Goal: Task Accomplishment & Management: Manage account settings

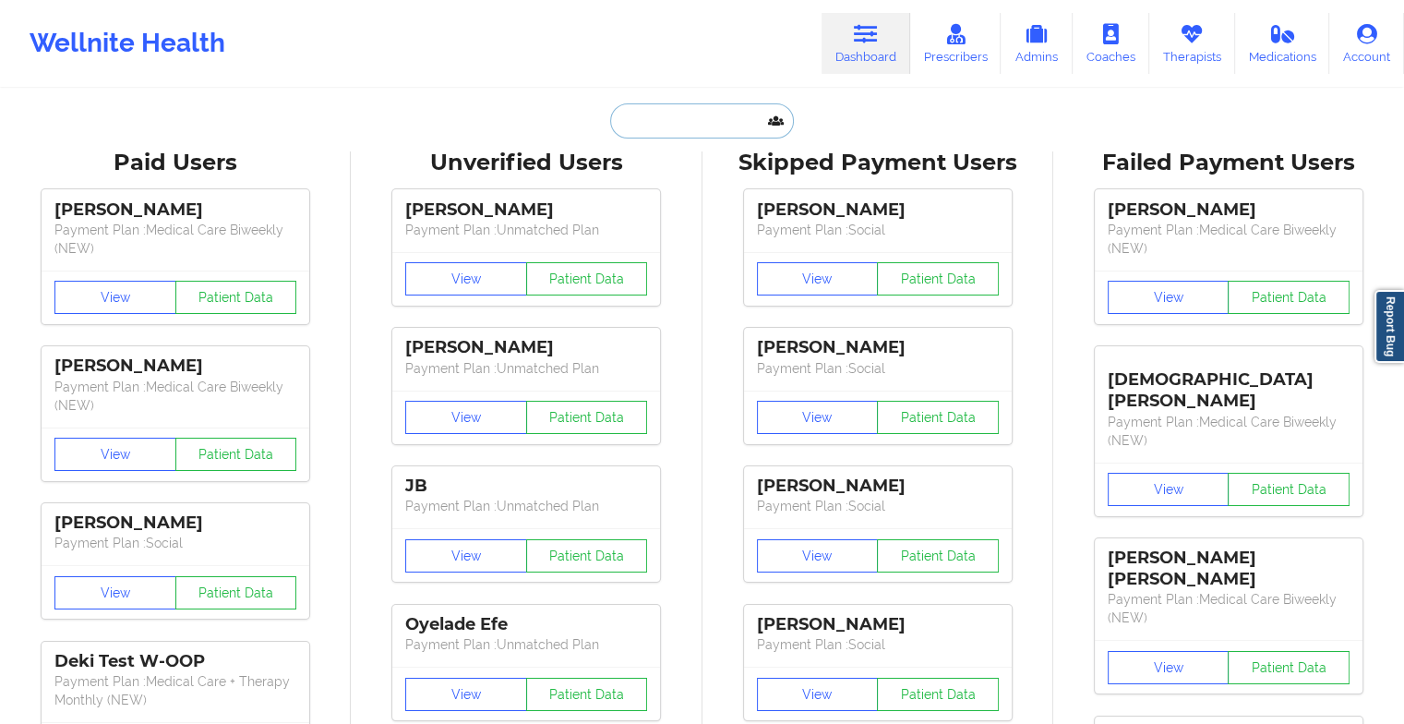
click at [640, 125] on input "text" at bounding box center [701, 120] width 183 height 35
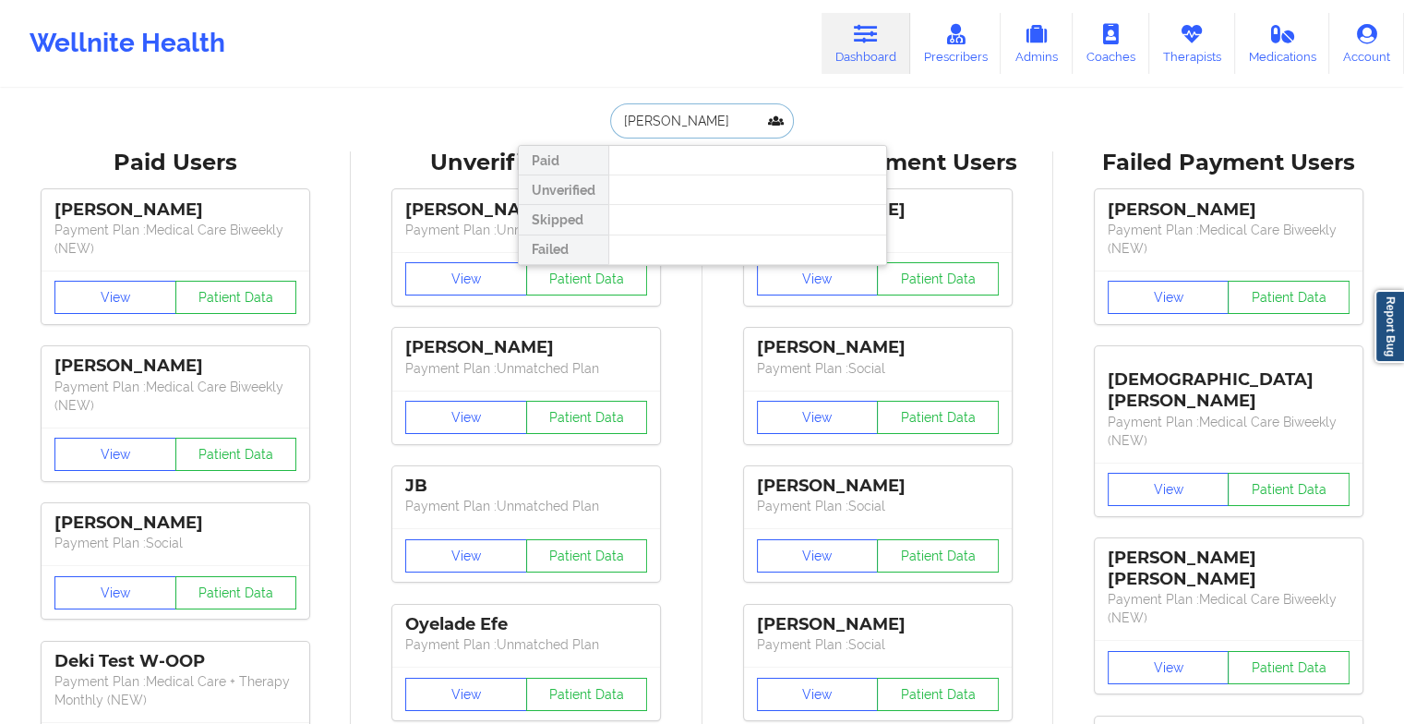
type input "[PERSON_NAME]"
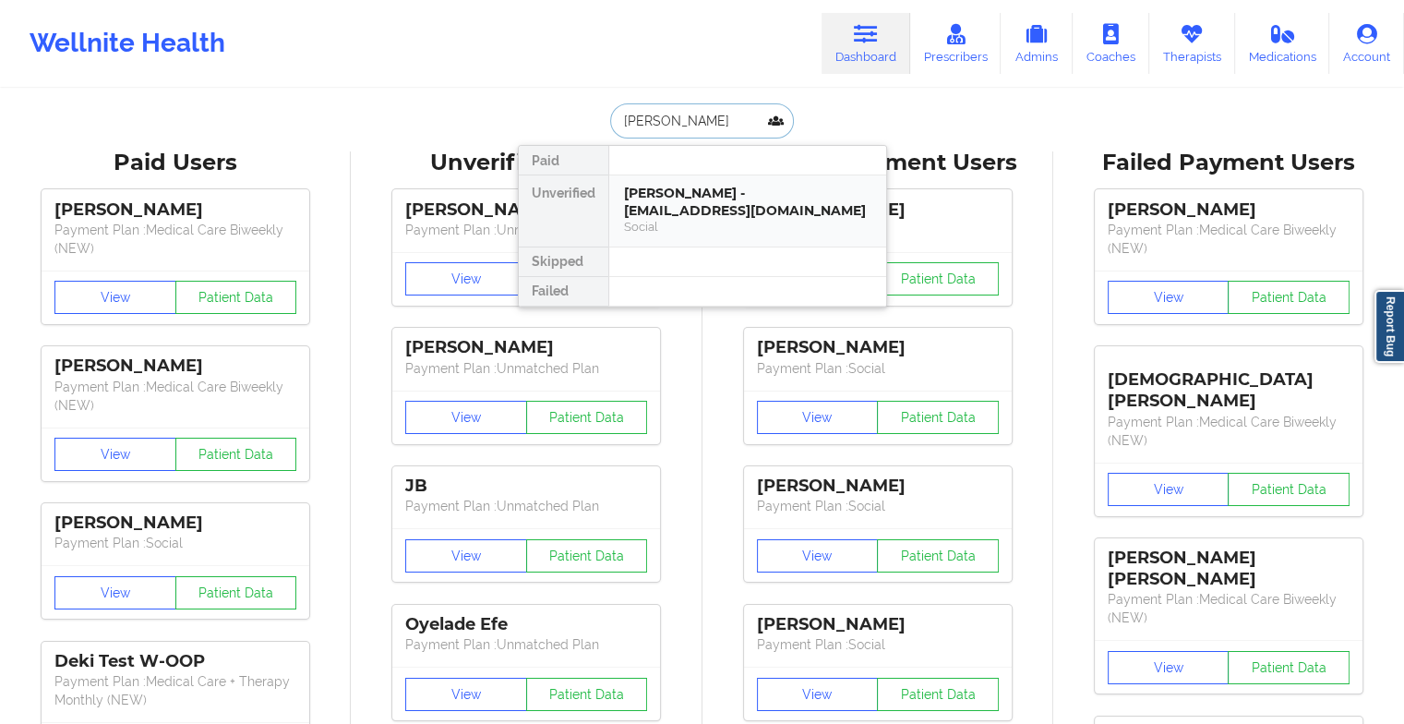
click at [670, 198] on div "[PERSON_NAME] - [EMAIL_ADDRESS][DOMAIN_NAME]" at bounding box center [747, 202] width 247 height 34
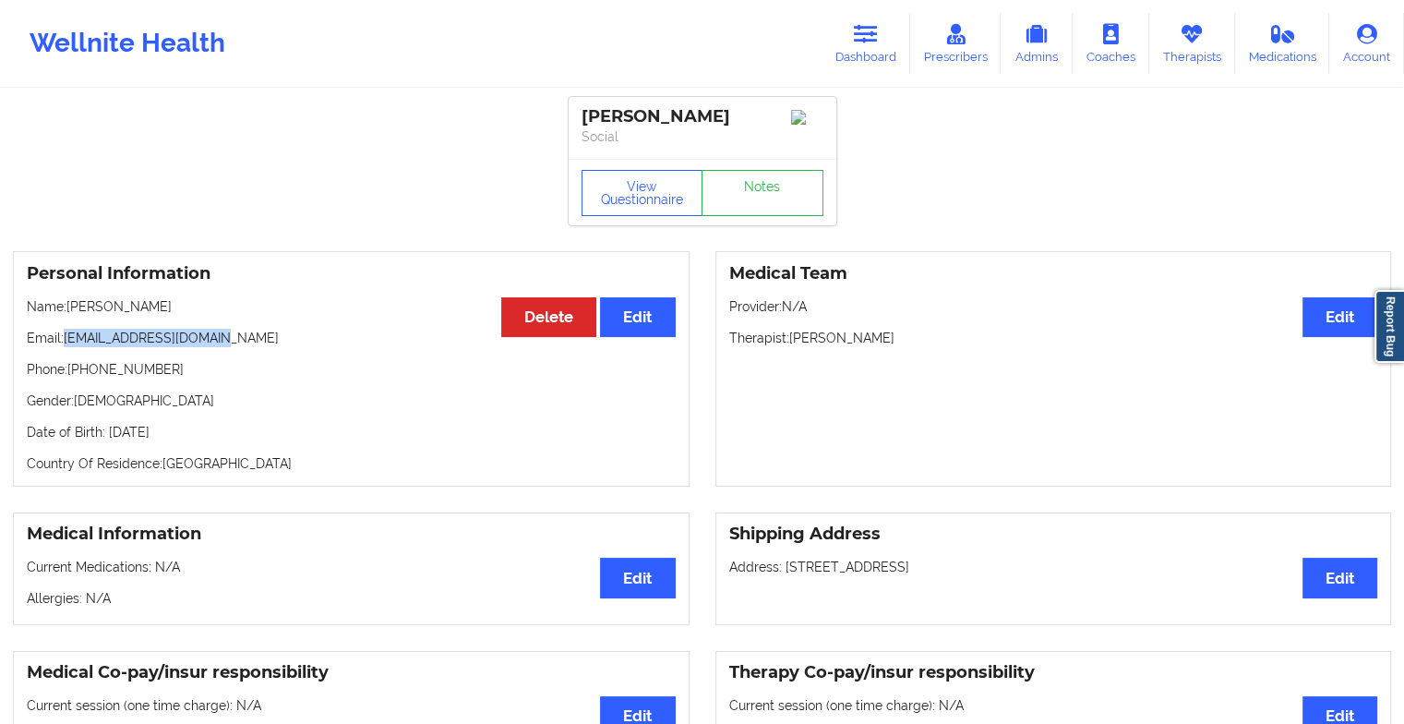
drag, startPoint x: 64, startPoint y: 343, endPoint x: 261, endPoint y: 326, distance: 198.3
click at [261, 326] on div "Personal Information Edit Delete Name: [PERSON_NAME] Email: [EMAIL_ADDRESS][DOM…" at bounding box center [351, 368] width 677 height 235
copy p "[EMAIL_ADDRESS][DOMAIN_NAME]"
click at [859, 30] on icon at bounding box center [866, 34] width 24 height 20
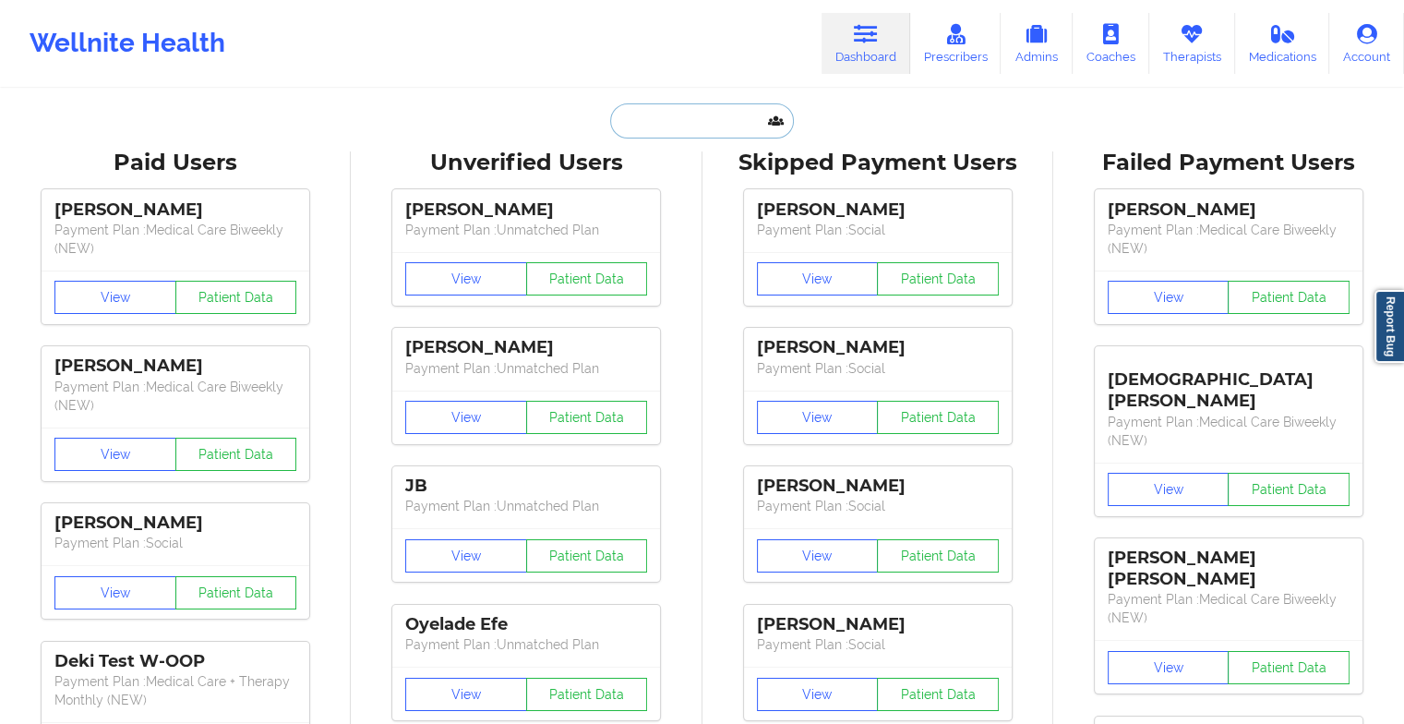
click at [667, 134] on input "text" at bounding box center [701, 120] width 183 height 35
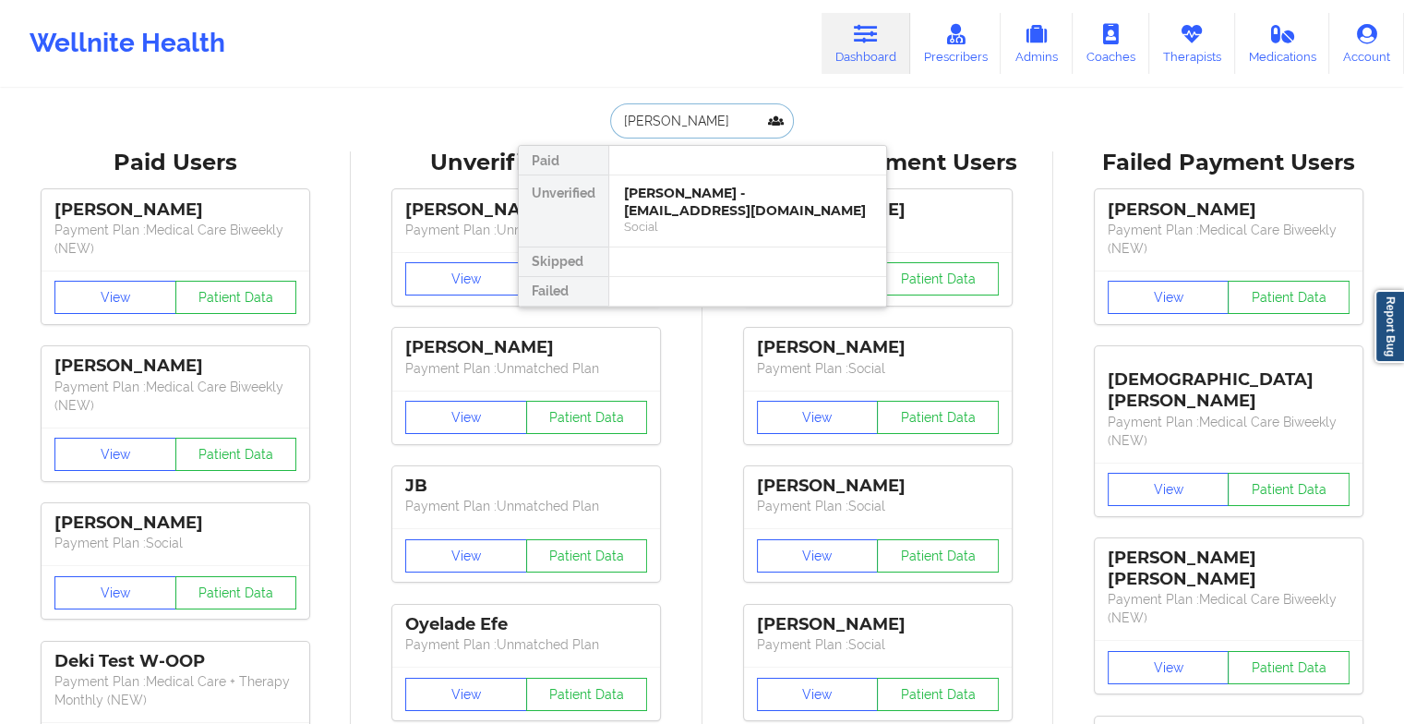
type input "[PERSON_NAME]"
click at [694, 204] on div "[PERSON_NAME] - [PERSON_NAME][EMAIL_ADDRESS][DOMAIN_NAME]" at bounding box center [747, 202] width 247 height 34
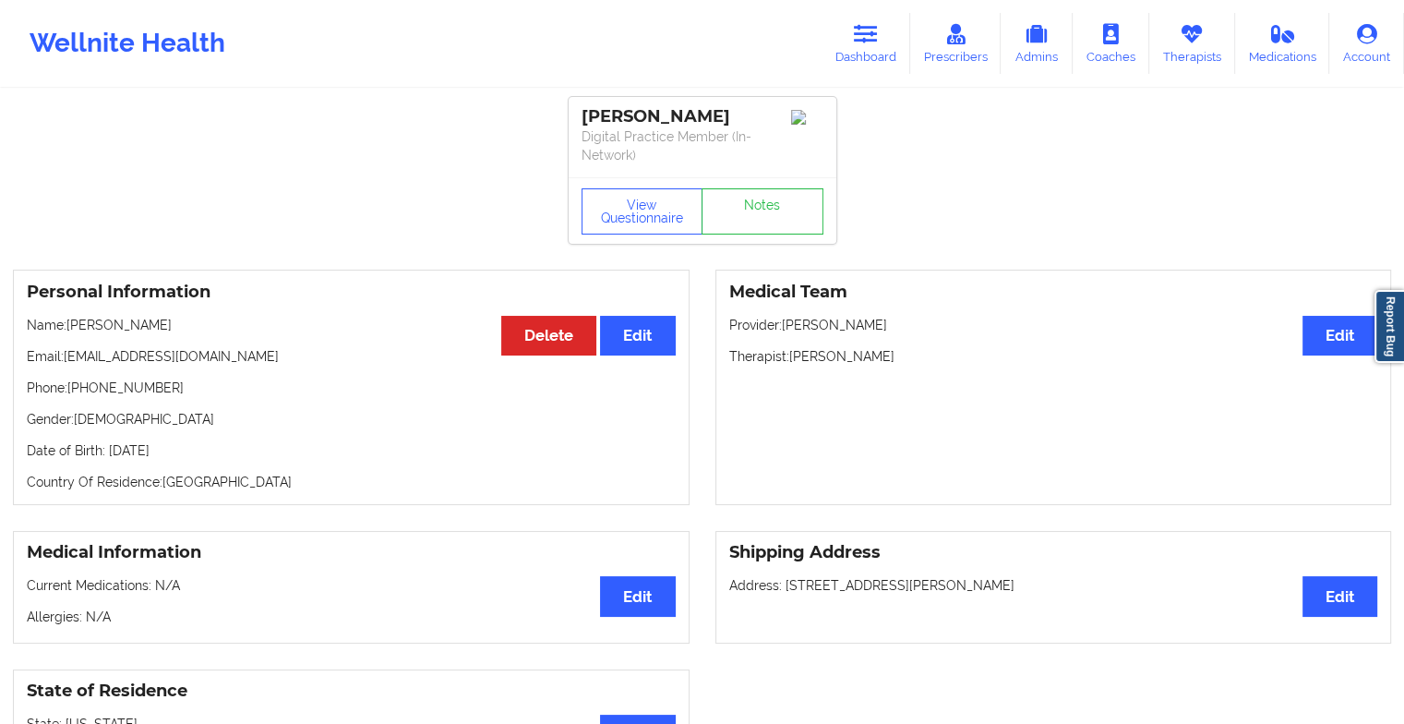
drag, startPoint x: 729, startPoint y: 167, endPoint x: 727, endPoint y: 185, distance: 17.8
click at [727, 185] on div "View Questionnaire Notes" at bounding box center [703, 210] width 268 height 66
click at [723, 205] on link "Notes" at bounding box center [763, 211] width 122 height 46
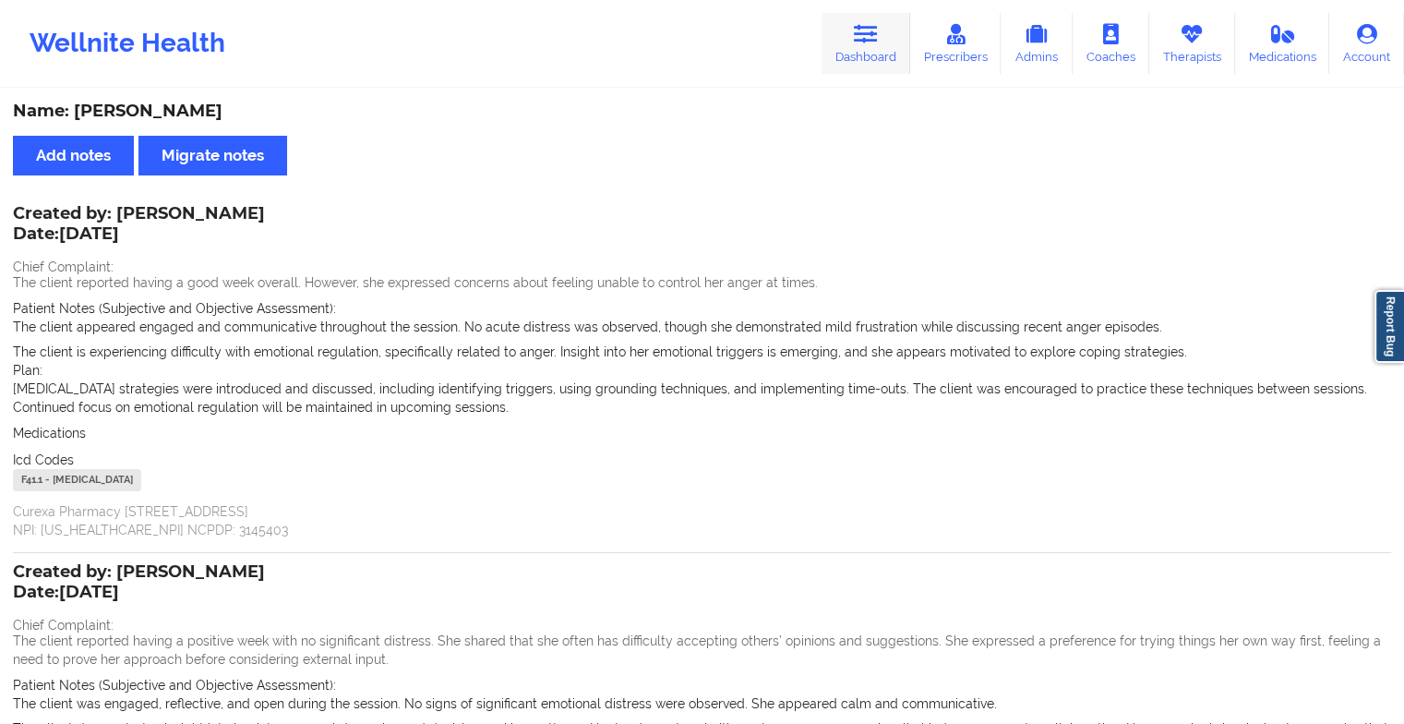
click at [860, 50] on link "Dashboard" at bounding box center [866, 43] width 89 height 61
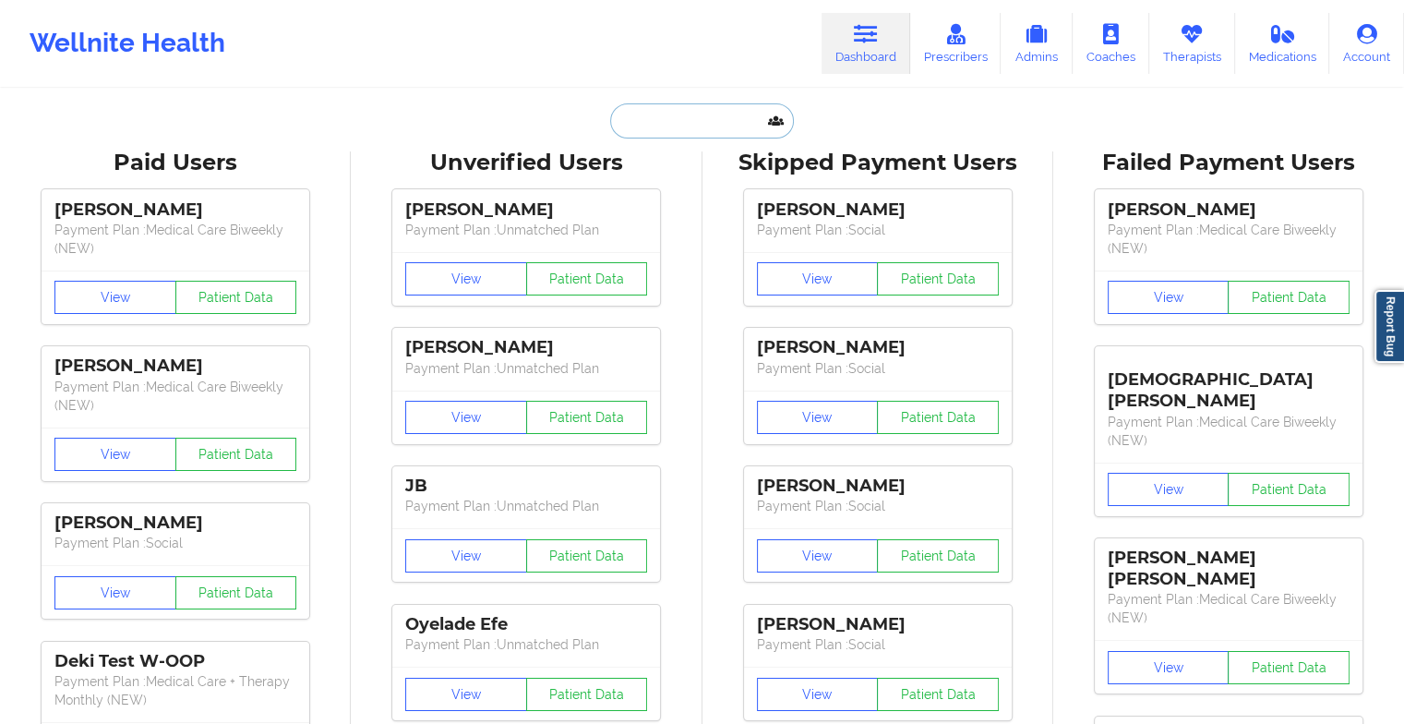
click at [686, 118] on input "text" at bounding box center [701, 120] width 183 height 35
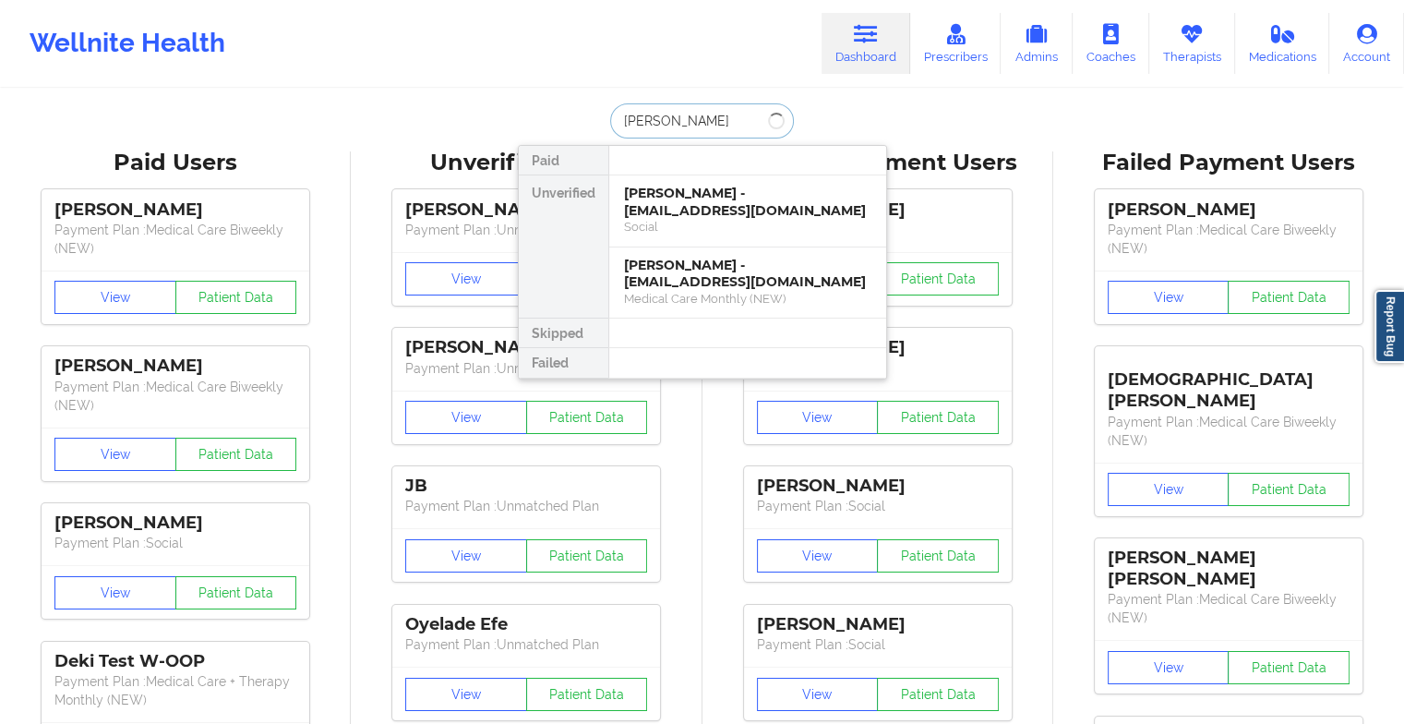
type input "[PERSON_NAME]"
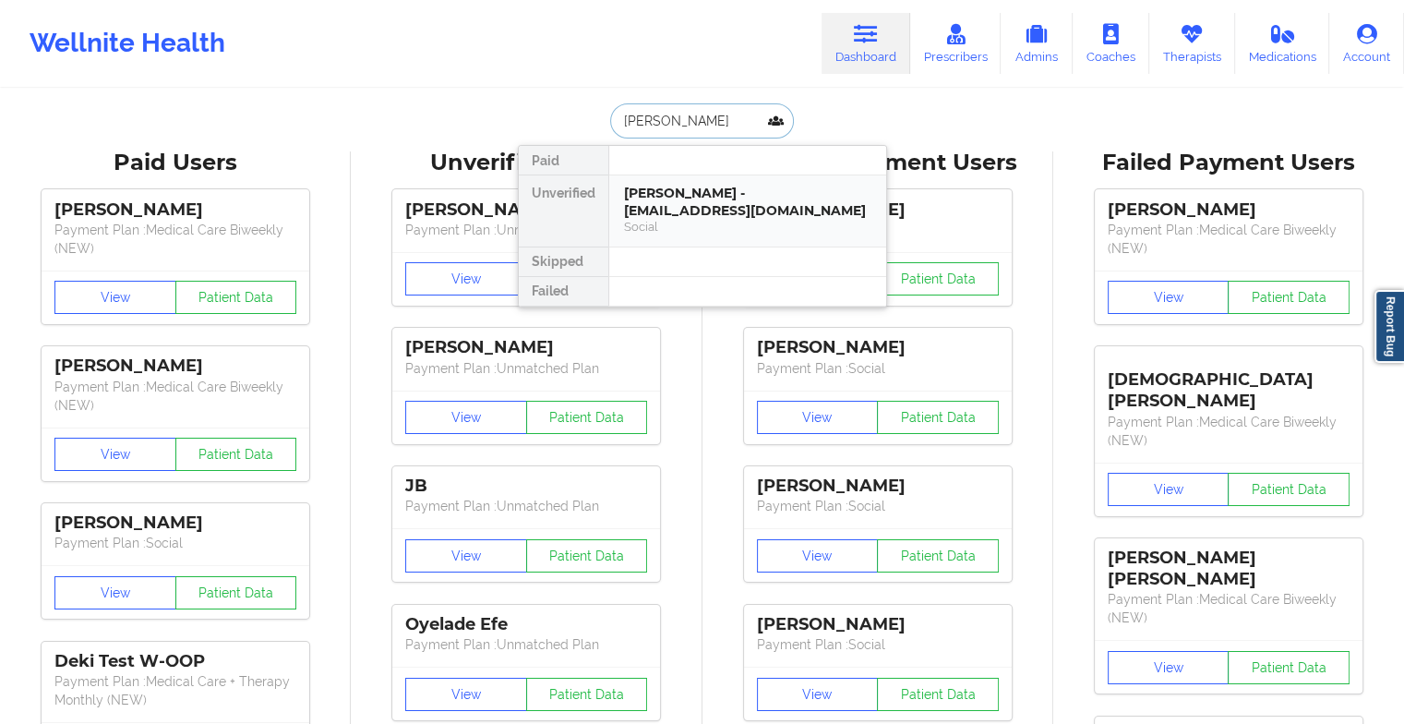
click at [670, 210] on div "[PERSON_NAME] - [EMAIL_ADDRESS][DOMAIN_NAME]" at bounding box center [747, 202] width 247 height 34
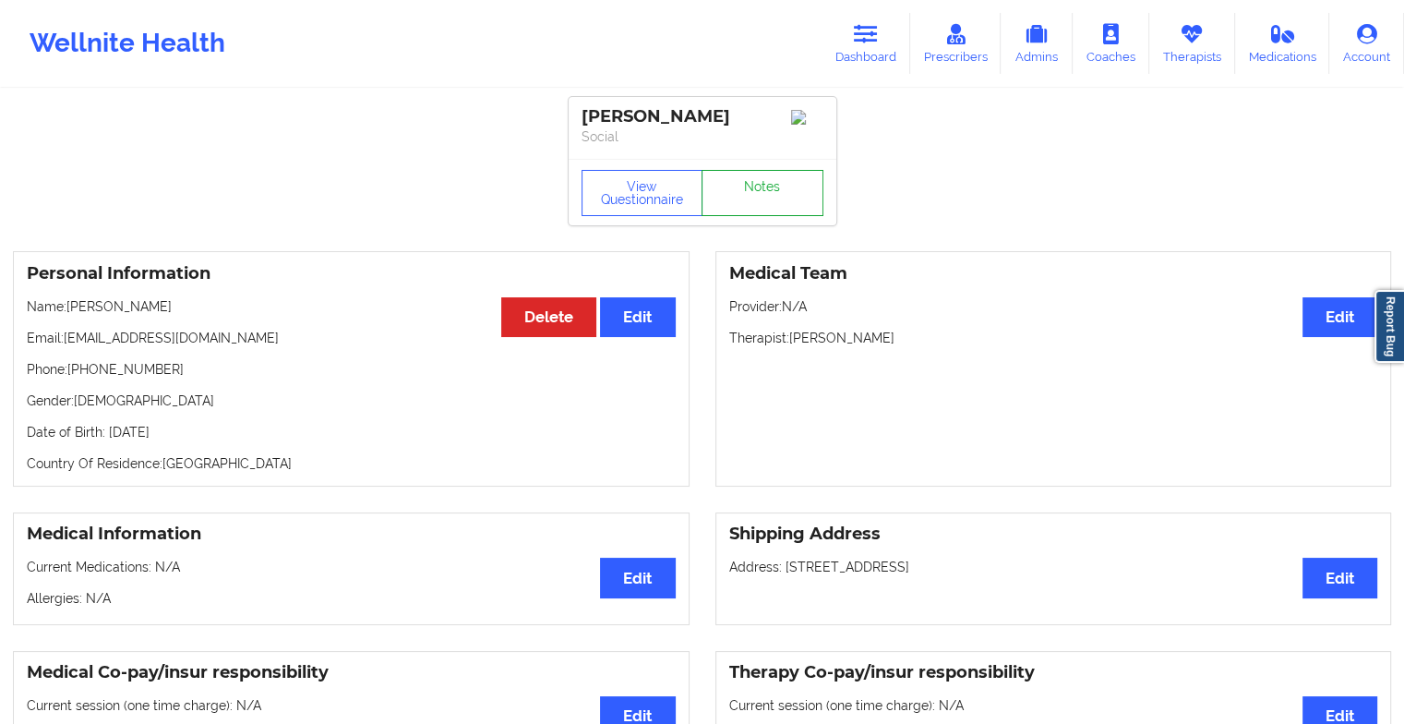
click at [757, 203] on link "Notes" at bounding box center [763, 193] width 122 height 46
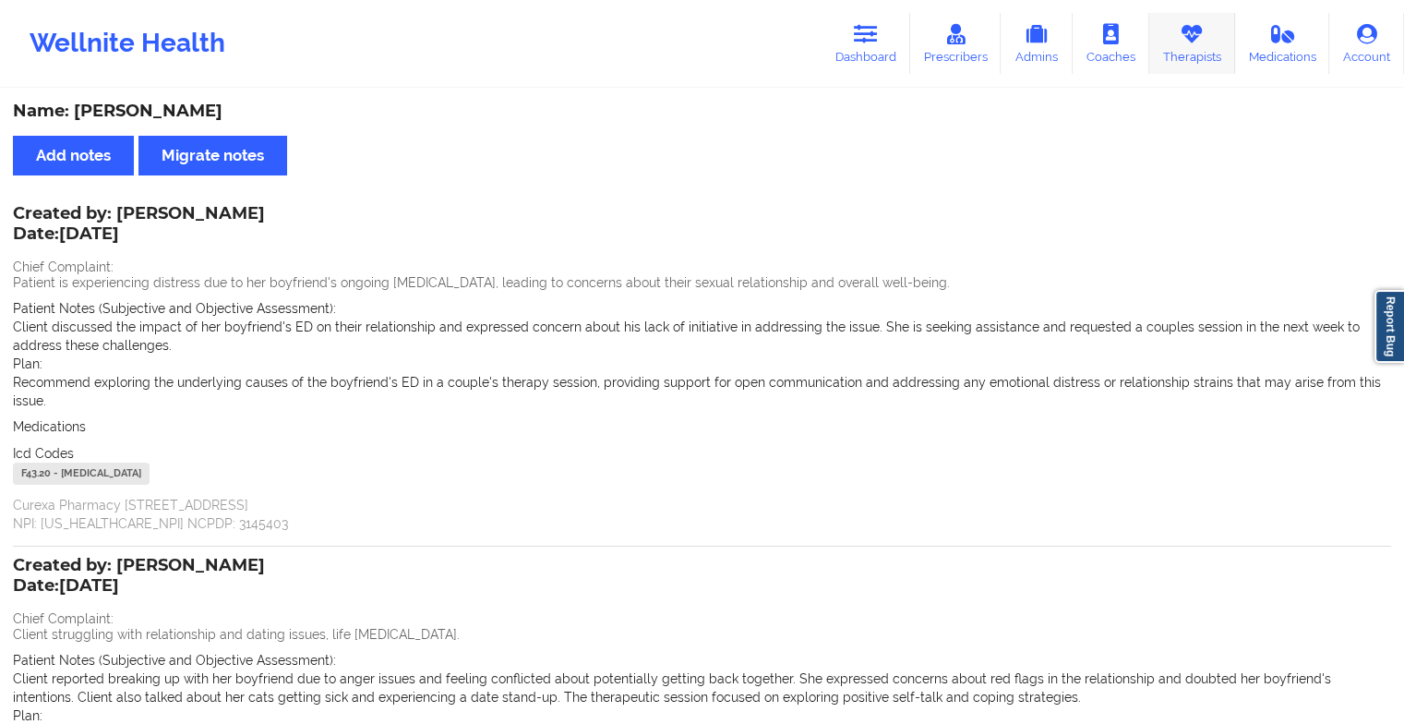
click at [1169, 55] on link "Therapists" at bounding box center [1192, 43] width 86 height 61
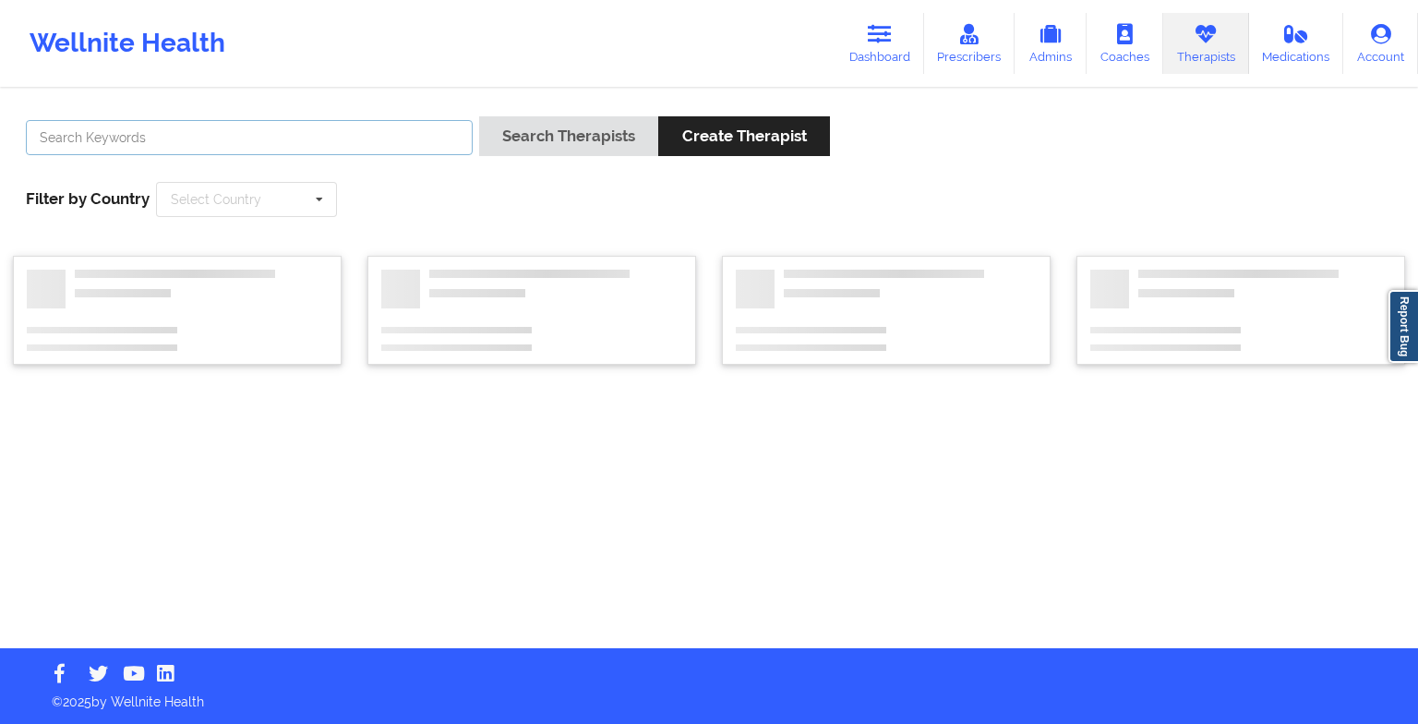
click at [308, 150] on input "text" at bounding box center [249, 137] width 447 height 35
type input "x"
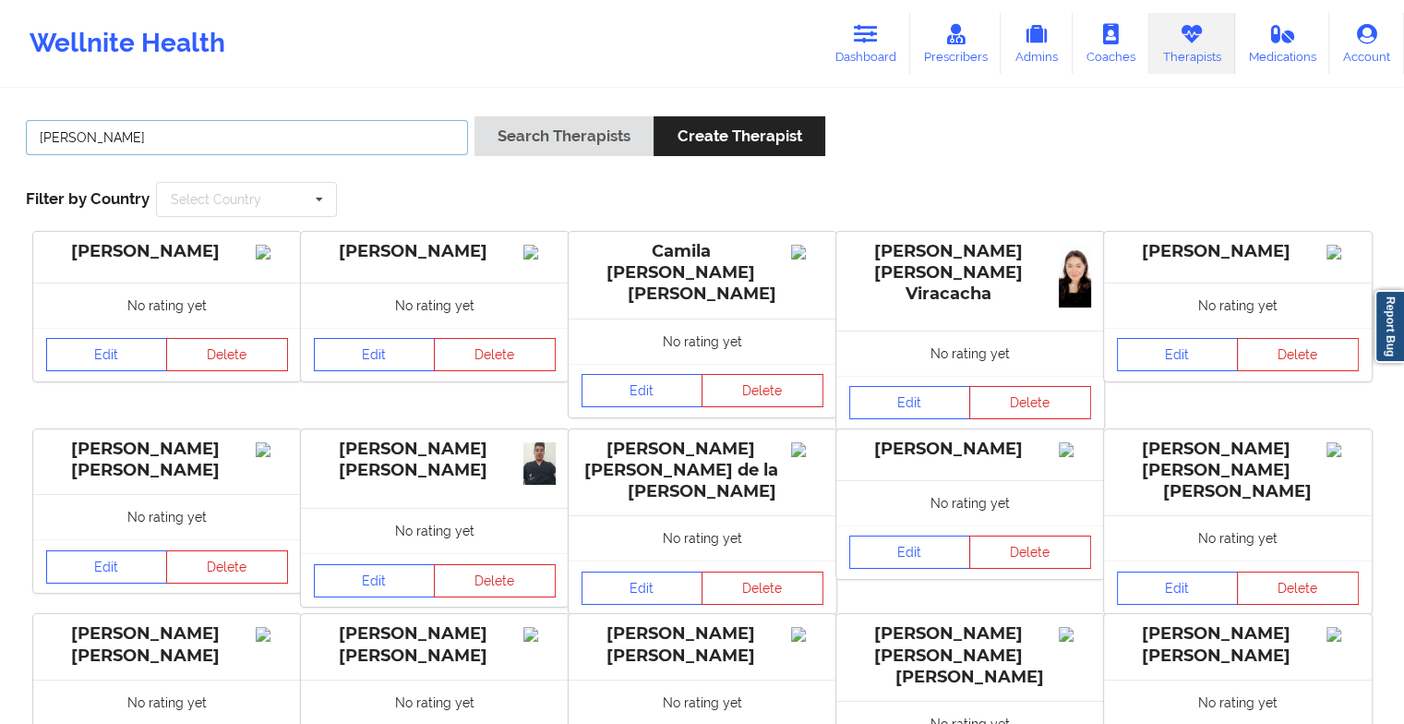
type input "[PERSON_NAME]"
click at [475, 116] on button "Search Therapists" at bounding box center [564, 136] width 179 height 40
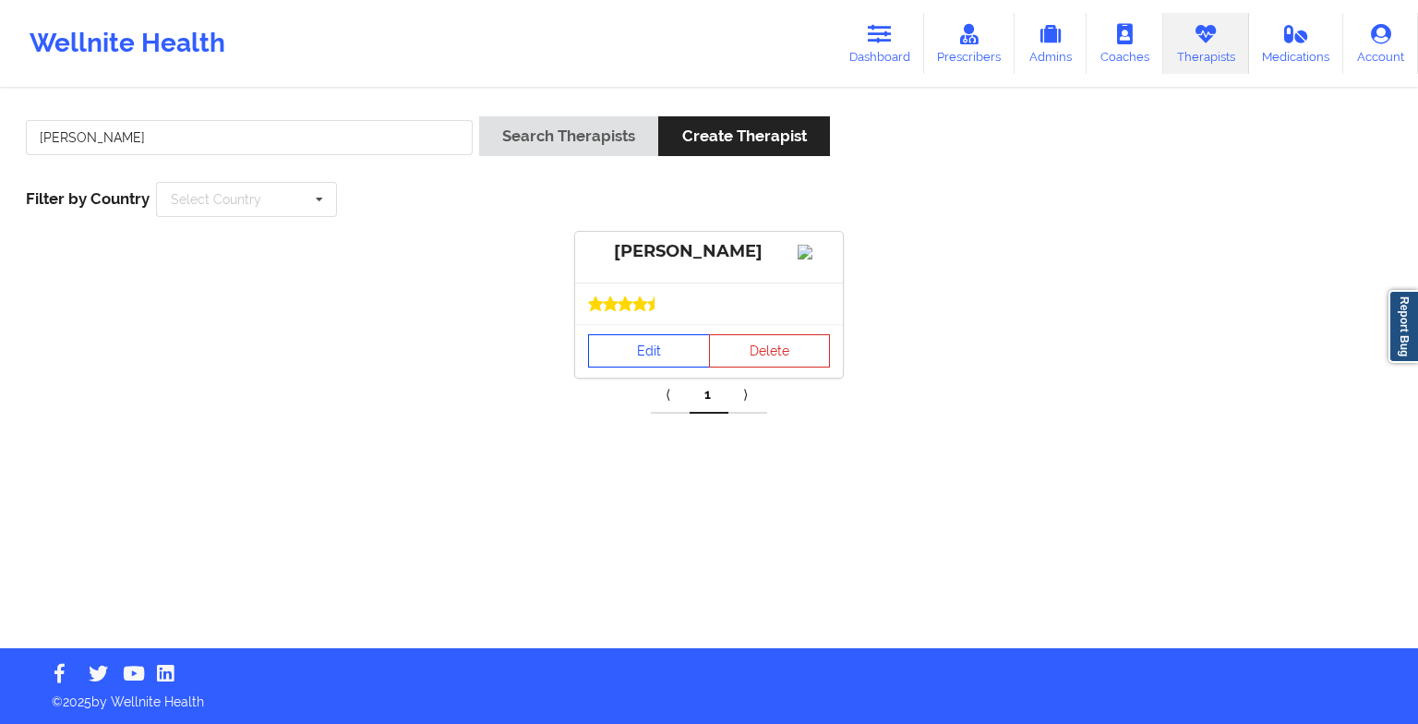
click at [634, 365] on link "Edit" at bounding box center [649, 350] width 122 height 33
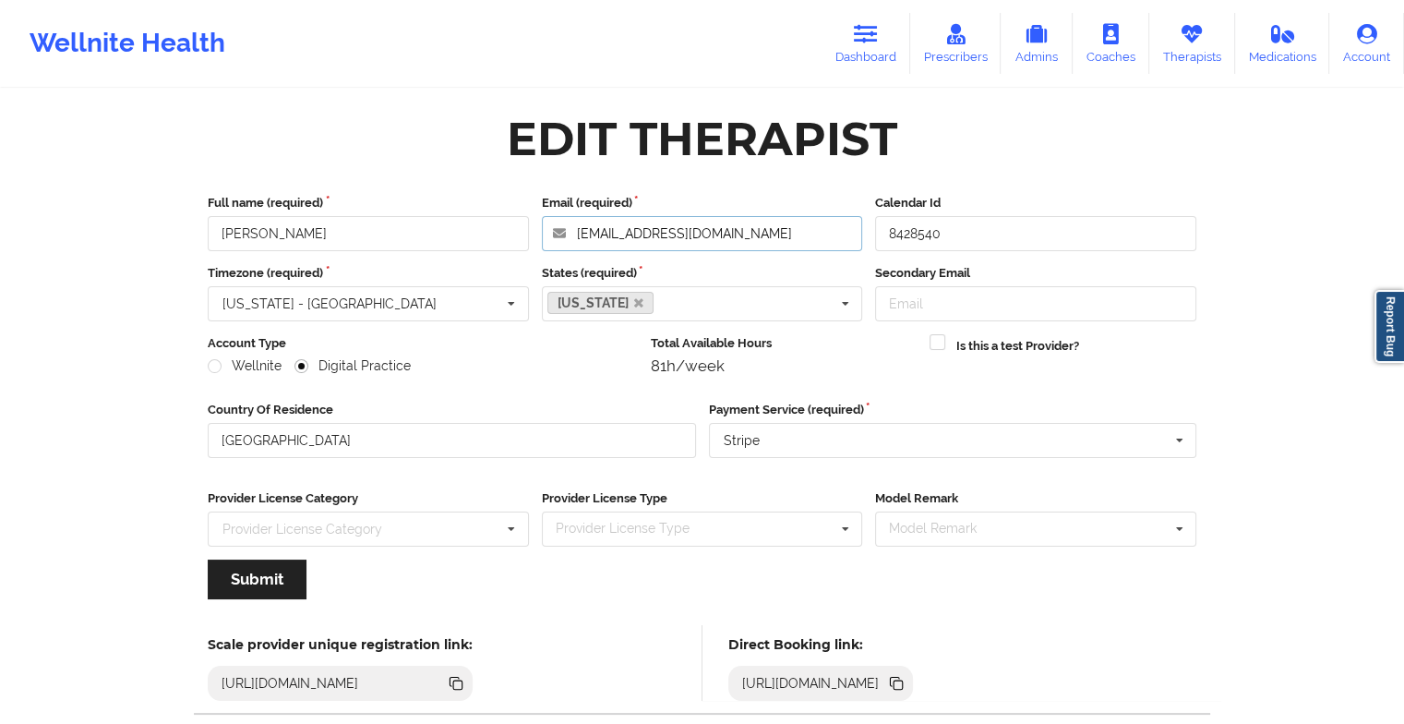
drag, startPoint x: 807, startPoint y: 242, endPoint x: 479, endPoint y: 234, distance: 327.8
click at [479, 234] on div "Full name (required) [PERSON_NAME] (required) [PERSON_NAME][EMAIL_ADDRESS][DOMA…" at bounding box center [702, 222] width 1002 height 57
click at [1199, 35] on icon at bounding box center [1192, 34] width 24 height 20
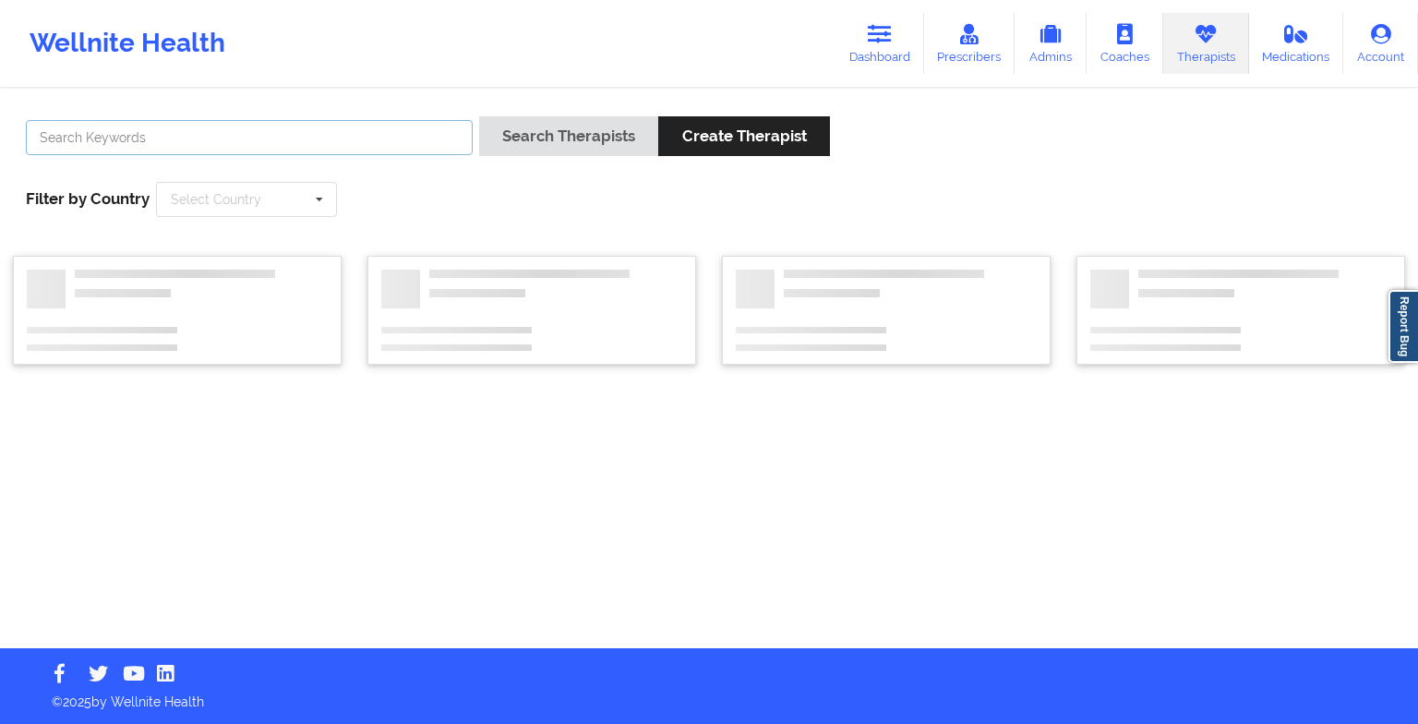
click at [439, 133] on input "text" at bounding box center [249, 137] width 447 height 35
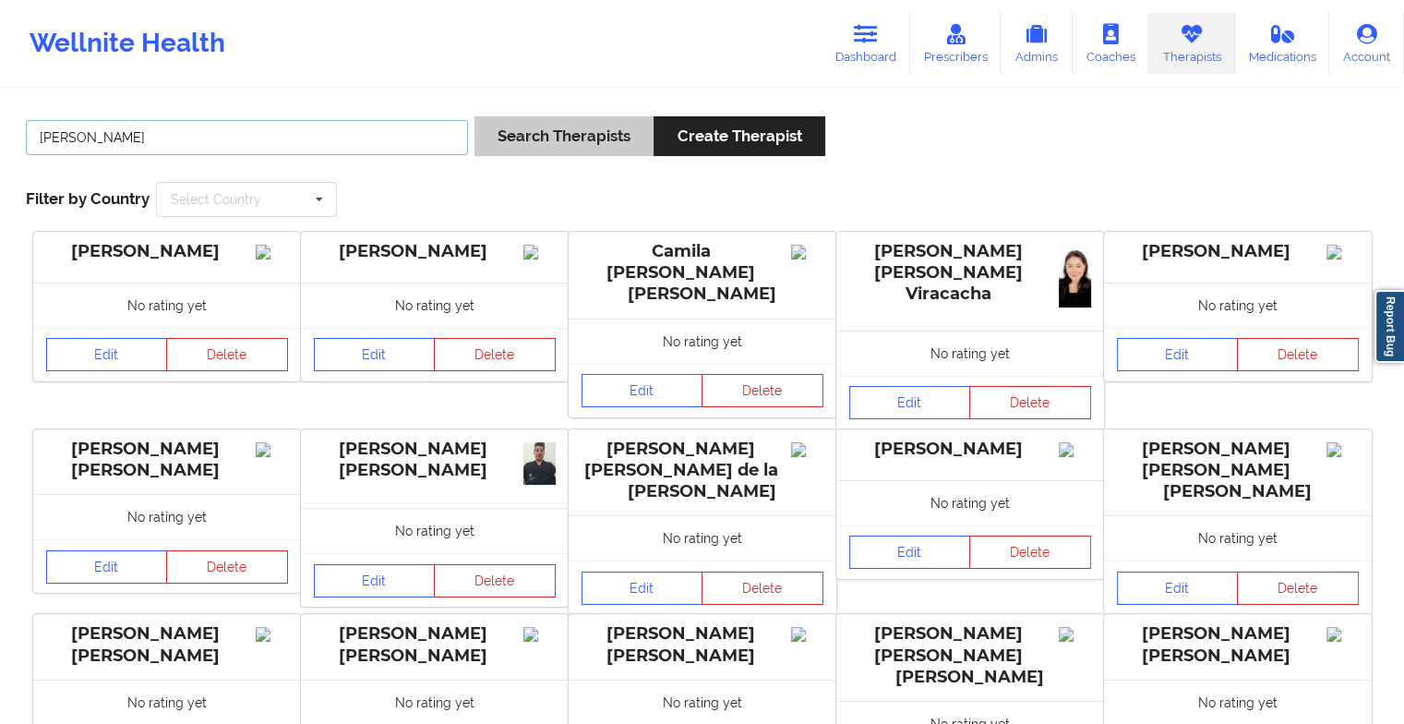
type input "[PERSON_NAME]"
click at [523, 137] on button "Search Therapists" at bounding box center [564, 136] width 179 height 40
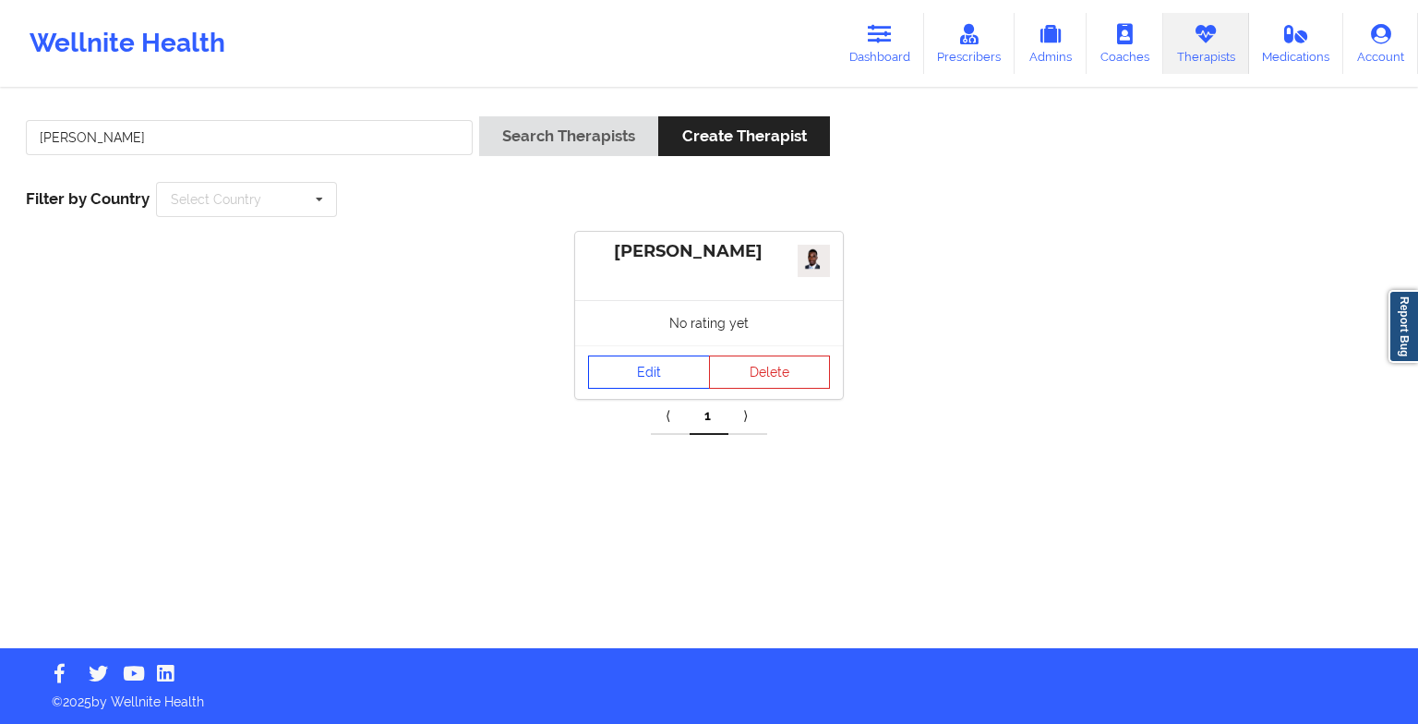
click at [646, 362] on link "Edit" at bounding box center [649, 371] width 122 height 33
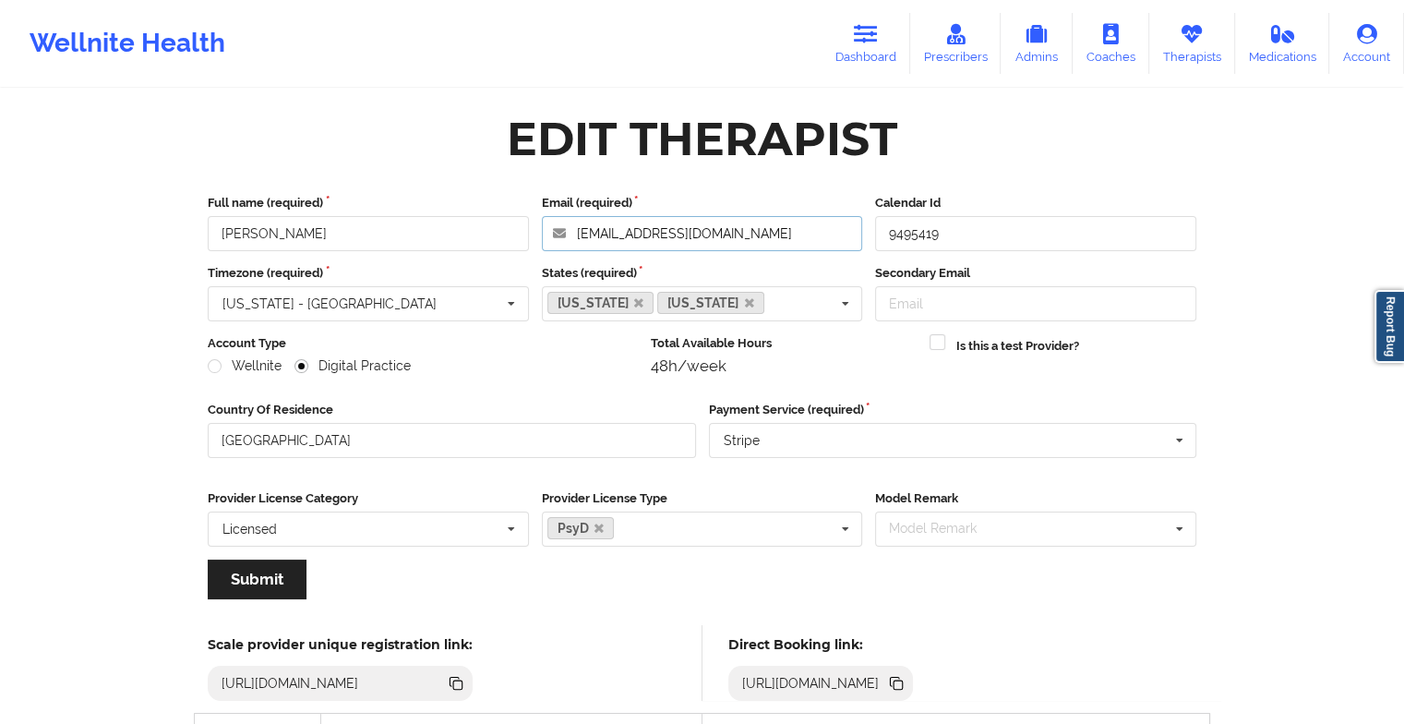
drag, startPoint x: 816, startPoint y: 247, endPoint x: 482, endPoint y: 258, distance: 334.4
click at [482, 258] on div "Full name (required) [PERSON_NAME] Email (required) [EMAIL_ADDRESS][DOMAIN_NAME…" at bounding box center [702, 403] width 1015 height 444
click at [1208, 35] on link "Therapists" at bounding box center [1192, 43] width 86 height 61
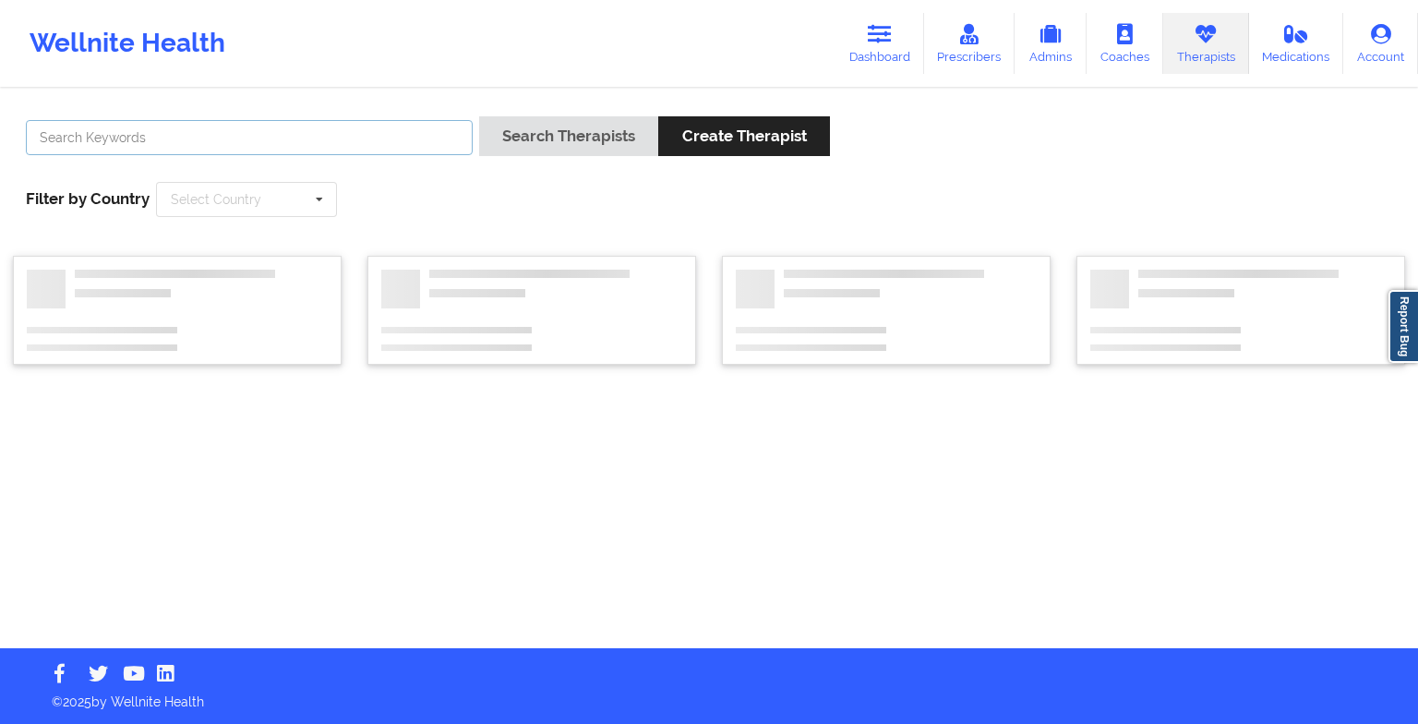
click at [280, 137] on input "text" at bounding box center [249, 137] width 447 height 35
type input "N"
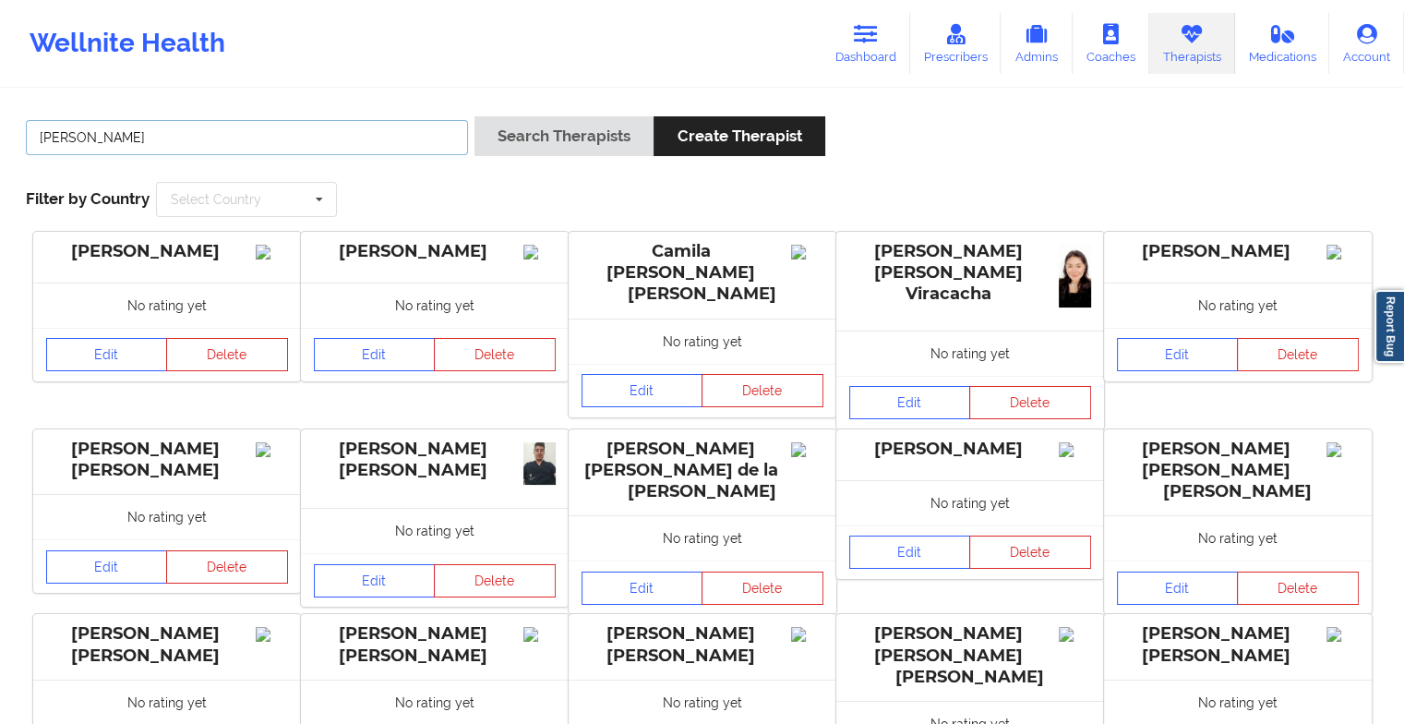
type input "[PERSON_NAME]"
click at [545, 139] on button "Search Therapists" at bounding box center [564, 136] width 179 height 40
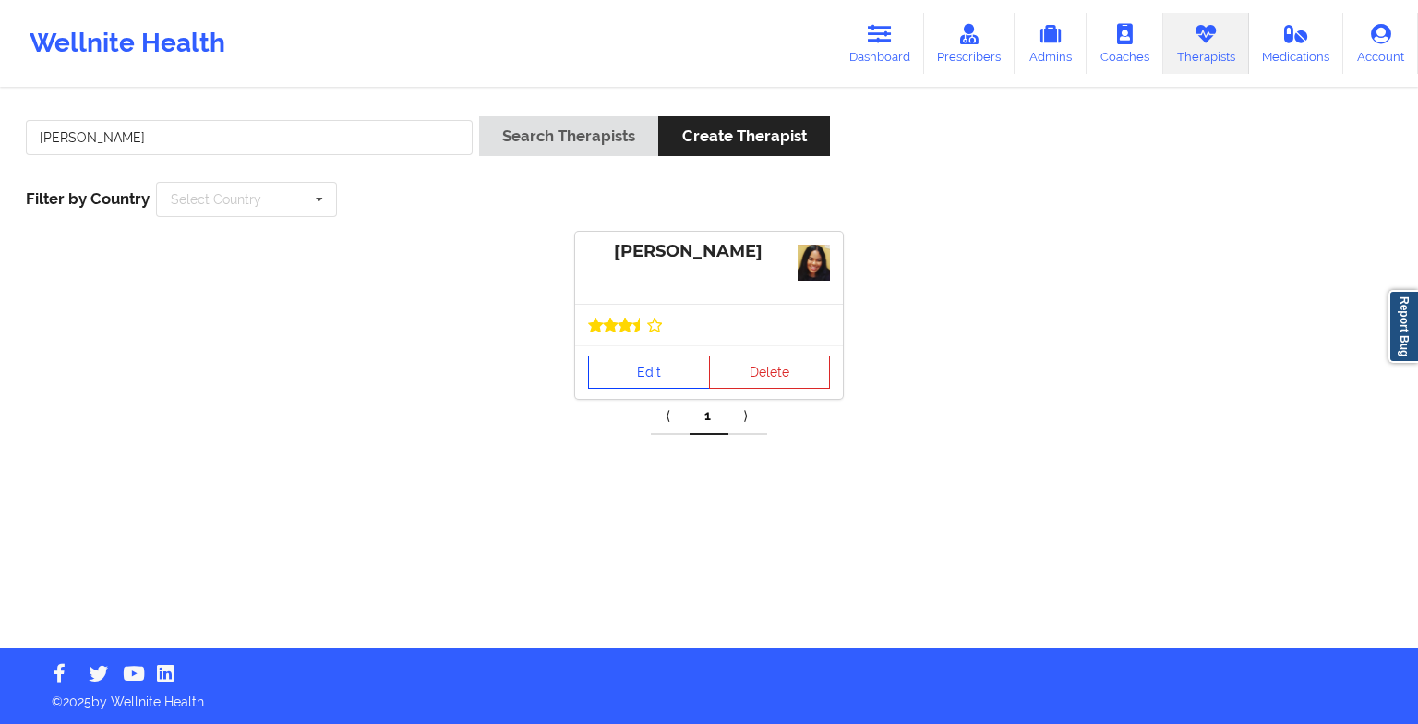
click at [633, 364] on link "Edit" at bounding box center [649, 371] width 122 height 33
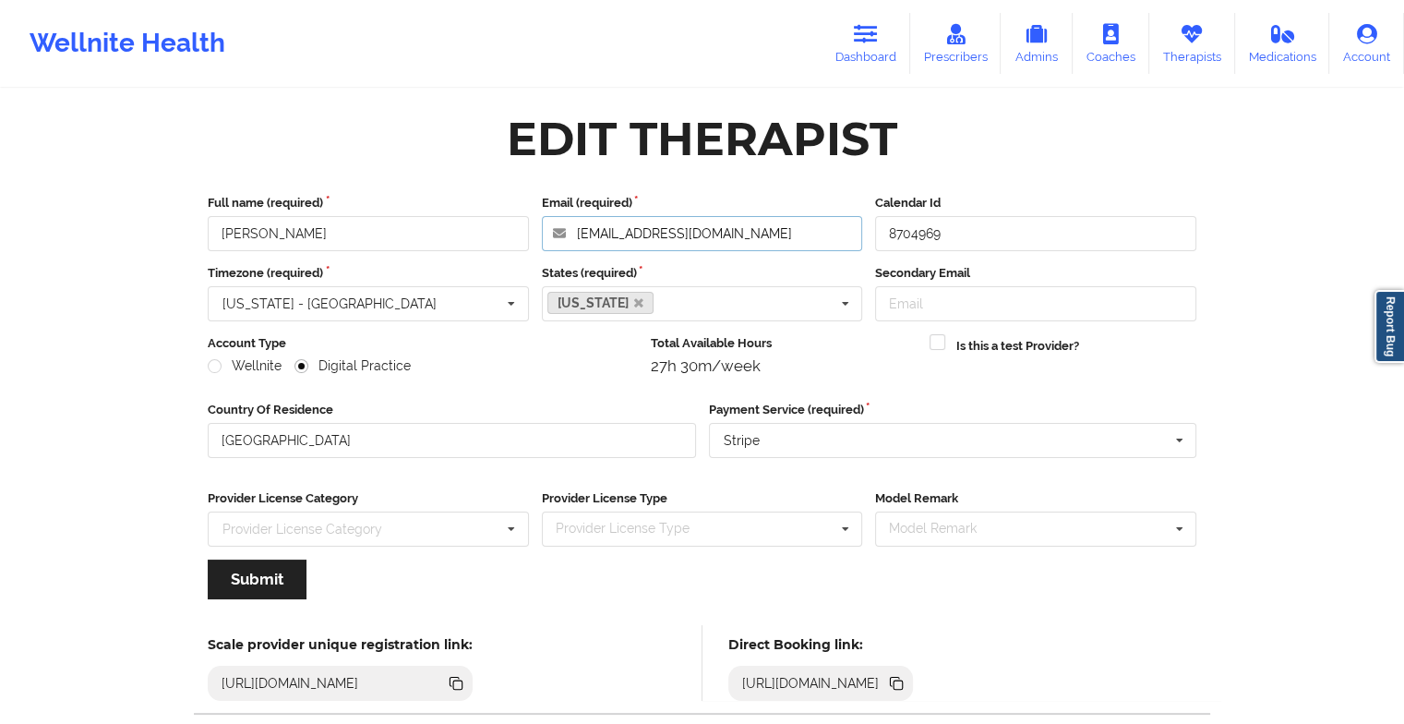
drag, startPoint x: 754, startPoint y: 230, endPoint x: 487, endPoint y: 251, distance: 268.6
click at [487, 251] on div "Full name (required) [PERSON_NAME] Email (required) [EMAIL_ADDRESS][DOMAIN_NAME…" at bounding box center [702, 403] width 1015 height 444
click at [1198, 42] on icon at bounding box center [1192, 34] width 24 height 20
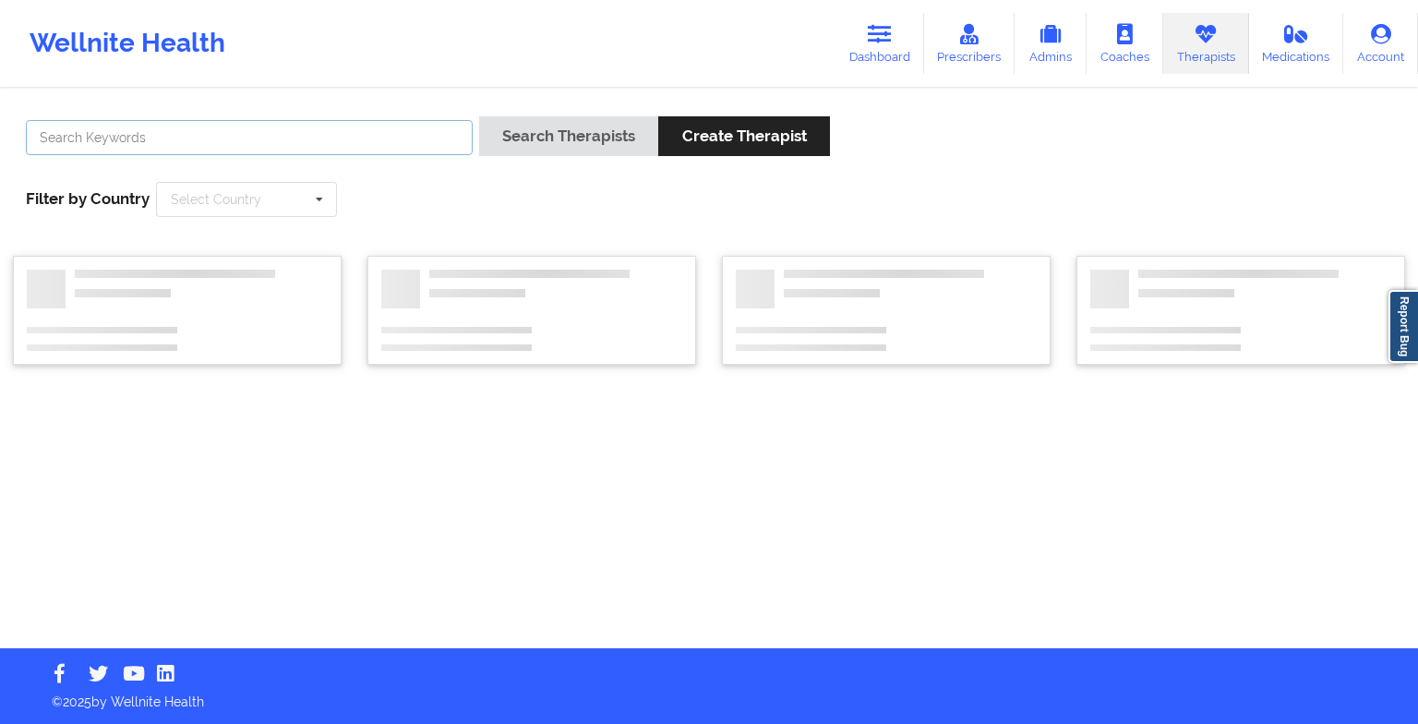
click at [301, 150] on input "text" at bounding box center [249, 137] width 447 height 35
type input "c"
type input "i"
type input "[PERSON_NAME]"
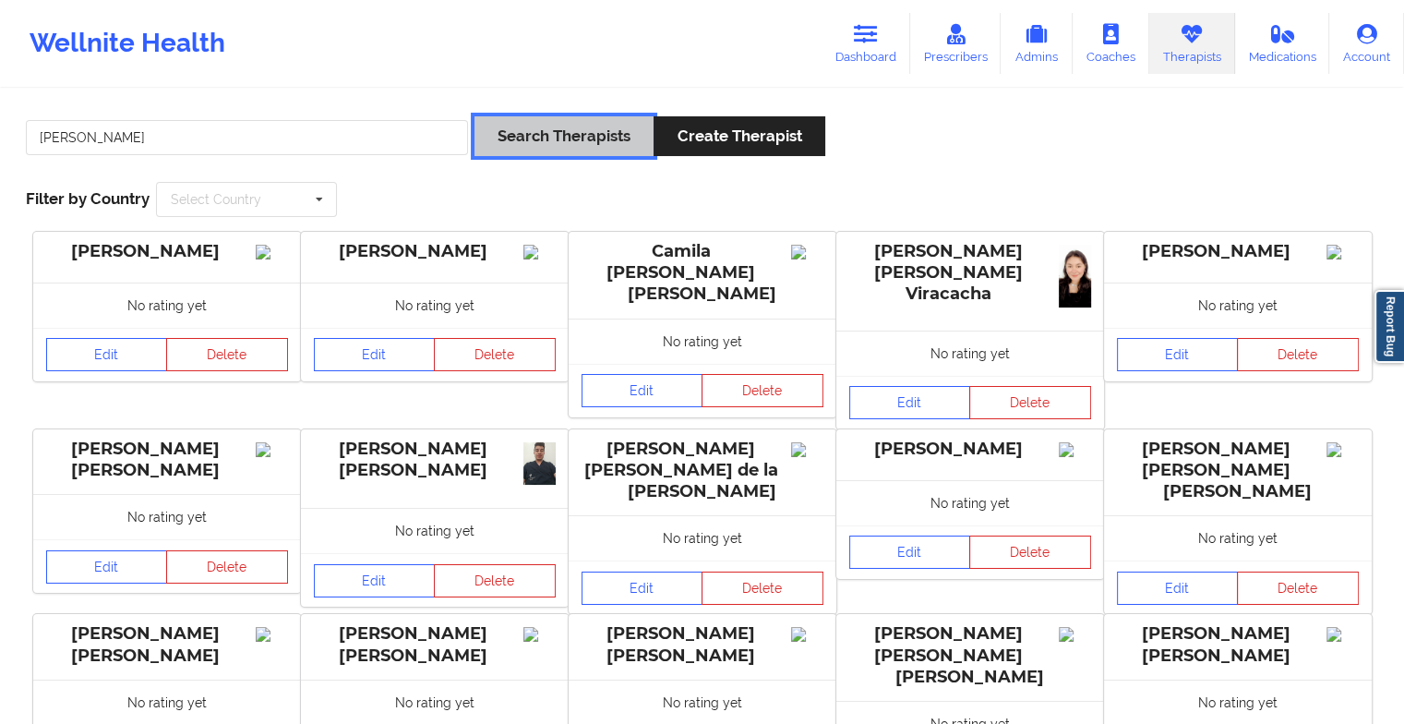
click at [531, 148] on button "Search Therapists" at bounding box center [564, 136] width 179 height 40
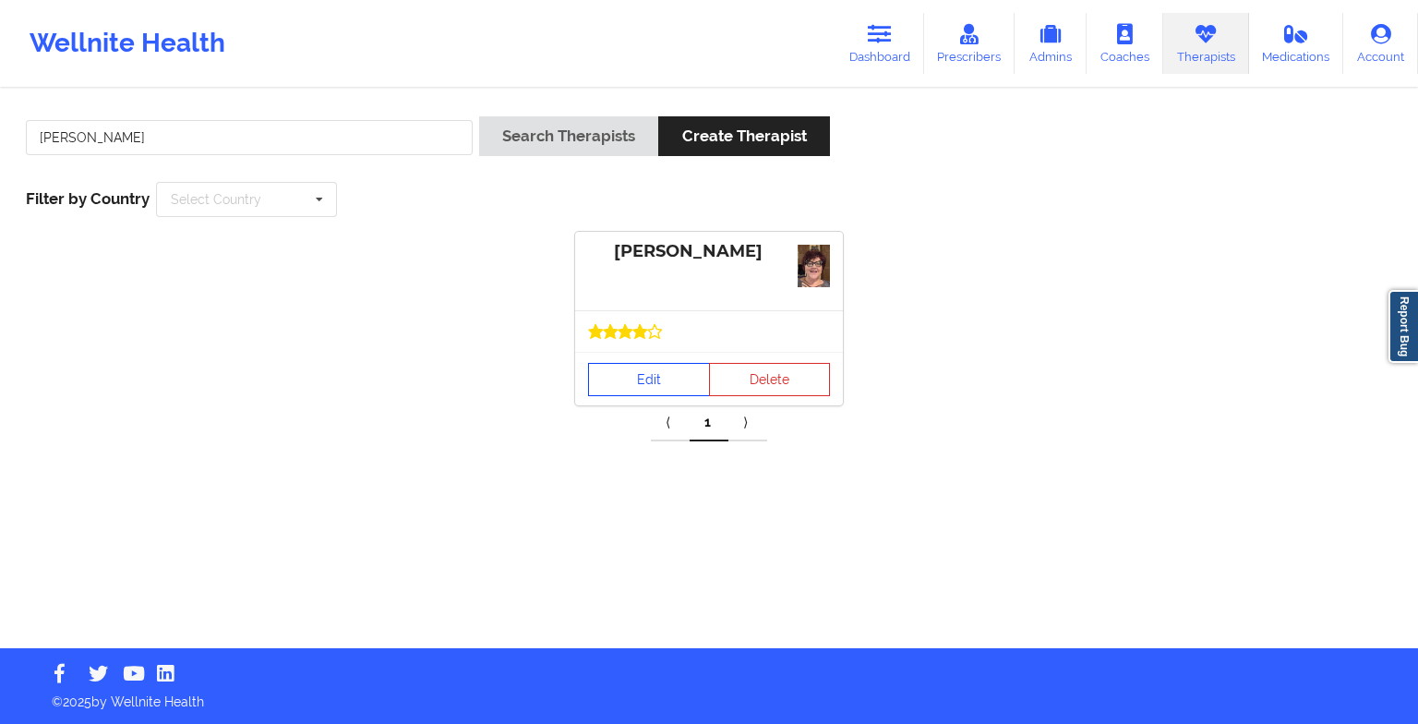
click at [609, 373] on link "Edit" at bounding box center [649, 379] width 122 height 33
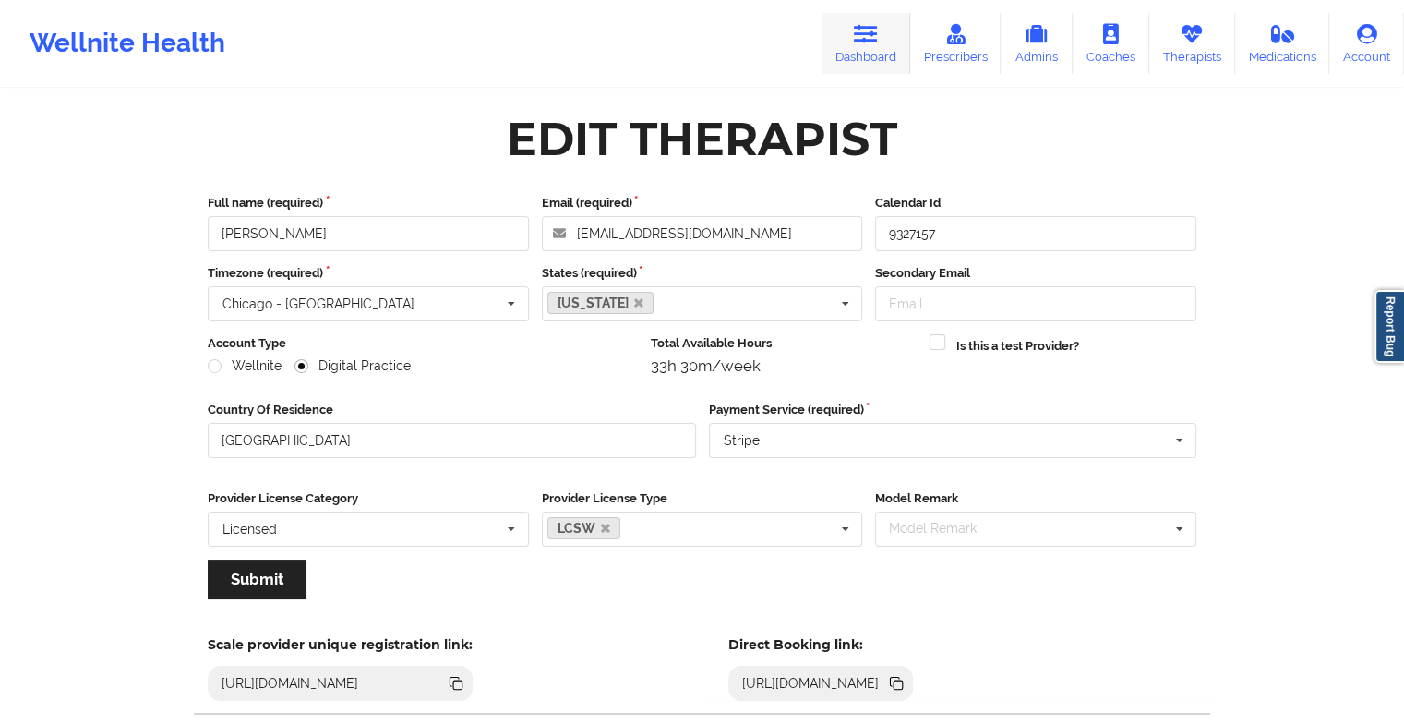
click at [831, 45] on link "Dashboard" at bounding box center [866, 43] width 89 height 61
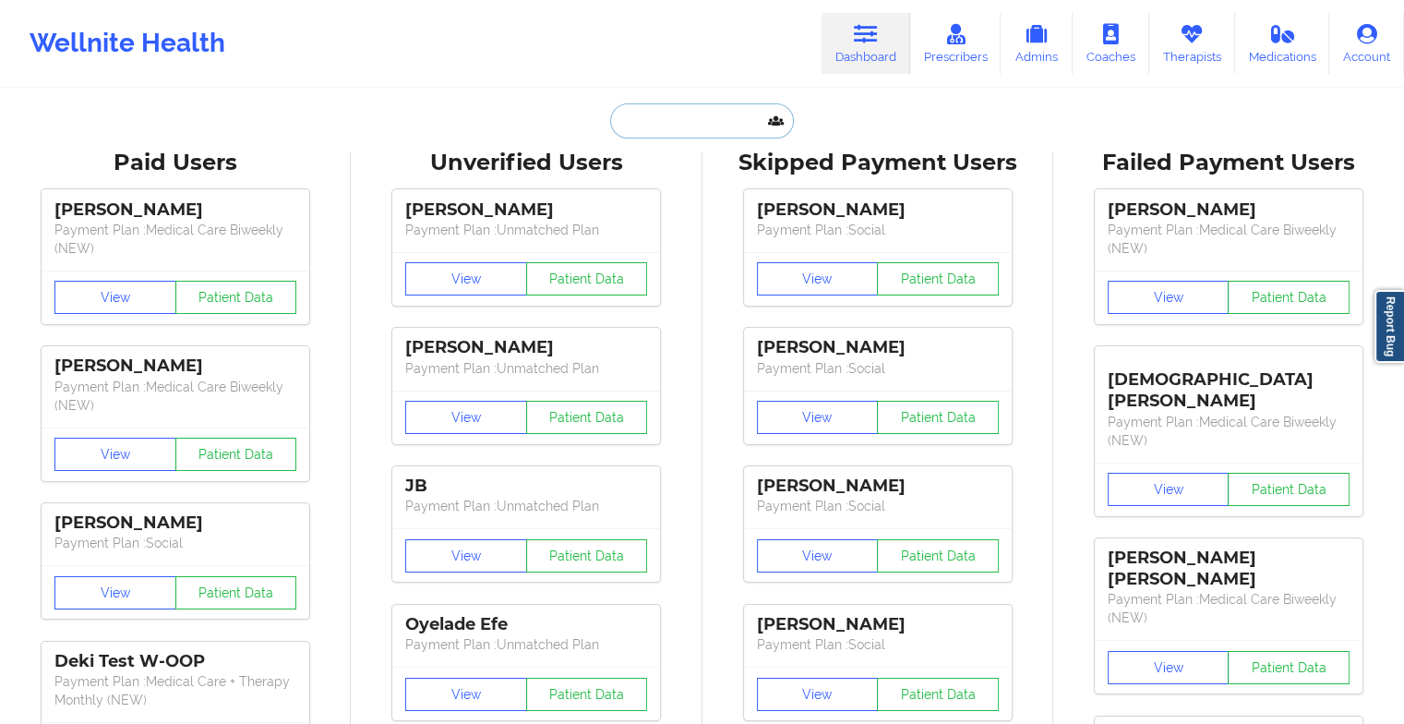
click at [631, 118] on input "text" at bounding box center [701, 120] width 183 height 35
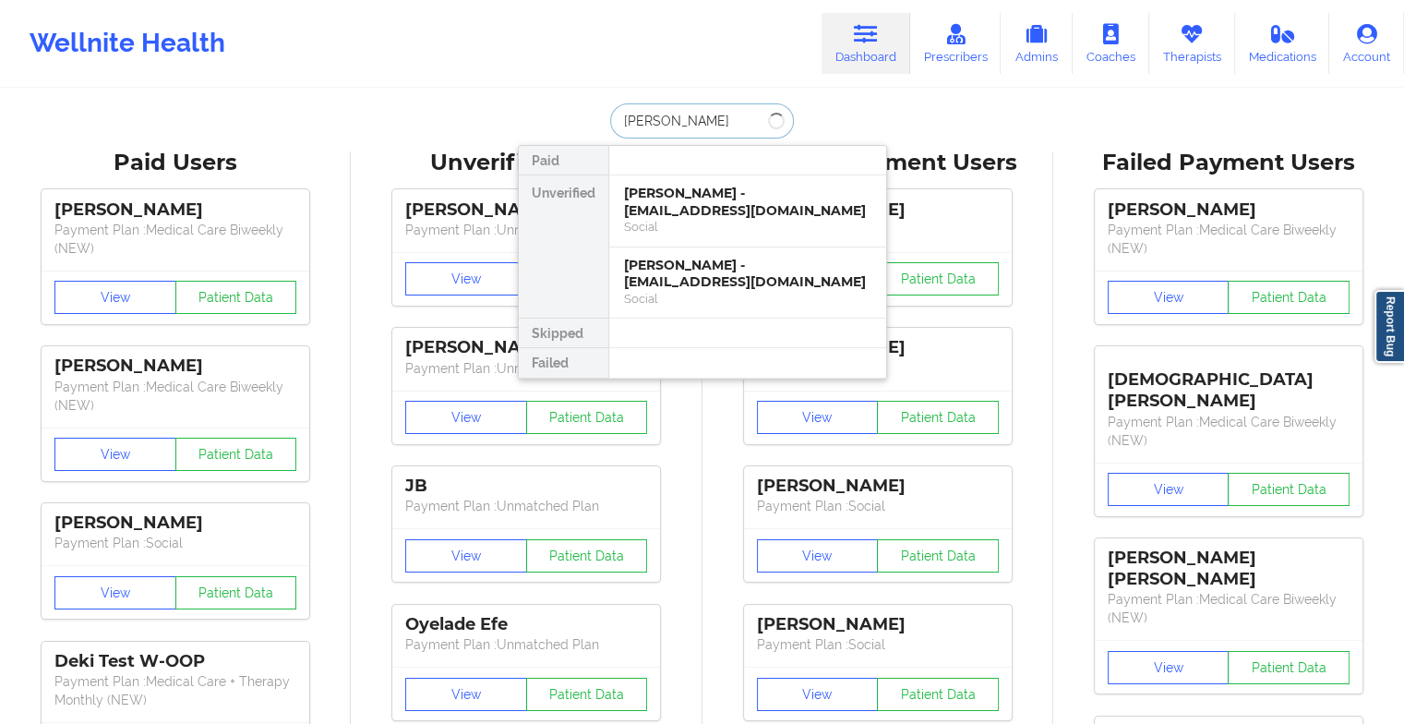
type input "[PERSON_NAME]"
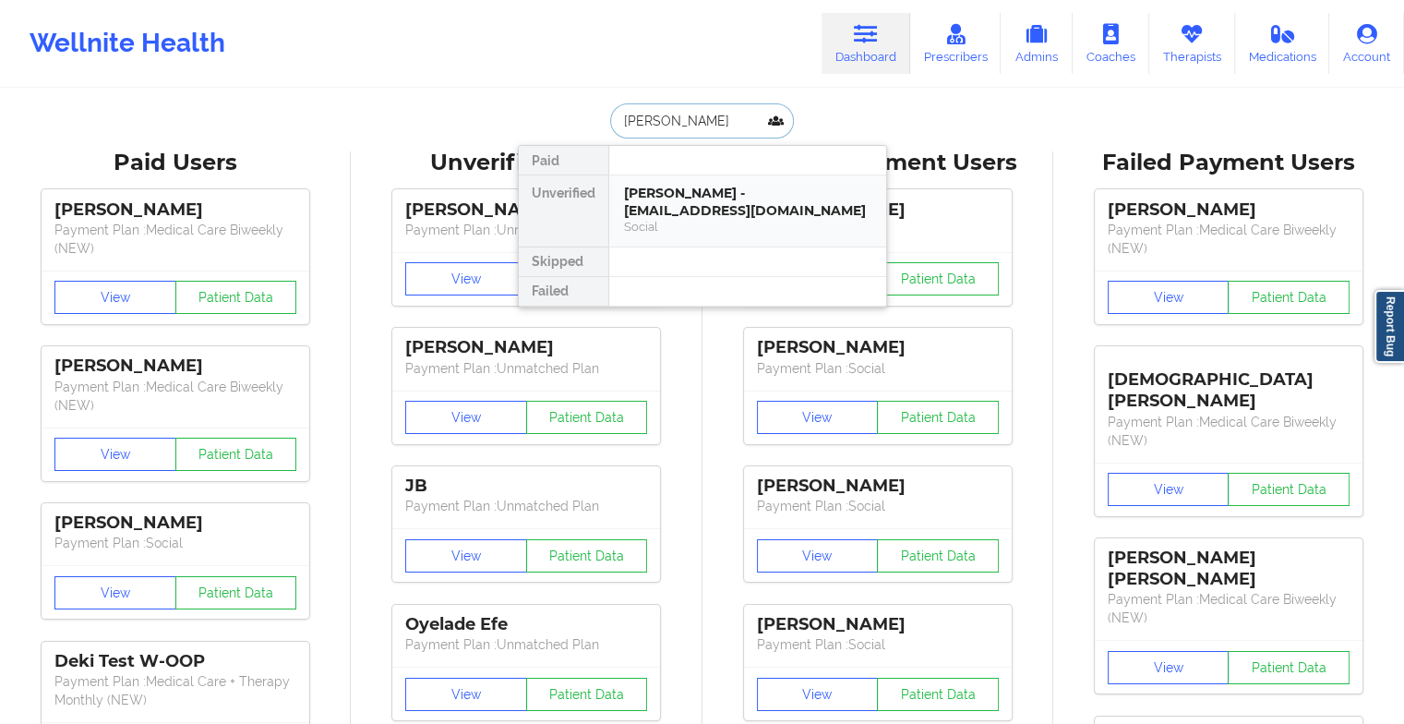
click at [704, 200] on div "[PERSON_NAME] - [EMAIL_ADDRESS][DOMAIN_NAME]" at bounding box center [747, 202] width 247 height 34
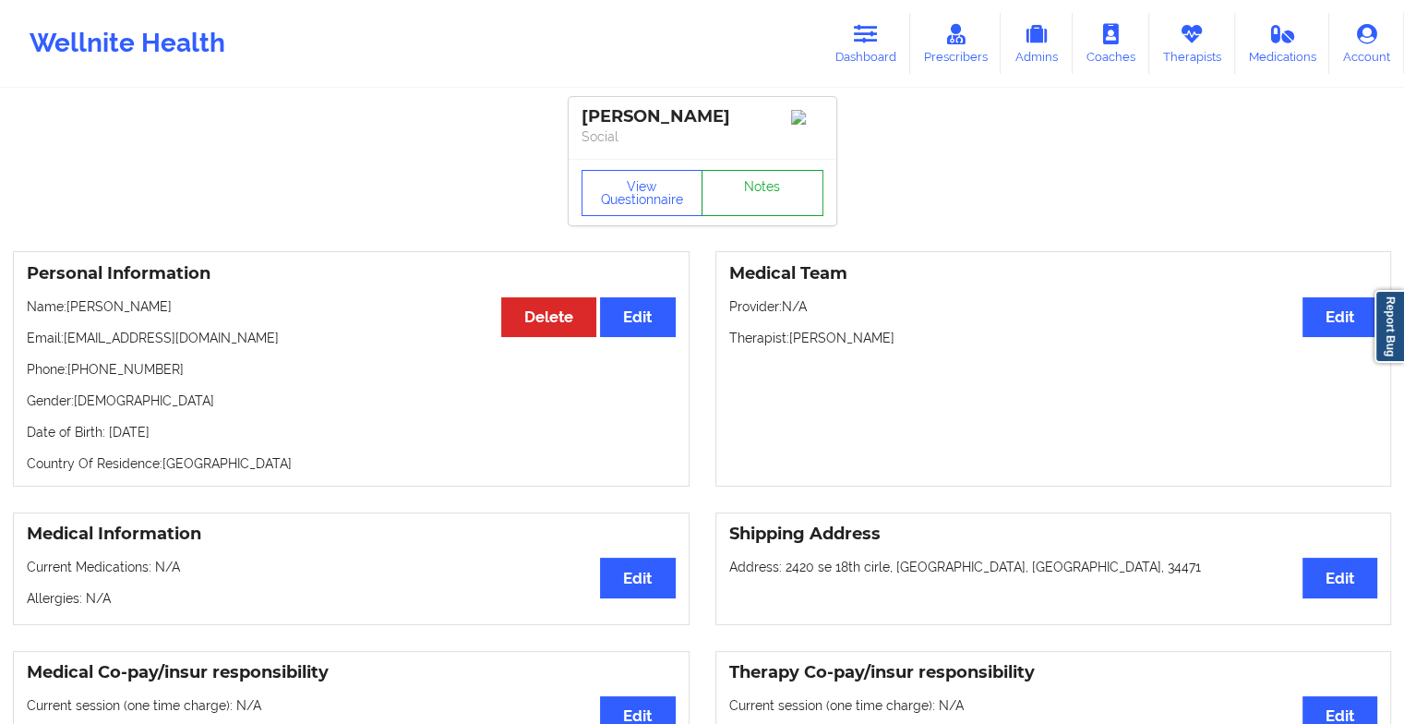
click at [765, 199] on link "Notes" at bounding box center [763, 193] width 122 height 46
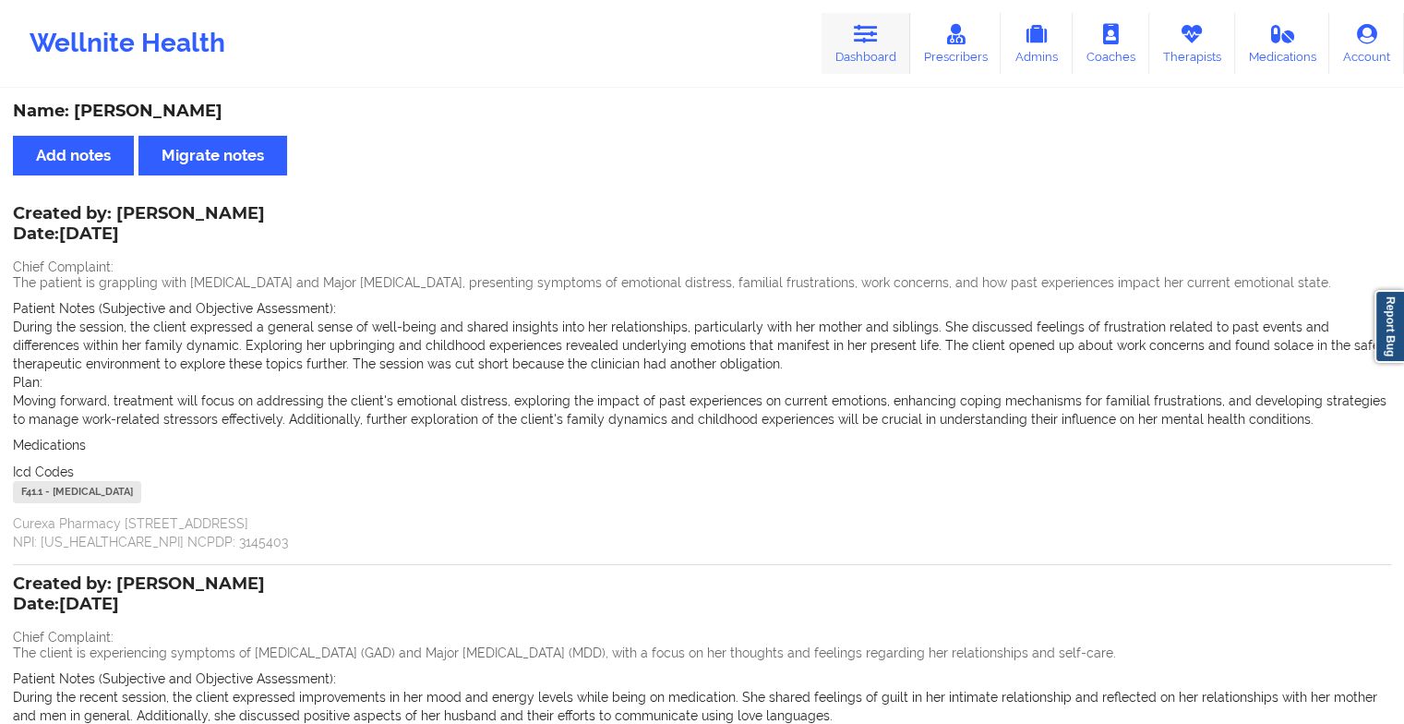
click at [842, 52] on link "Dashboard" at bounding box center [866, 43] width 89 height 61
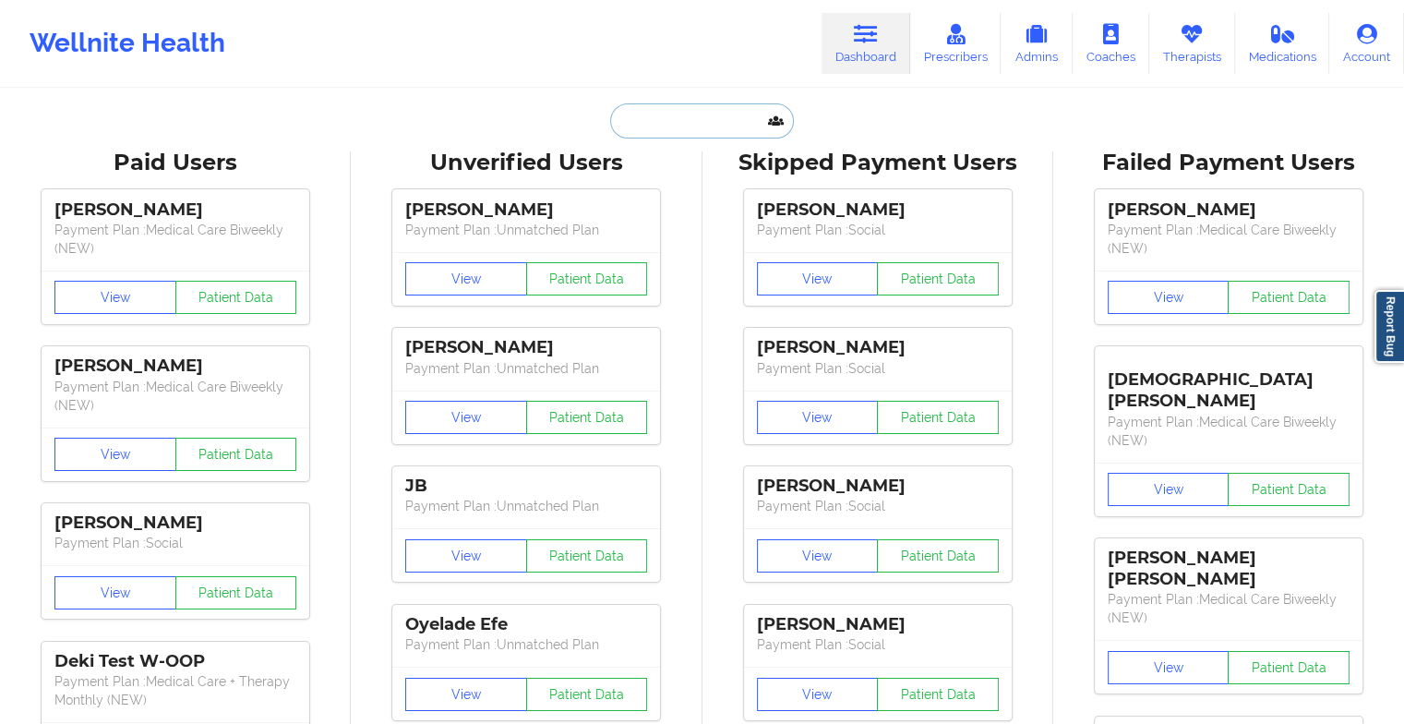
click at [658, 126] on input "text" at bounding box center [701, 120] width 183 height 35
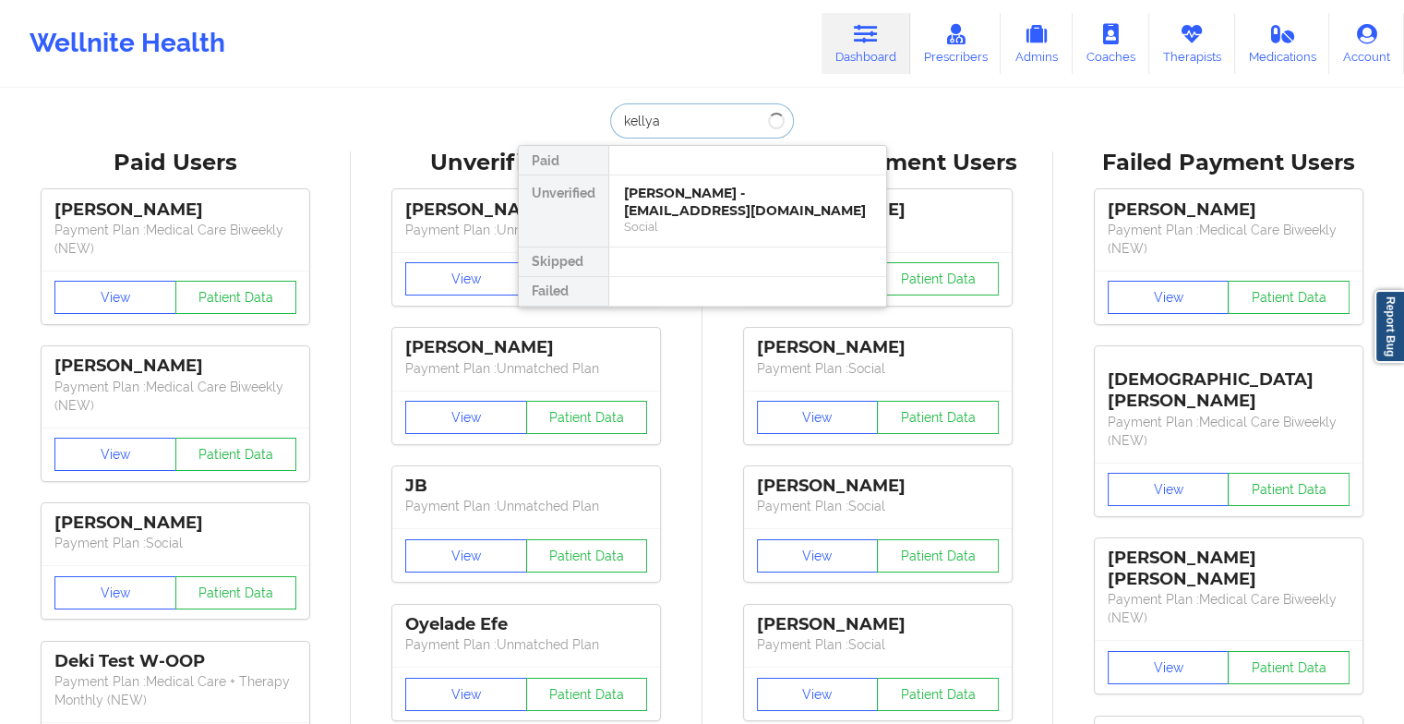
type input "kellyan"
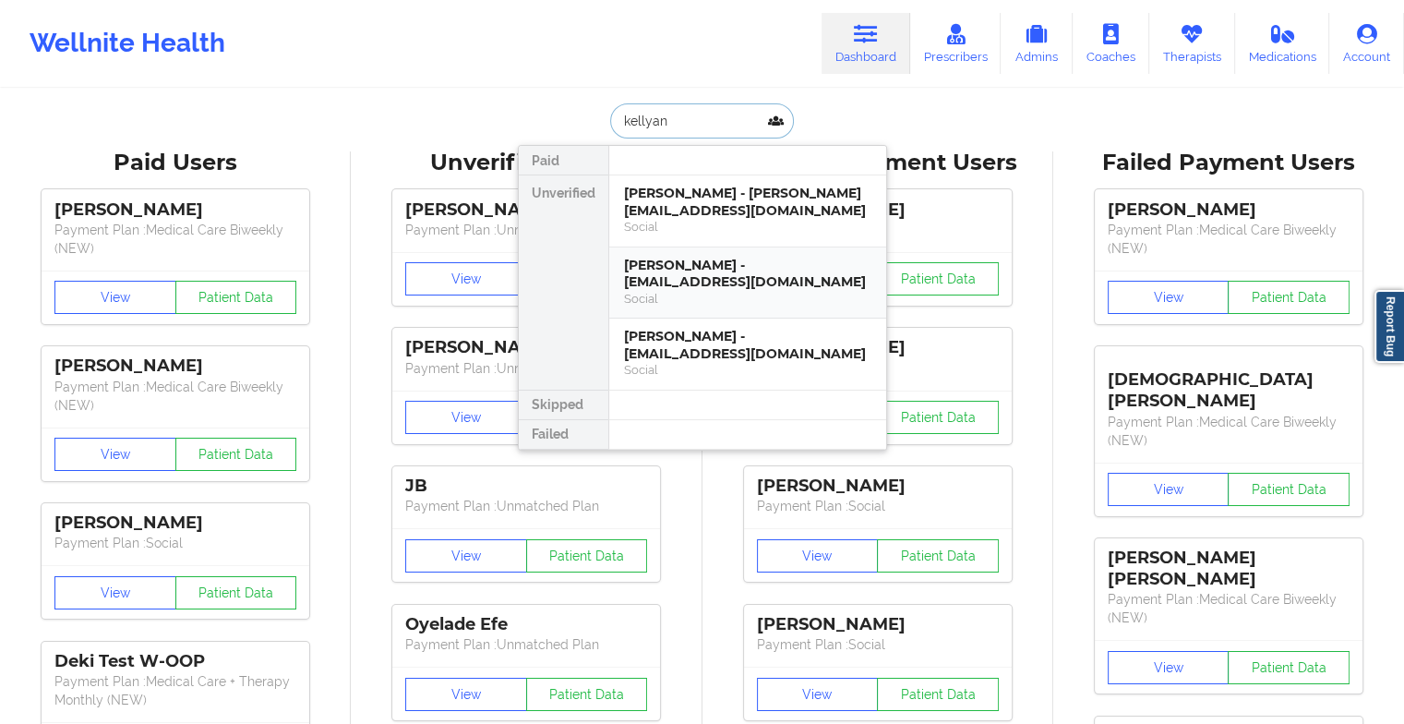
click at [718, 258] on div "[PERSON_NAME] - [EMAIL_ADDRESS][DOMAIN_NAME]" at bounding box center [747, 274] width 247 height 34
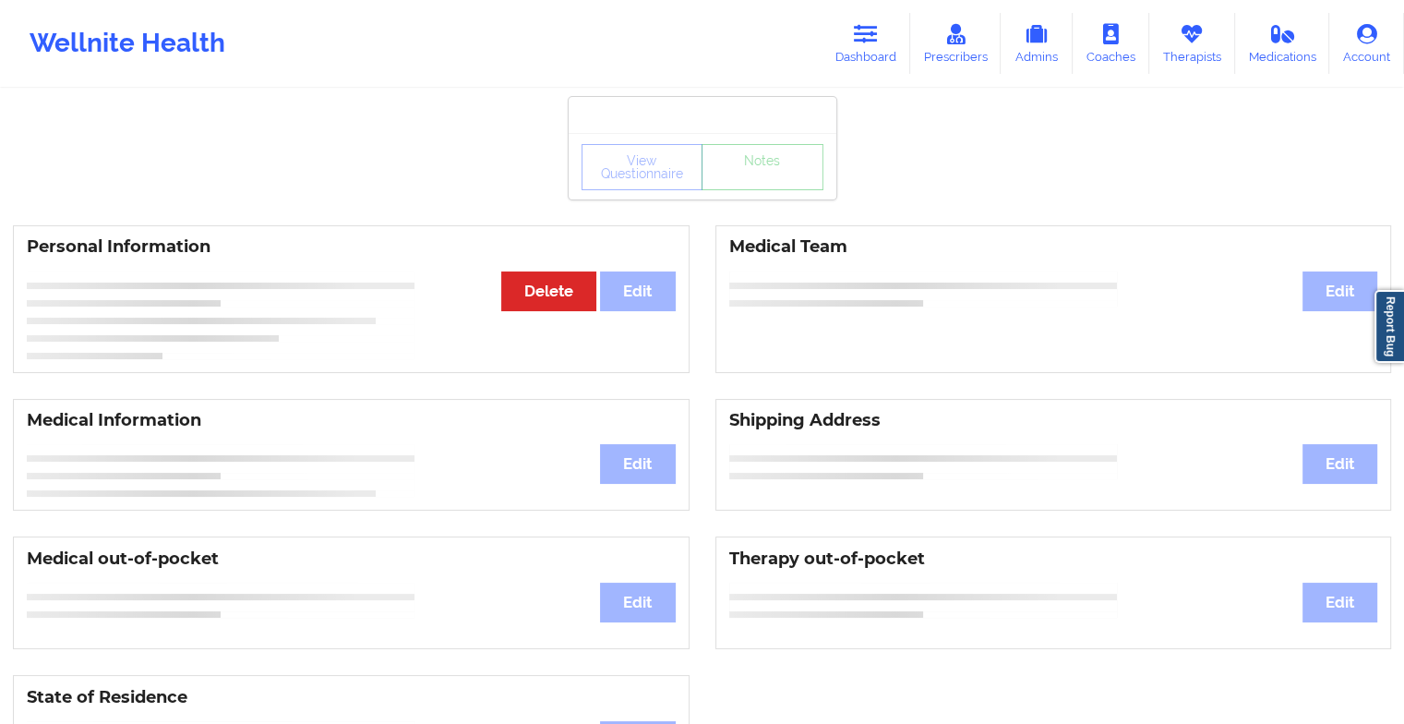
click at [772, 181] on div "View Questionnaire Notes" at bounding box center [703, 167] width 242 height 46
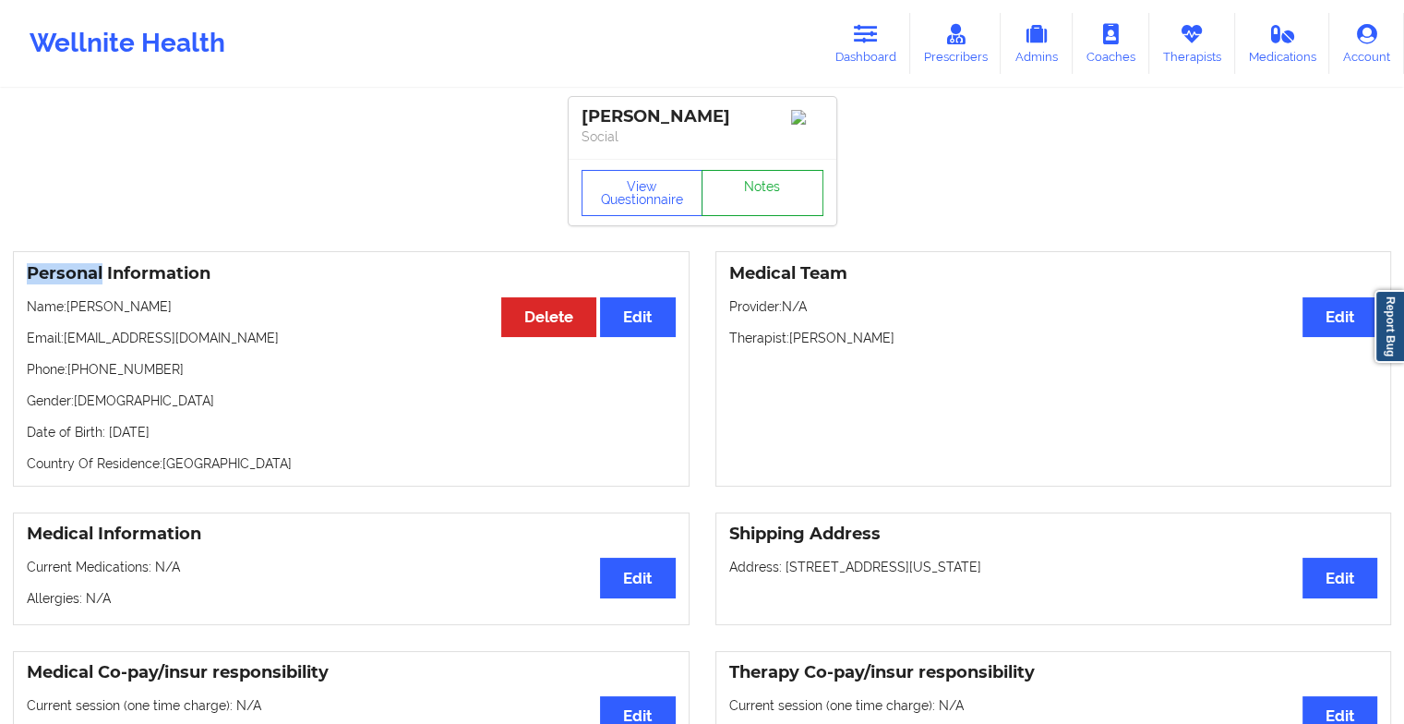
drag, startPoint x: 772, startPoint y: 181, endPoint x: 767, endPoint y: 189, distance: 9.5
click at [767, 189] on link "Notes" at bounding box center [763, 193] width 122 height 46
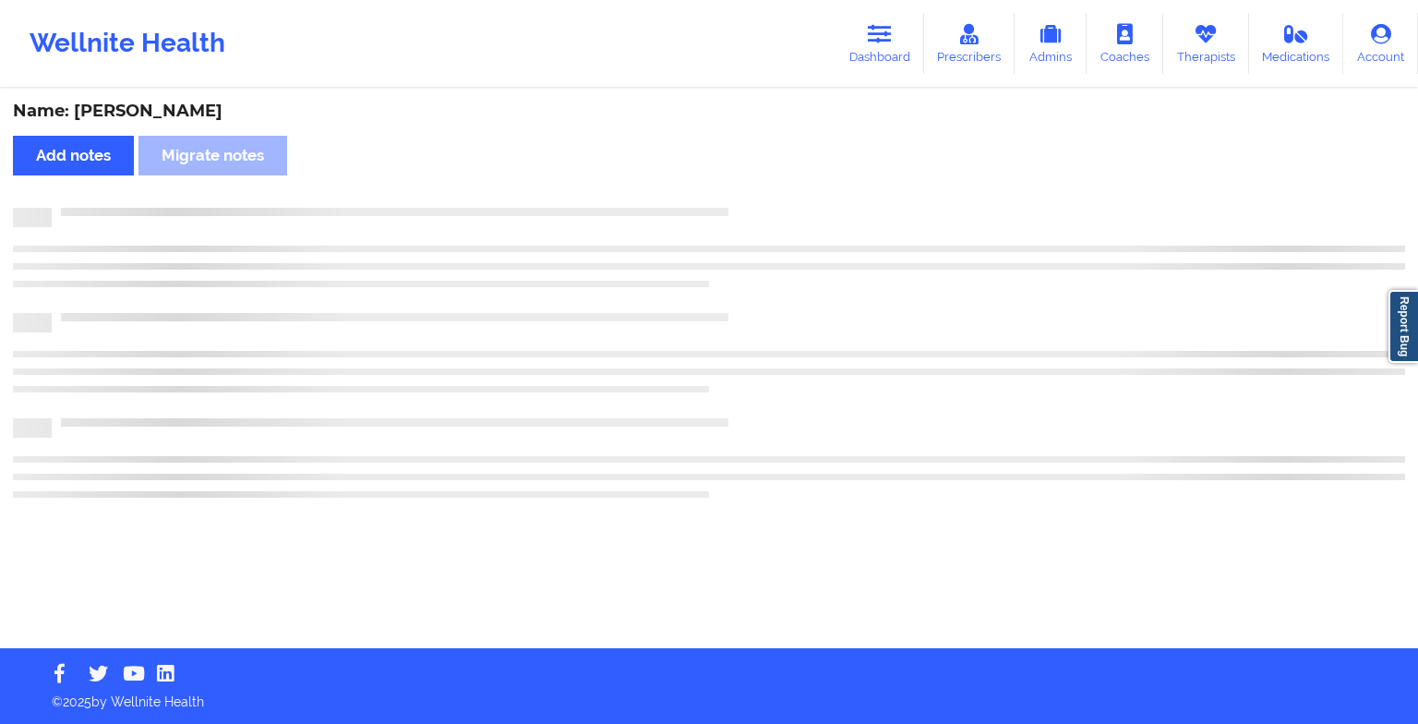
click at [767, 189] on div "Name: [PERSON_NAME] Add notes Migrate notes" at bounding box center [709, 369] width 1418 height 558
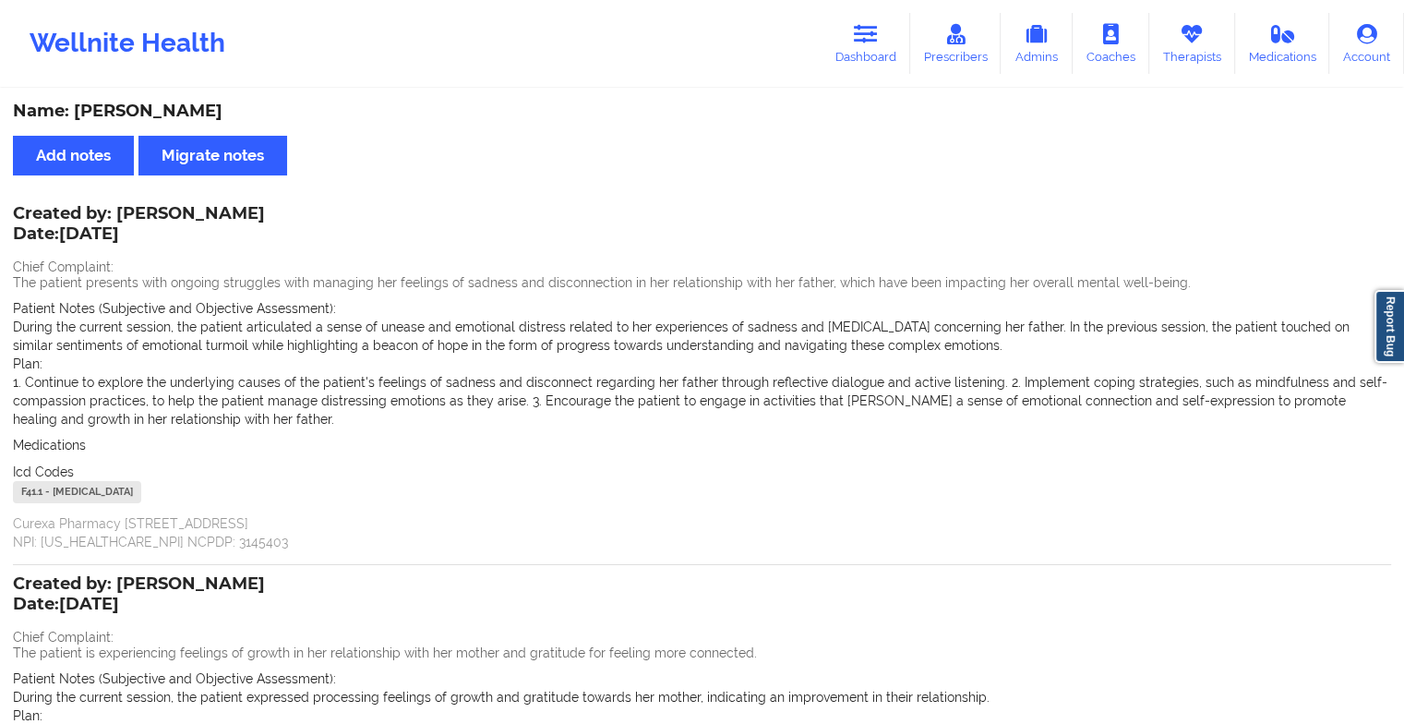
scroll to position [292, 0]
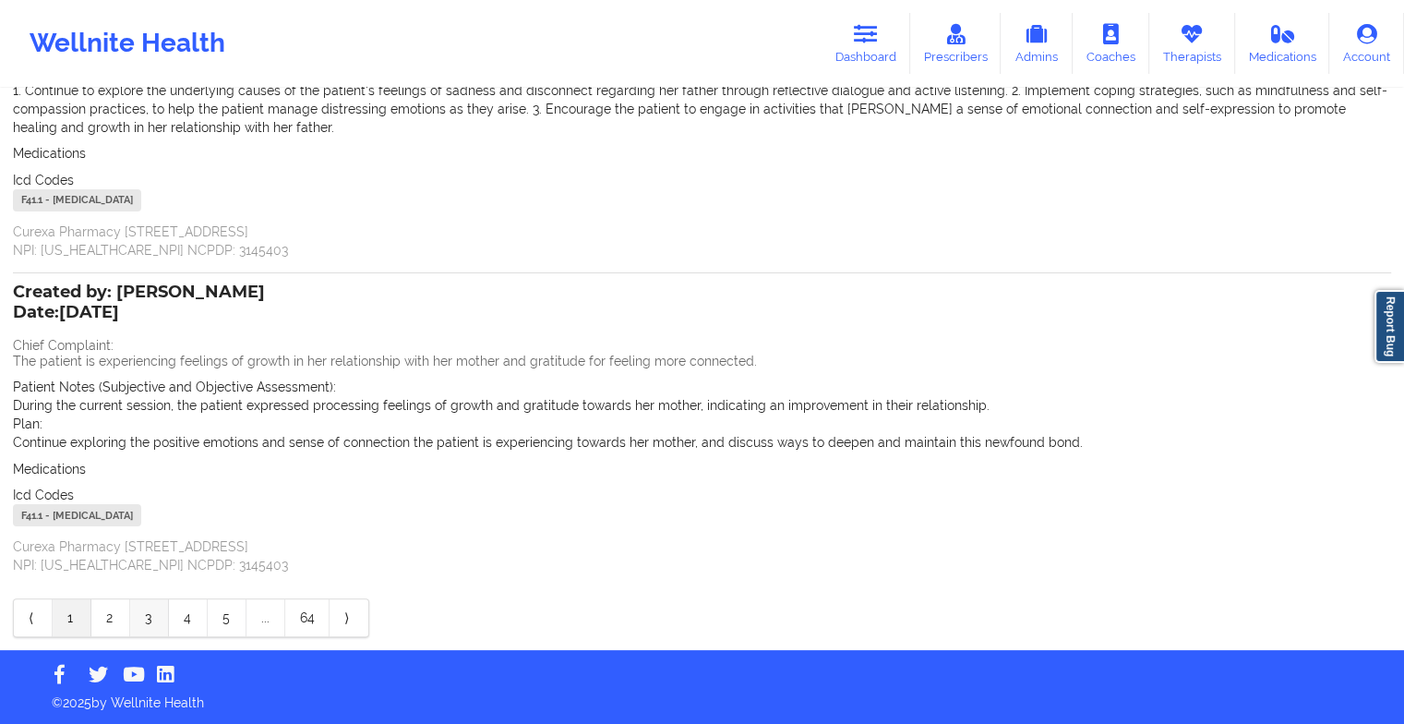
click at [138, 621] on link "3" at bounding box center [149, 617] width 39 height 37
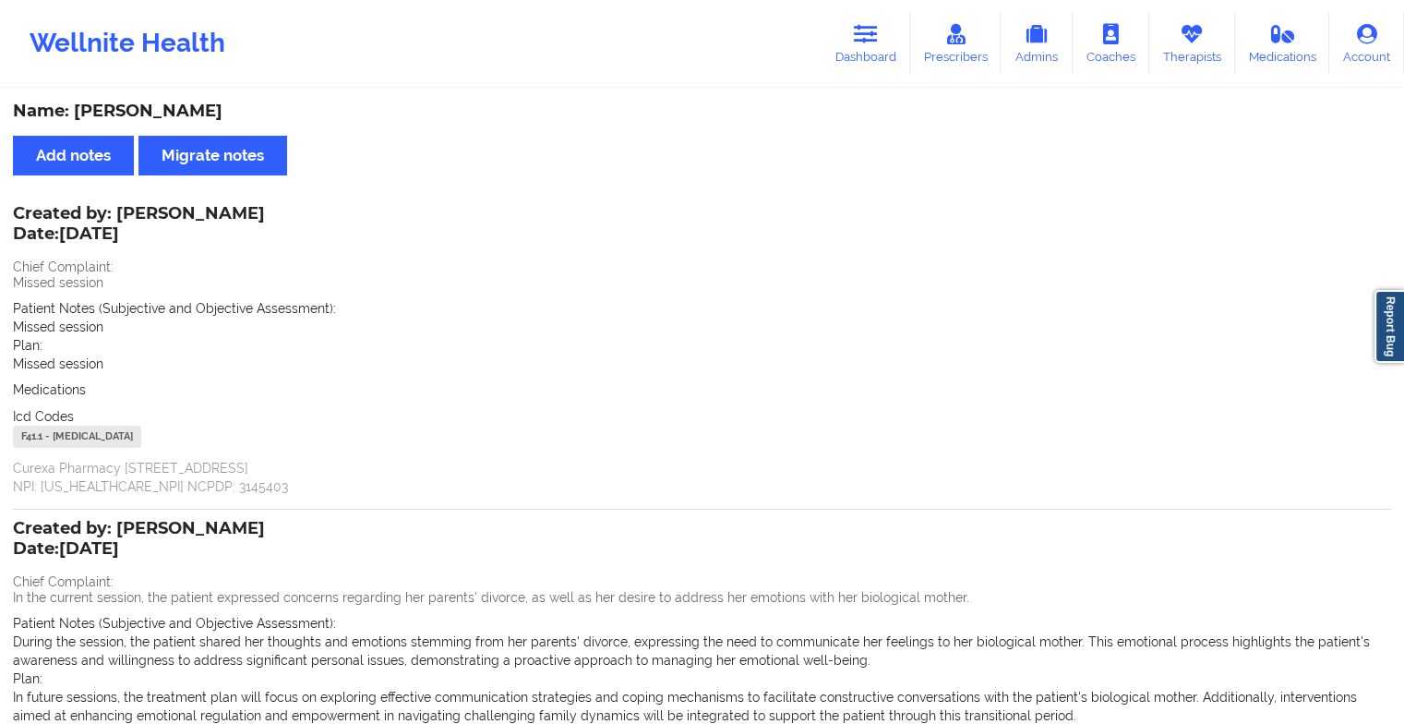
scroll to position [273, 0]
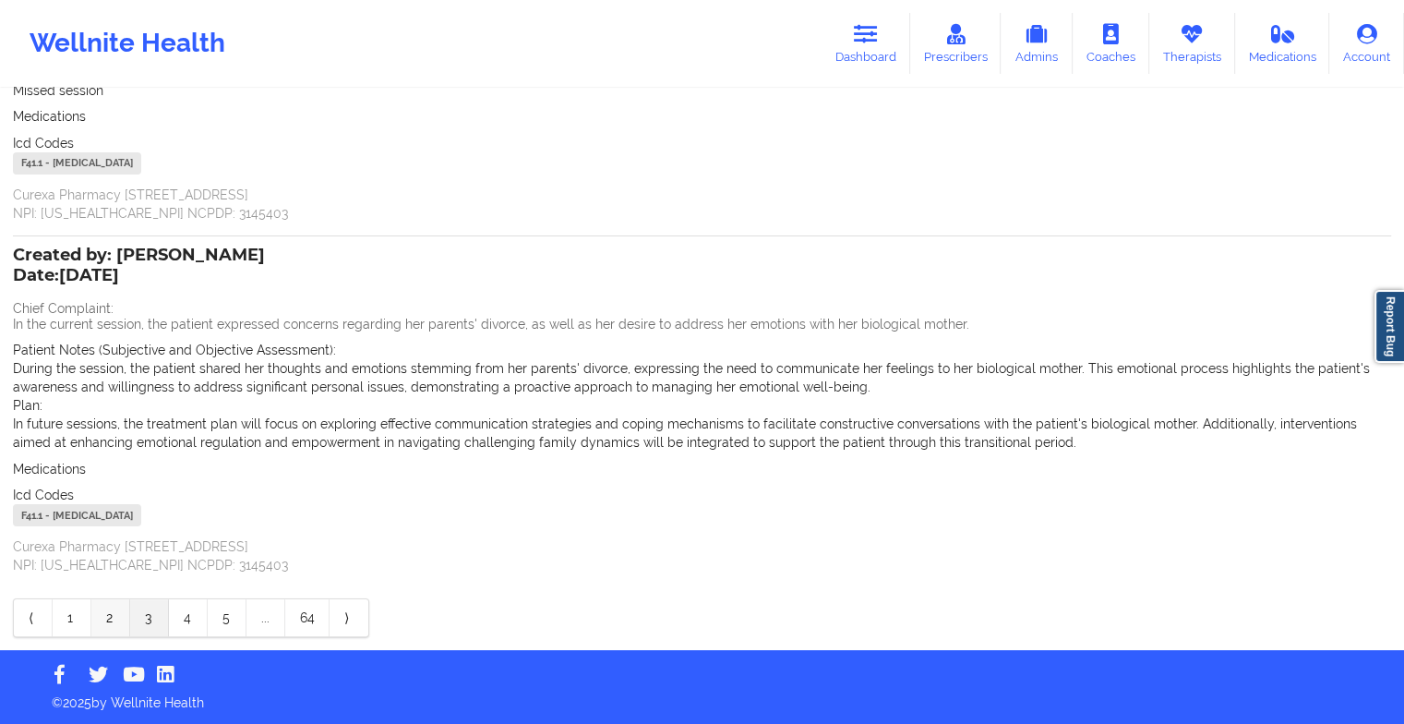
click at [121, 625] on link "2" at bounding box center [110, 617] width 39 height 37
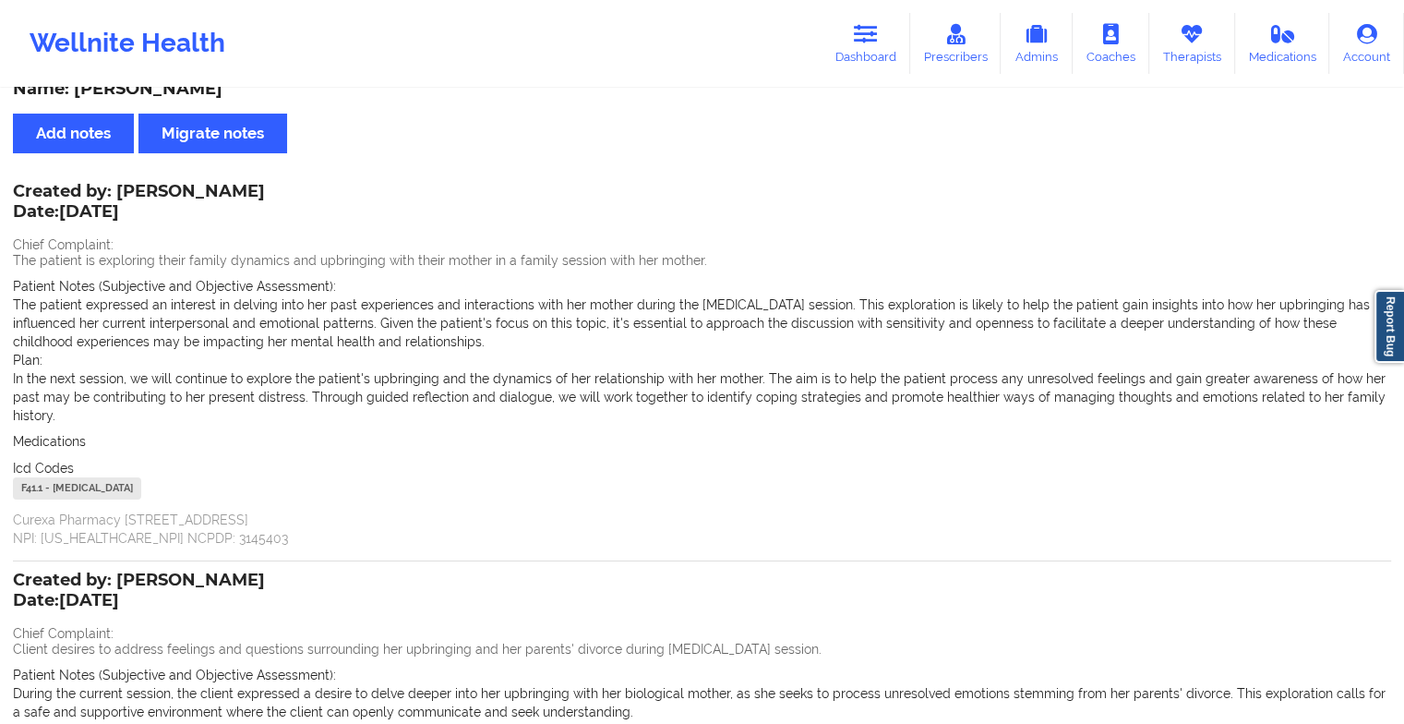
scroll to position [19, 0]
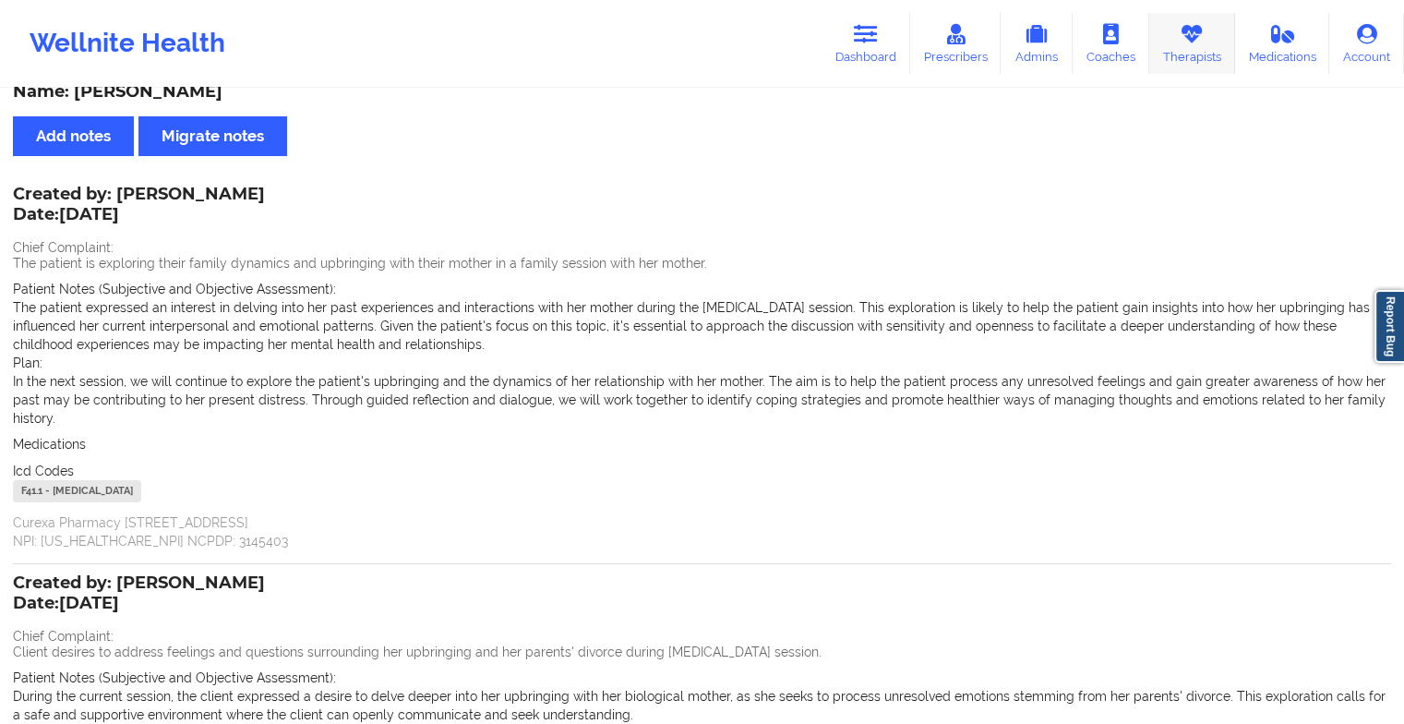
click at [1178, 61] on link "Therapists" at bounding box center [1192, 43] width 86 height 61
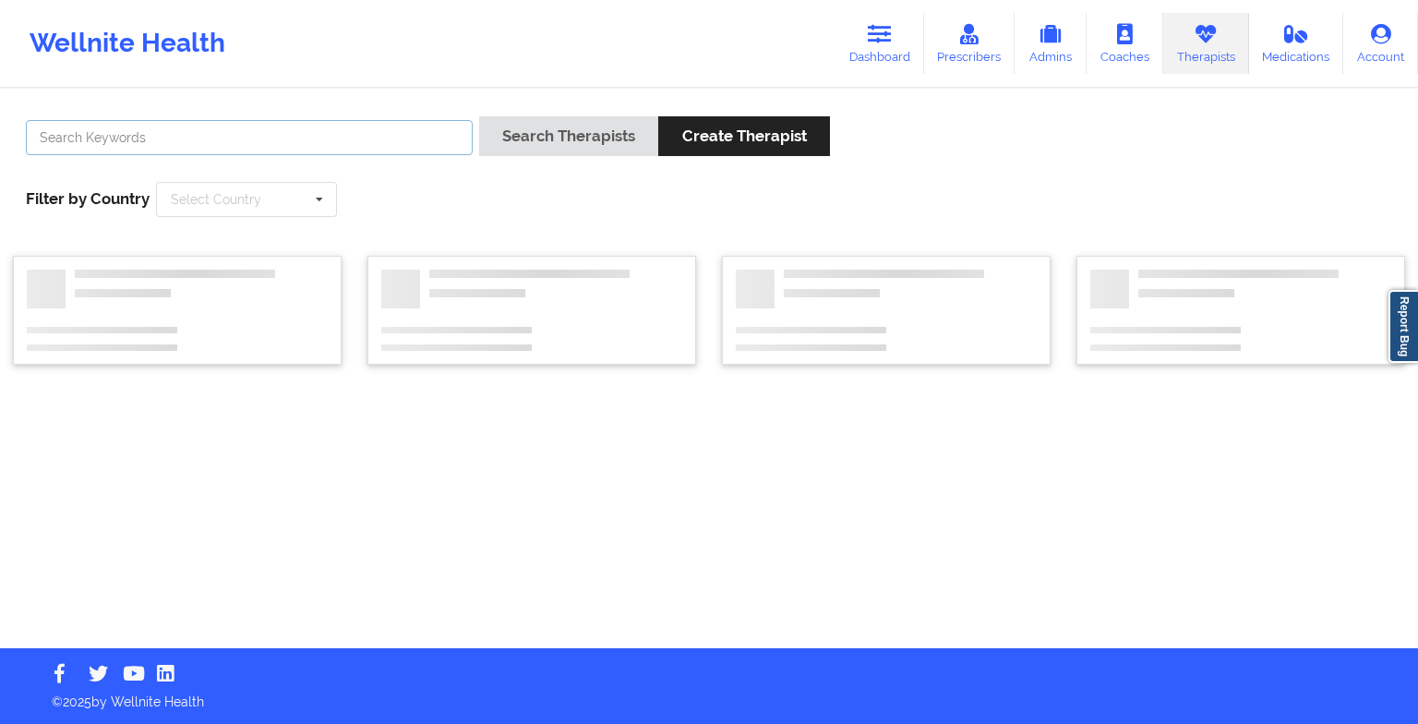
click at [395, 146] on input "text" at bounding box center [249, 137] width 447 height 35
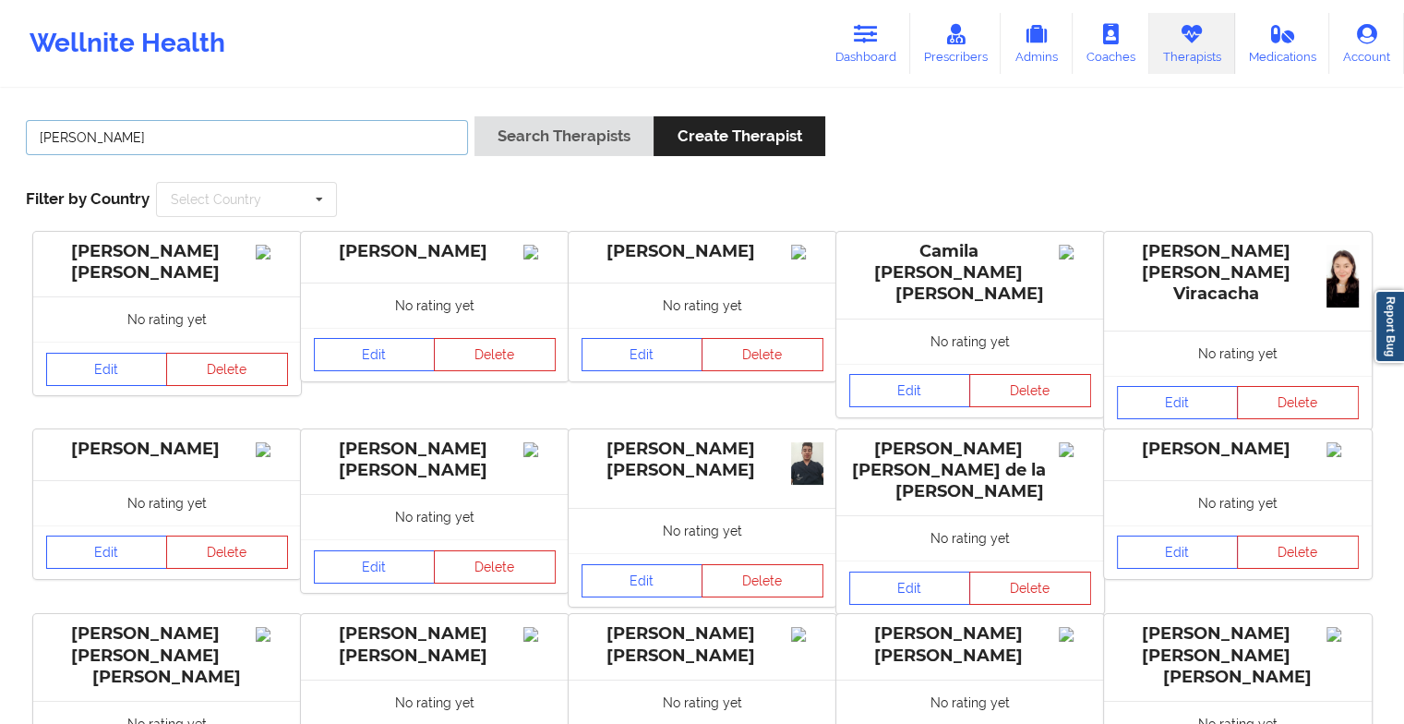
click at [160, 126] on input "[PERSON_NAME]" at bounding box center [247, 137] width 442 height 35
type input "[PERSON_NAME]"
click at [475, 116] on button "Search Therapists" at bounding box center [564, 136] width 179 height 40
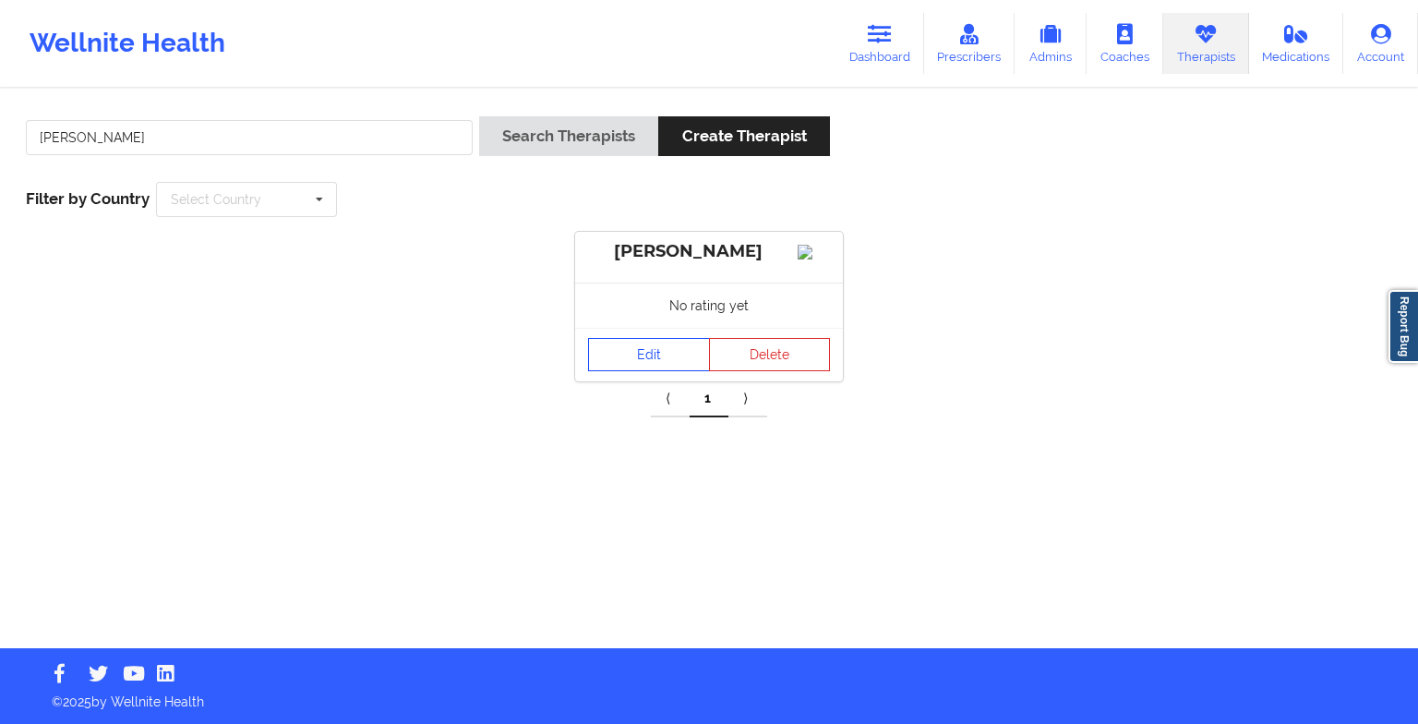
drag, startPoint x: 629, startPoint y: 390, endPoint x: 665, endPoint y: 371, distance: 40.5
click at [665, 371] on div "Edit Delete" at bounding box center [709, 355] width 268 height 54
click at [665, 371] on link "Edit" at bounding box center [649, 354] width 122 height 33
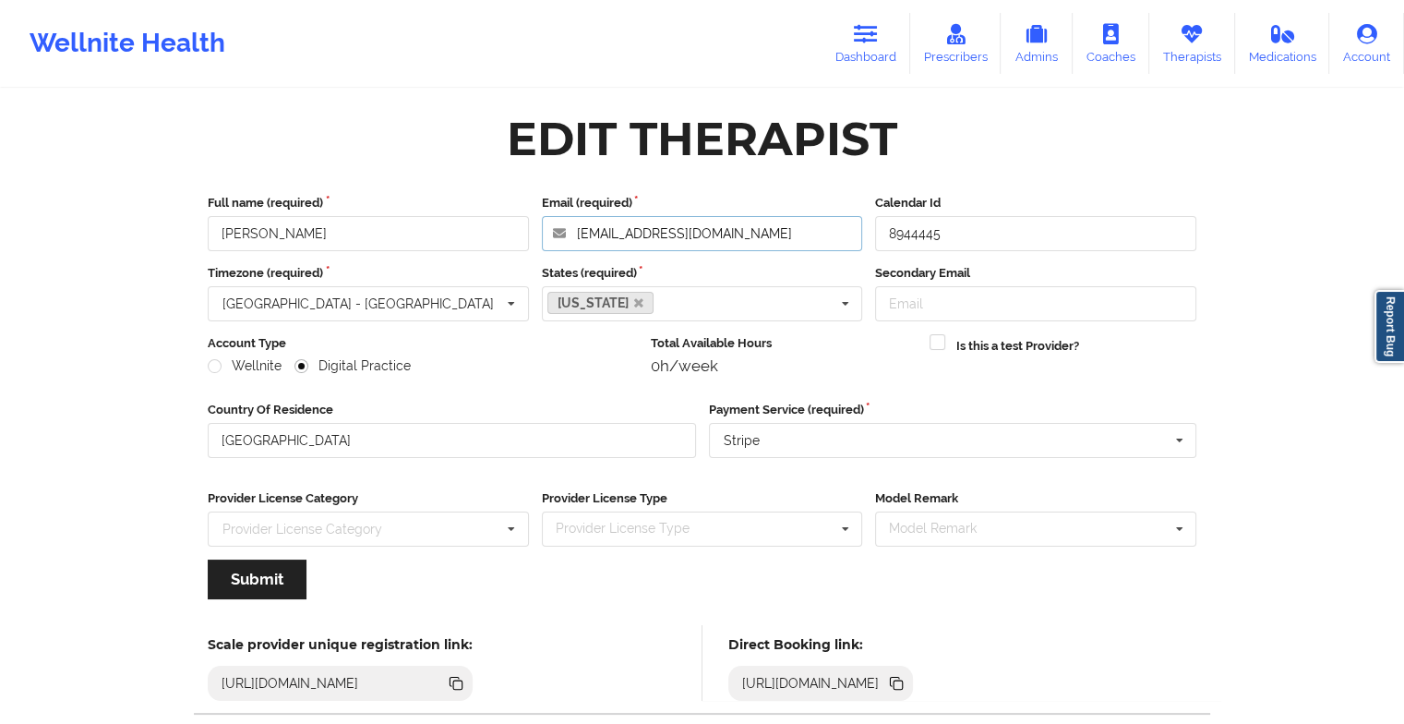
drag, startPoint x: 791, startPoint y: 226, endPoint x: 529, endPoint y: 212, distance: 262.5
click at [529, 212] on div "Full name (required) [PERSON_NAME] Email (required) [EMAIL_ADDRESS][DOMAIN_NAME…" at bounding box center [702, 222] width 1002 height 57
click at [1182, 35] on icon at bounding box center [1192, 34] width 24 height 20
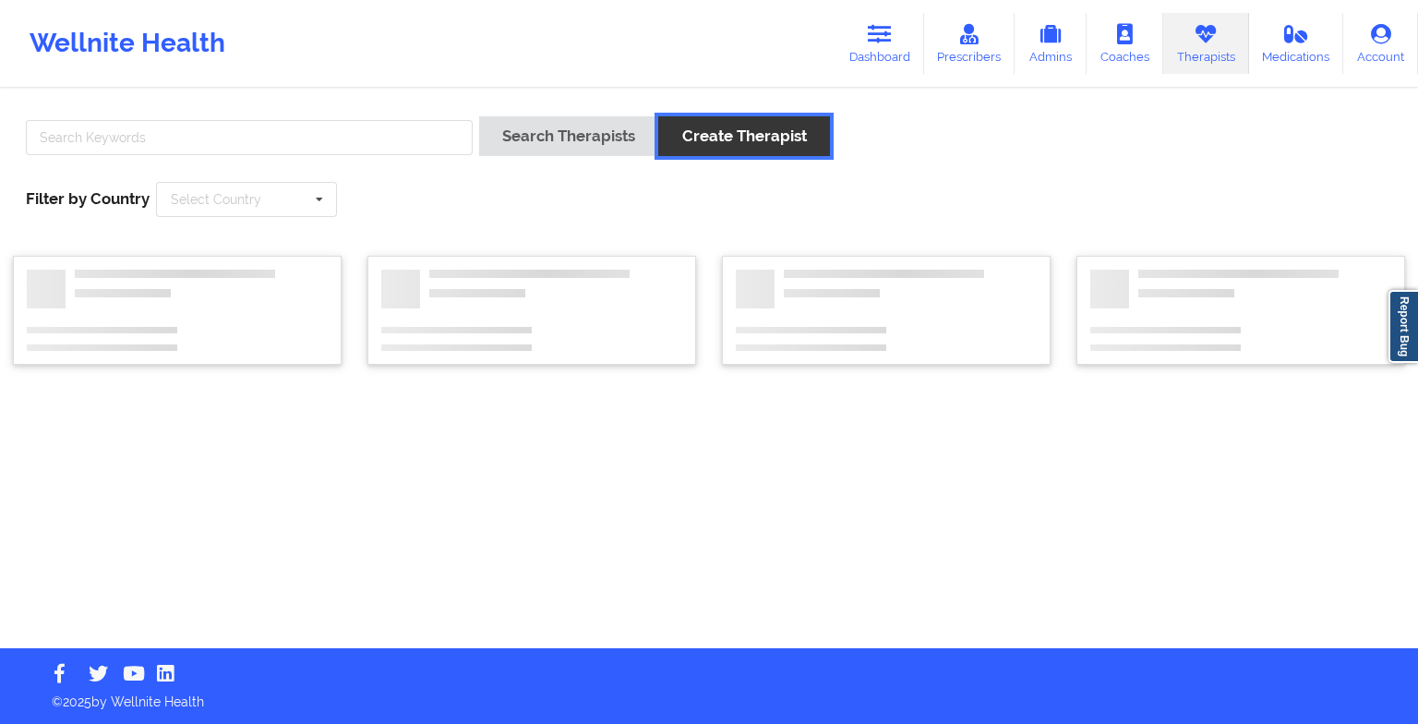
click at [709, 144] on button "Create Therapist" at bounding box center [743, 136] width 171 height 40
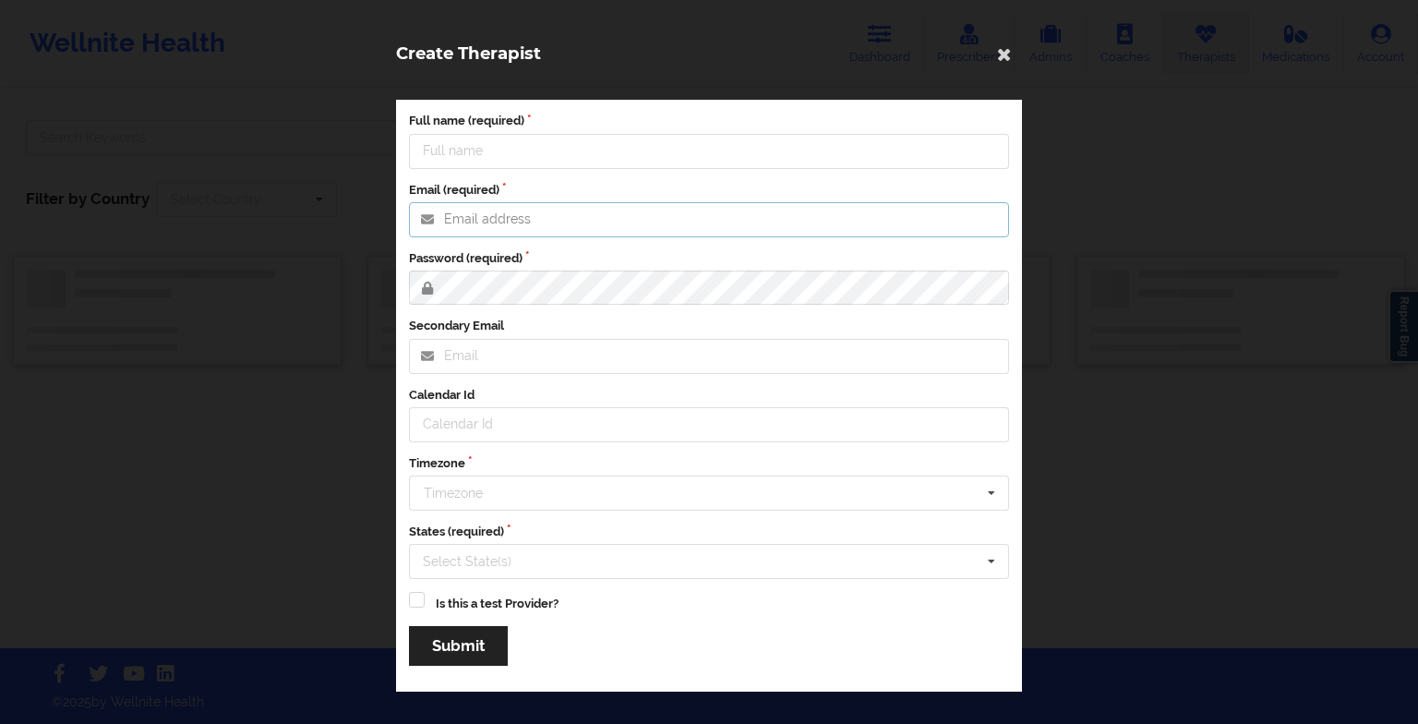
type input "[EMAIL_ADDRESS][DOMAIN_NAME]"
click at [1004, 48] on icon at bounding box center [1005, 54] width 30 height 30
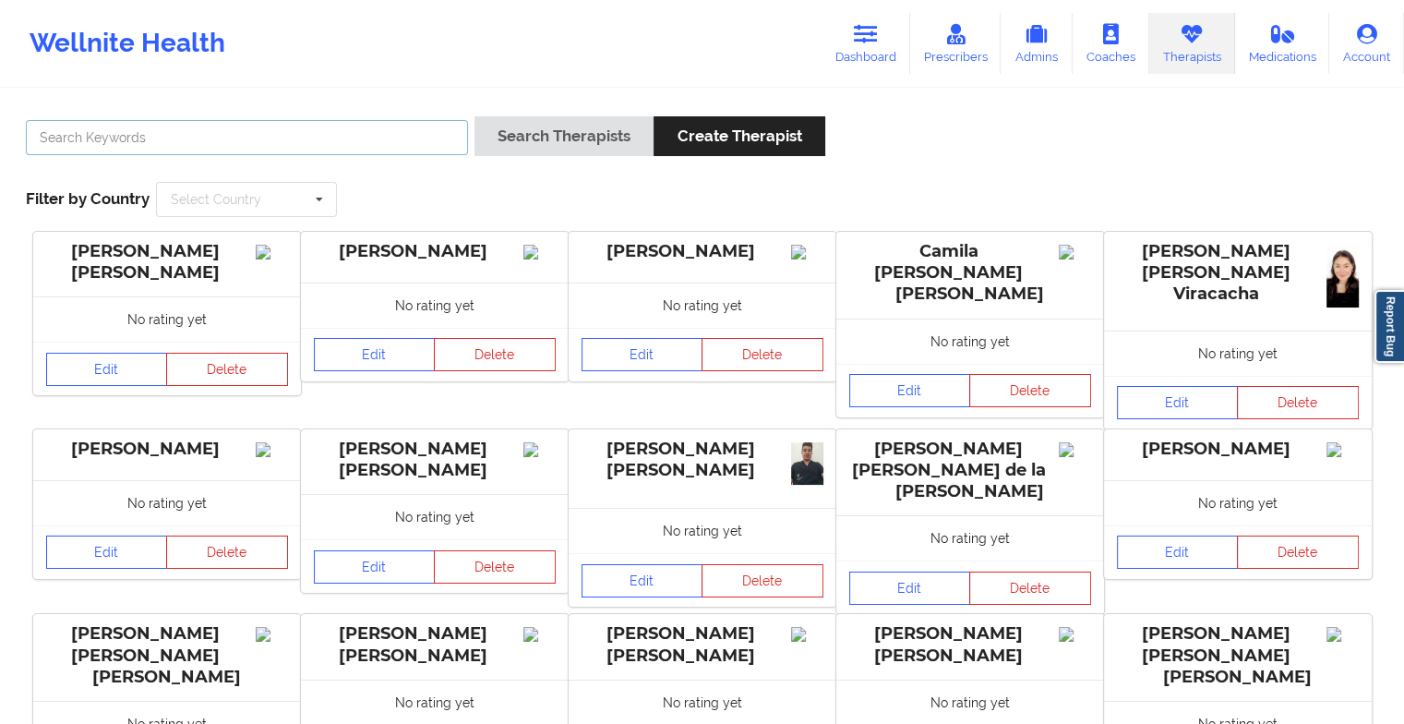
click at [203, 147] on input "text" at bounding box center [247, 137] width 442 height 35
type input "[PERSON_NAME]"
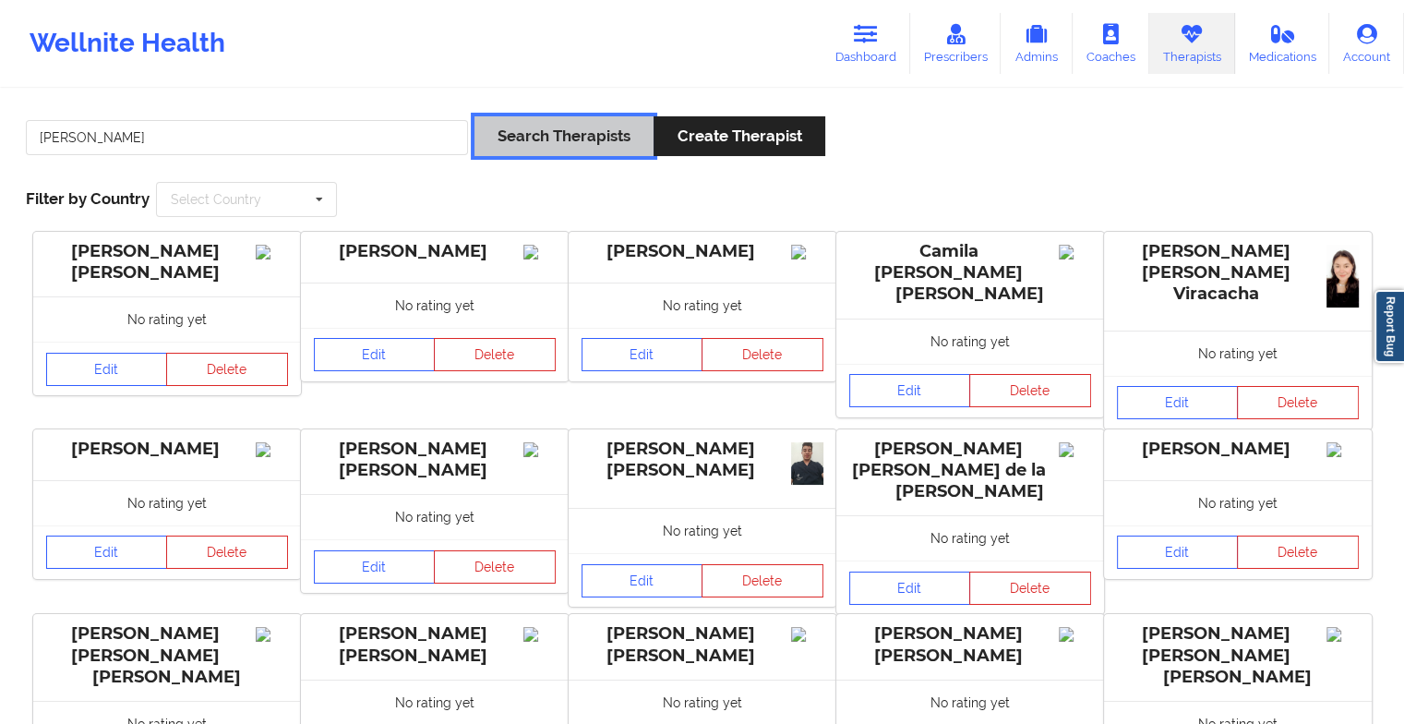
click at [570, 131] on button "Search Therapists" at bounding box center [564, 136] width 179 height 40
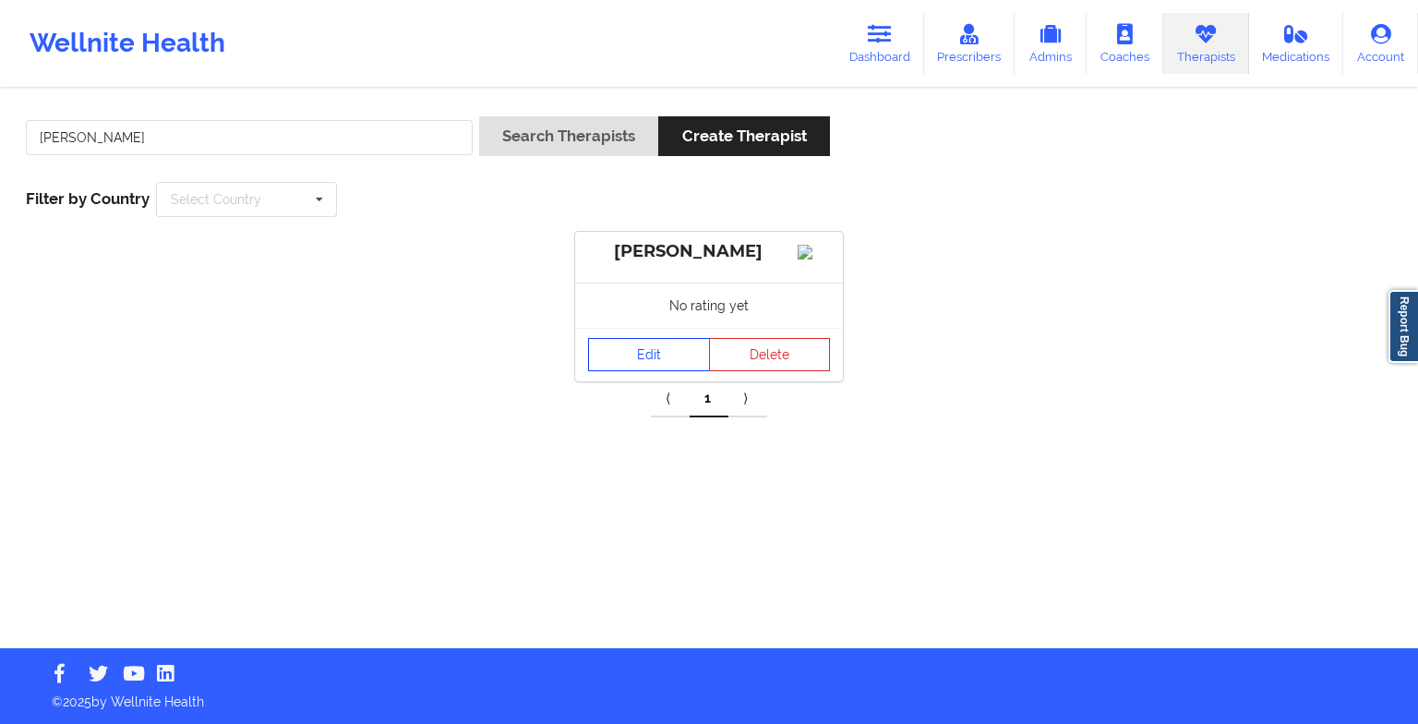
click at [666, 360] on link "Edit" at bounding box center [649, 354] width 122 height 33
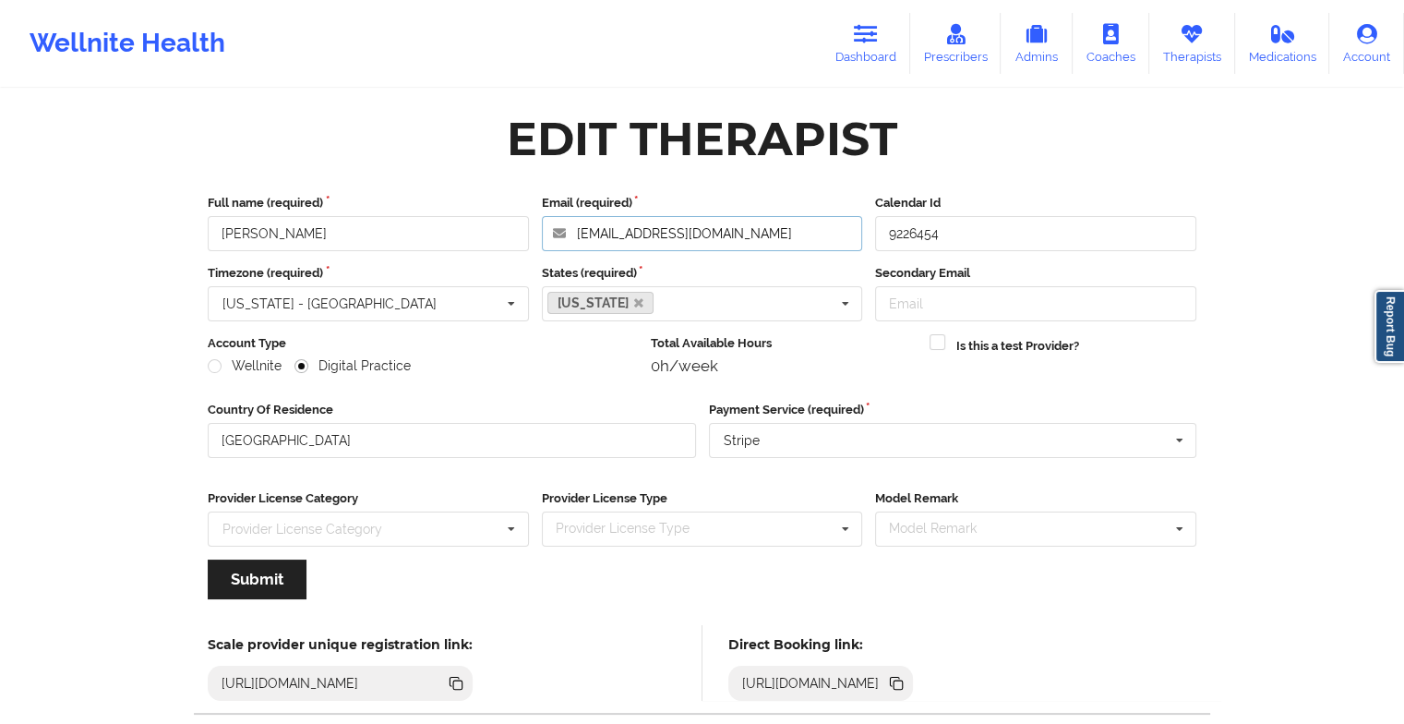
drag, startPoint x: 771, startPoint y: 240, endPoint x: 530, endPoint y: 245, distance: 241.0
click at [530, 245] on div "Full name (required) [PERSON_NAME] Email (required) [PERSON_NAME][EMAIL_ADDRESS…" at bounding box center [702, 222] width 1002 height 57
click at [1204, 47] on link "Therapists" at bounding box center [1192, 43] width 86 height 61
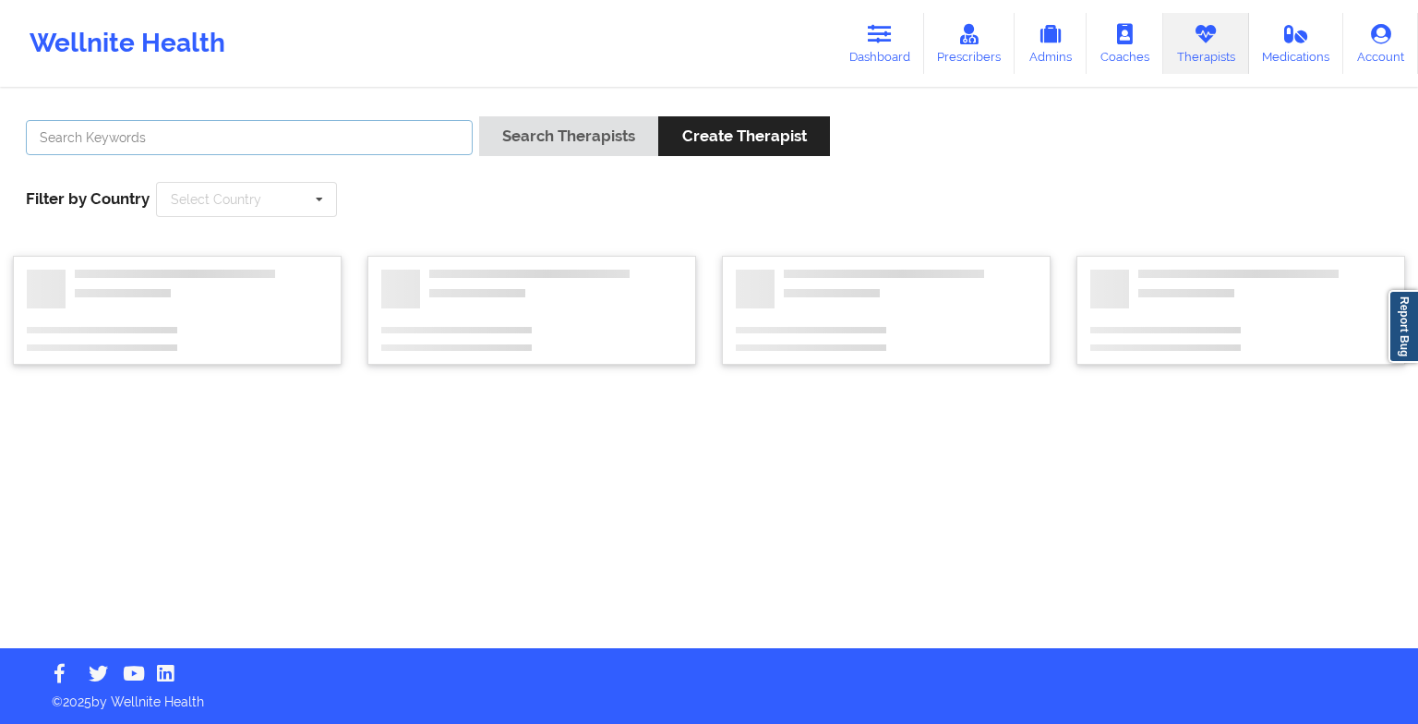
click at [369, 133] on input "text" at bounding box center [249, 137] width 447 height 35
type input "b"
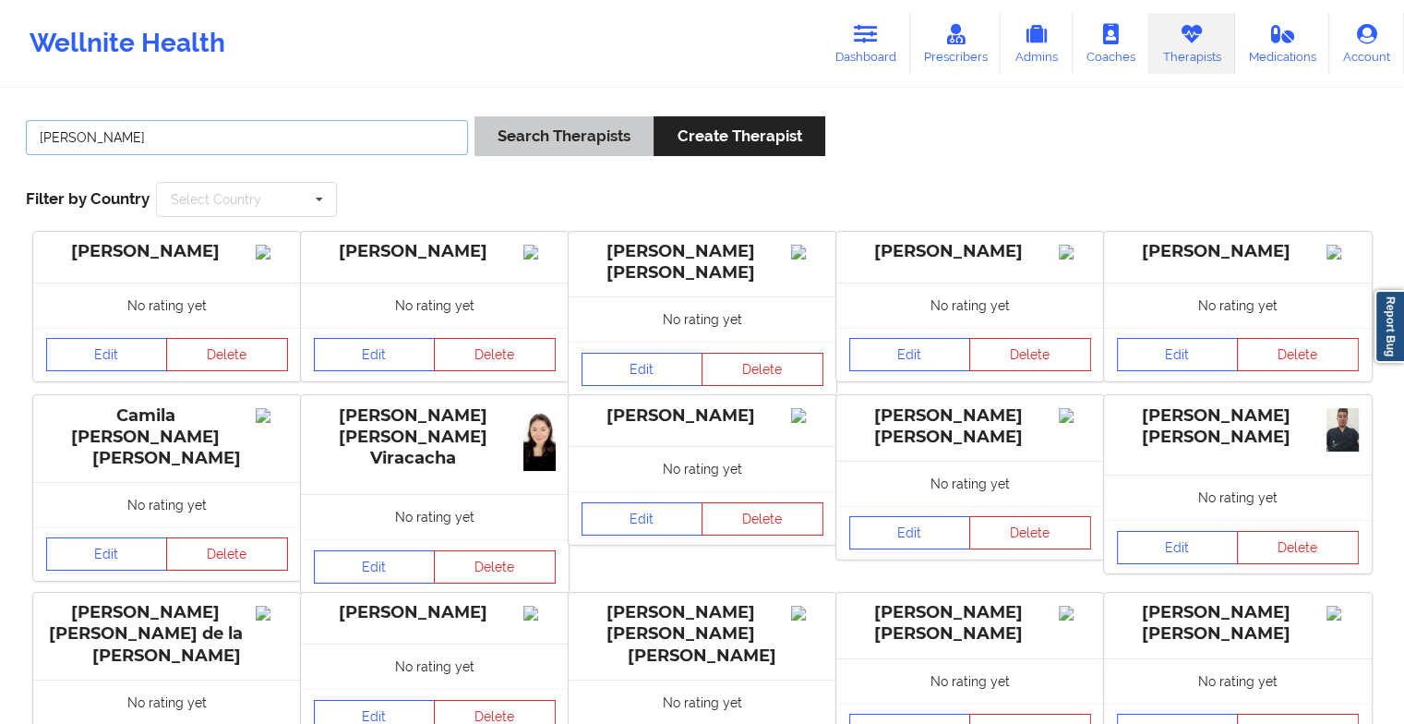
type input "[PERSON_NAME]"
click at [485, 141] on button "Search Therapists" at bounding box center [564, 136] width 179 height 40
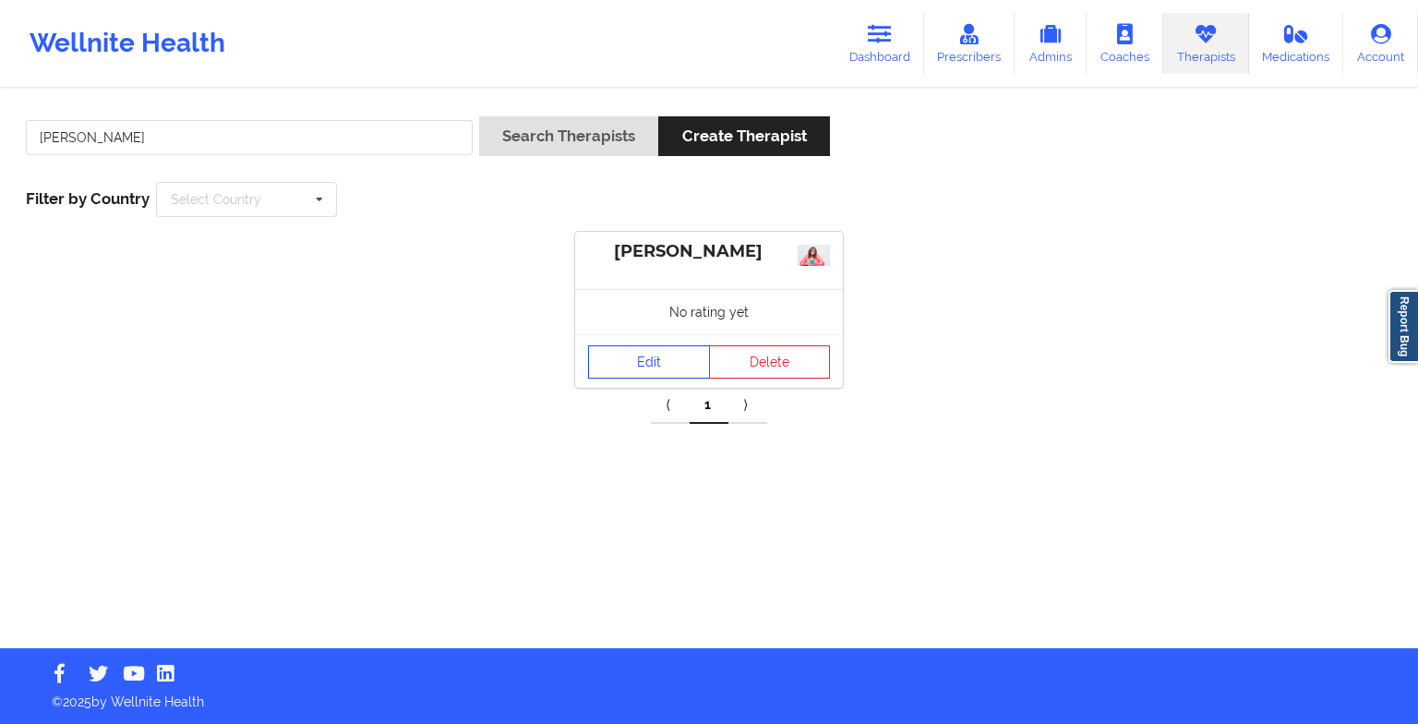
click at [667, 341] on div "Edit Delete" at bounding box center [709, 361] width 268 height 54
click at [665, 364] on link "Edit" at bounding box center [649, 361] width 122 height 33
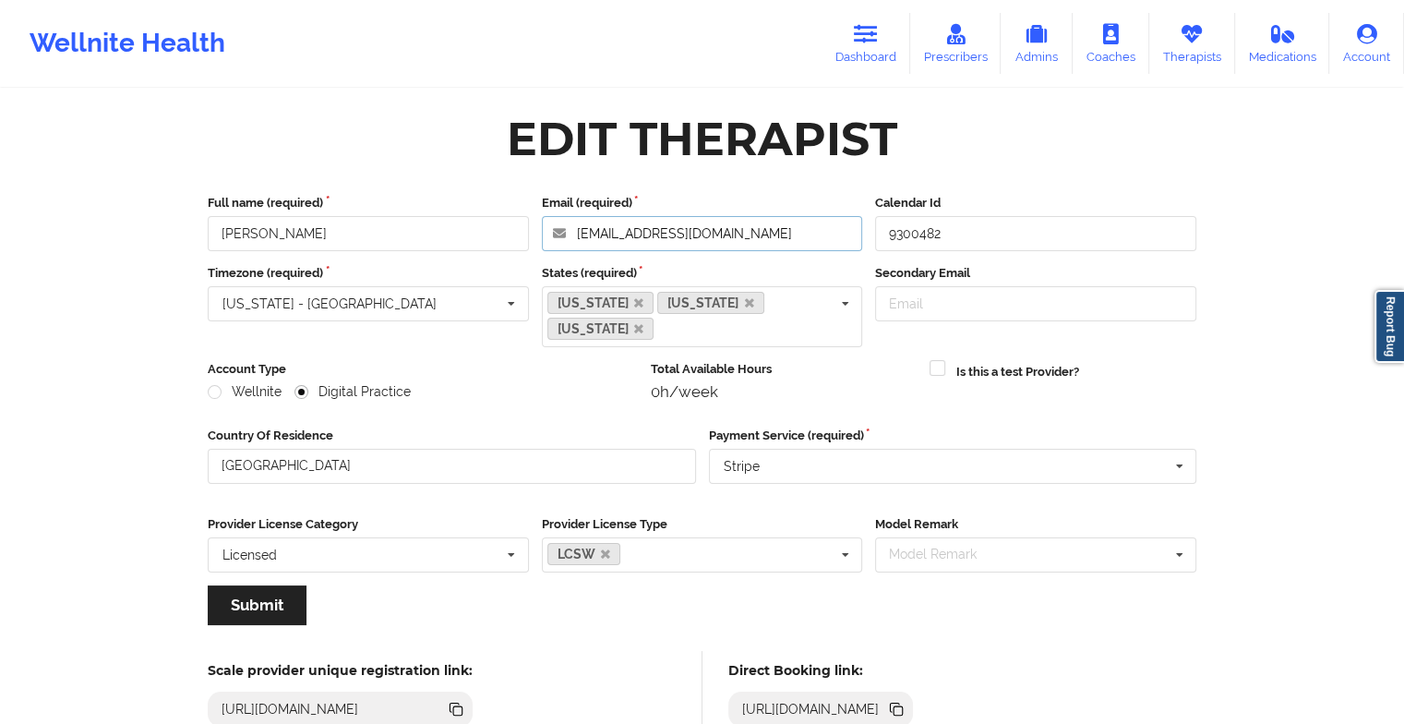
drag, startPoint x: 749, startPoint y: 234, endPoint x: 487, endPoint y: 262, distance: 262.8
click at [487, 262] on div "Full name (required) [PERSON_NAME] Email (required) [EMAIL_ADDRESS][DOMAIN_NAME…" at bounding box center [702, 416] width 1015 height 470
click at [1184, 54] on link "Therapists" at bounding box center [1192, 43] width 86 height 61
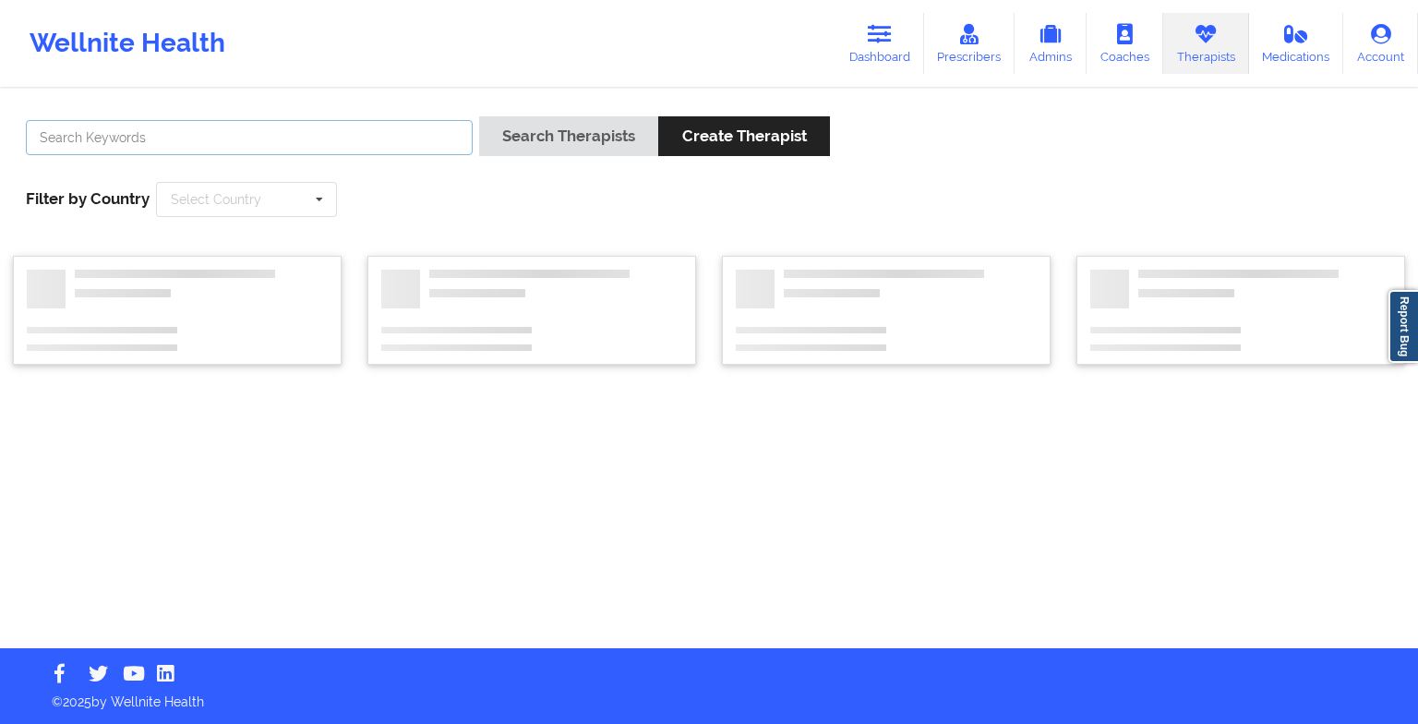
click at [355, 145] on input "text" at bounding box center [249, 137] width 447 height 35
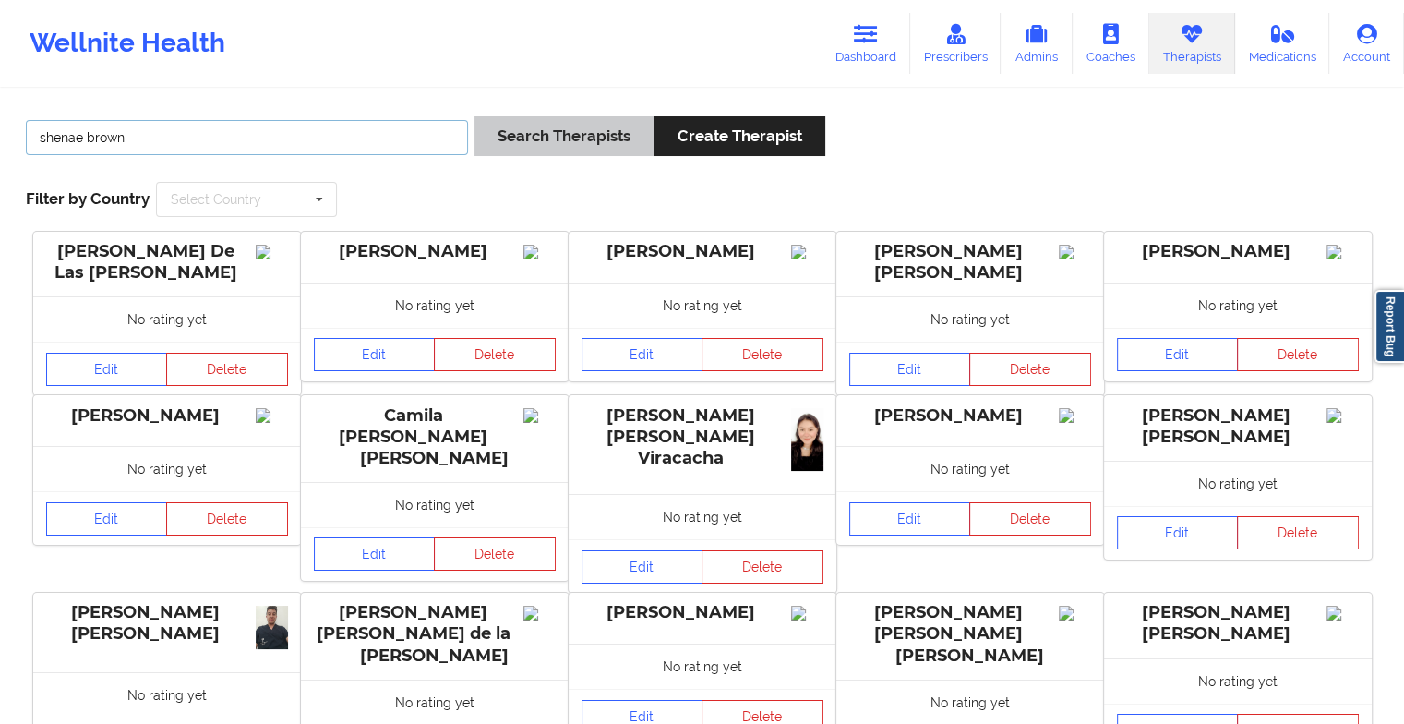
type input "shenae brown"
click at [484, 134] on button "Search Therapists" at bounding box center [564, 136] width 179 height 40
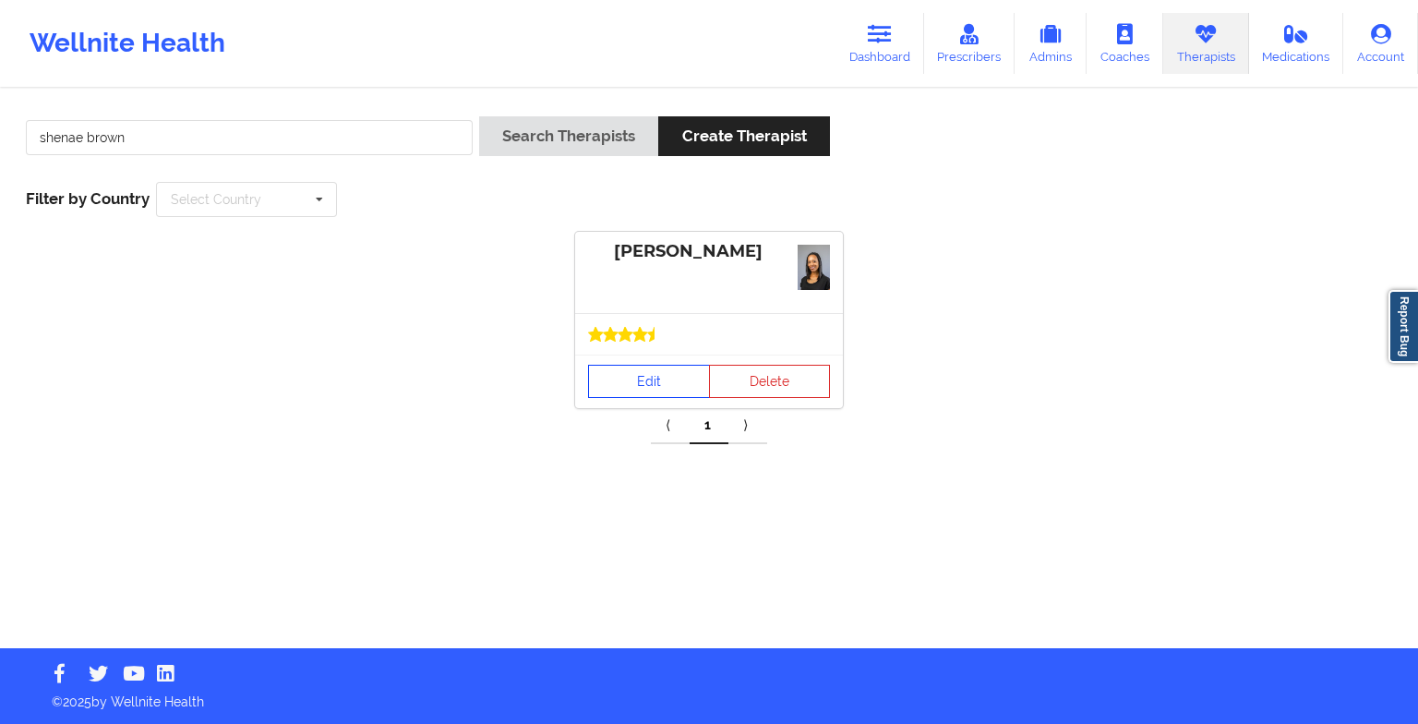
click at [649, 391] on link "Edit" at bounding box center [649, 381] width 122 height 33
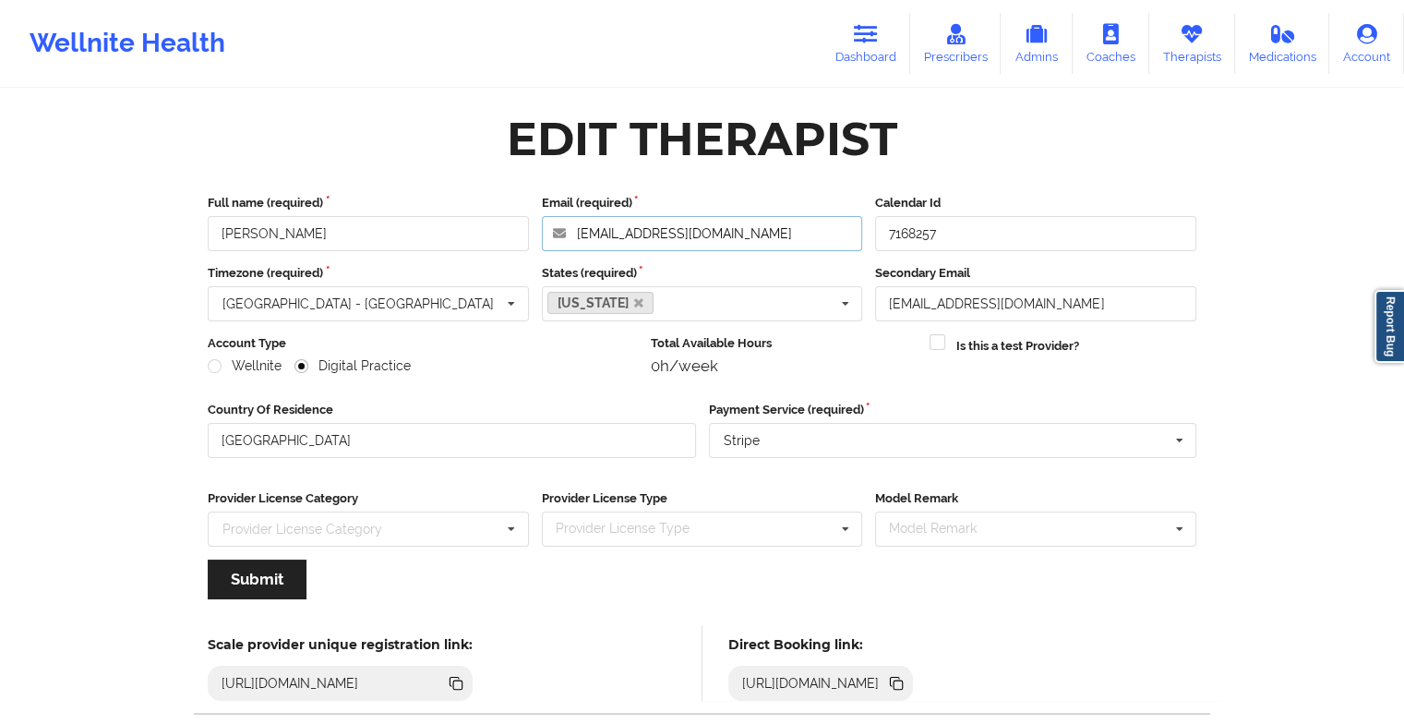
drag, startPoint x: 800, startPoint y: 236, endPoint x: 452, endPoint y: 229, distance: 348.1
click at [452, 229] on div "Full name (required) [PERSON_NAME] Email (required) [EMAIL_ADDRESS][DOMAIN_NAME…" at bounding box center [702, 222] width 1002 height 57
click at [1189, 30] on icon at bounding box center [1192, 34] width 24 height 20
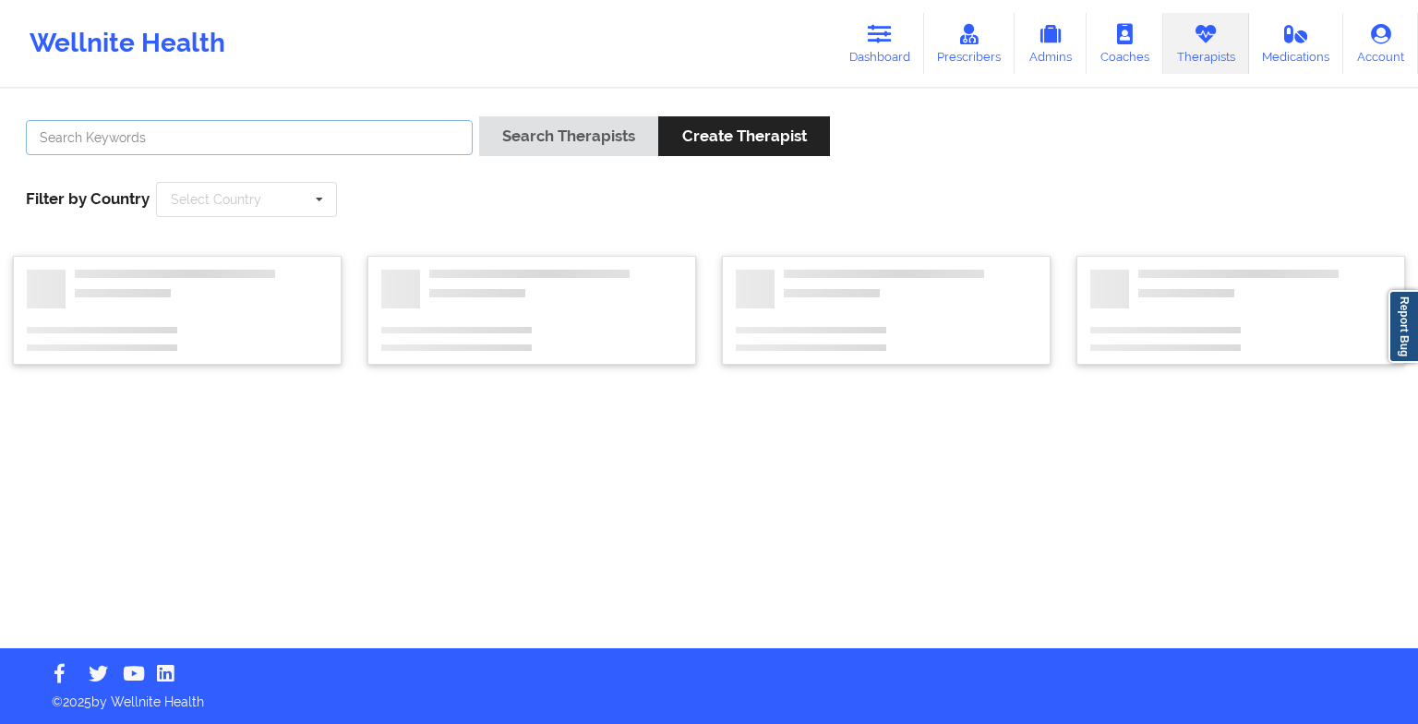
click at [340, 133] on input "text" at bounding box center [249, 137] width 447 height 35
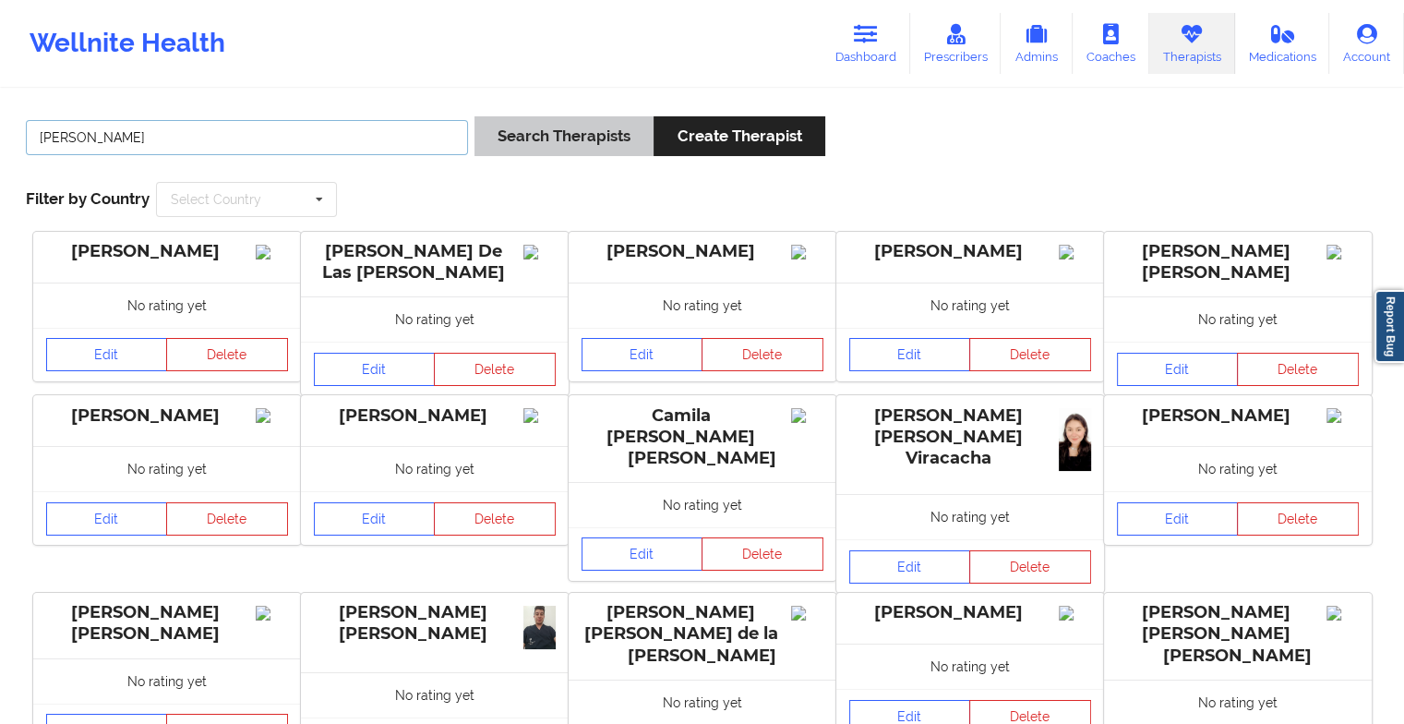
type input "[PERSON_NAME]"
click at [511, 137] on button "Search Therapists" at bounding box center [564, 136] width 179 height 40
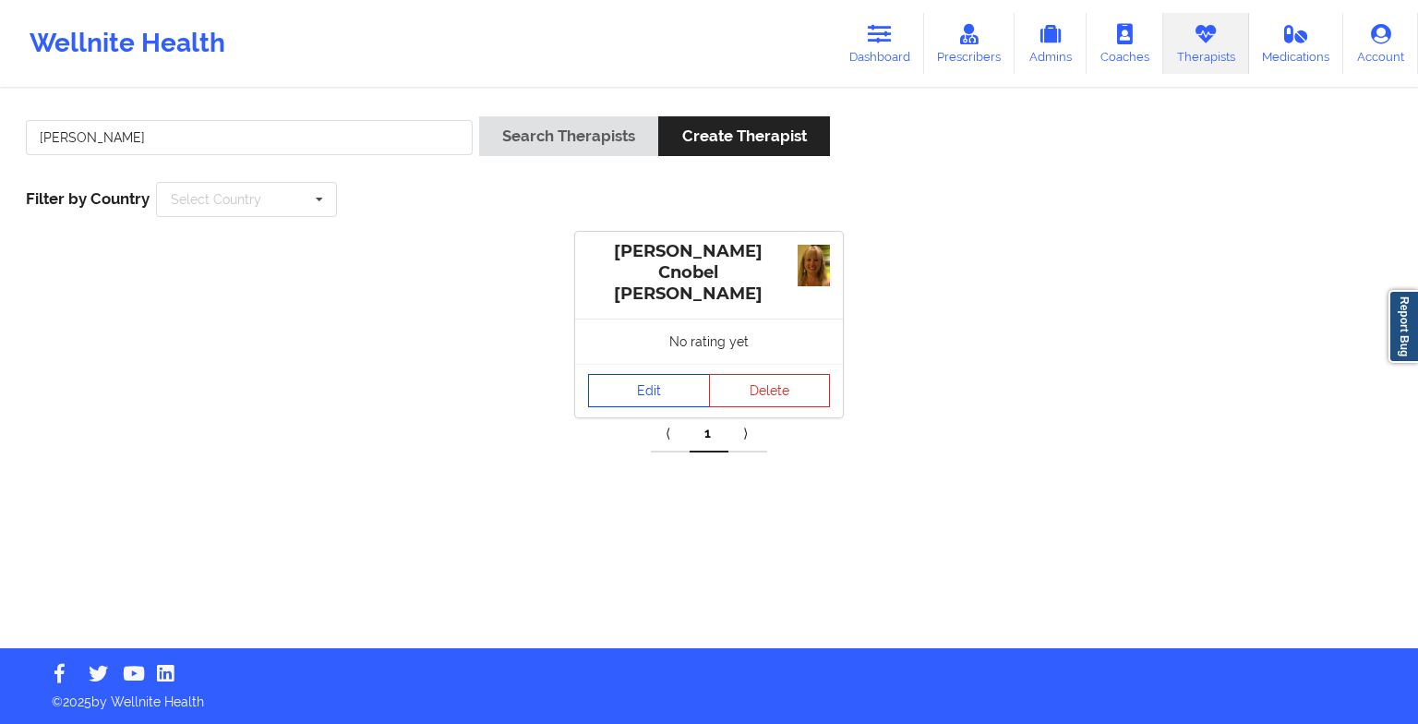
click at [646, 376] on link "Edit" at bounding box center [649, 390] width 122 height 33
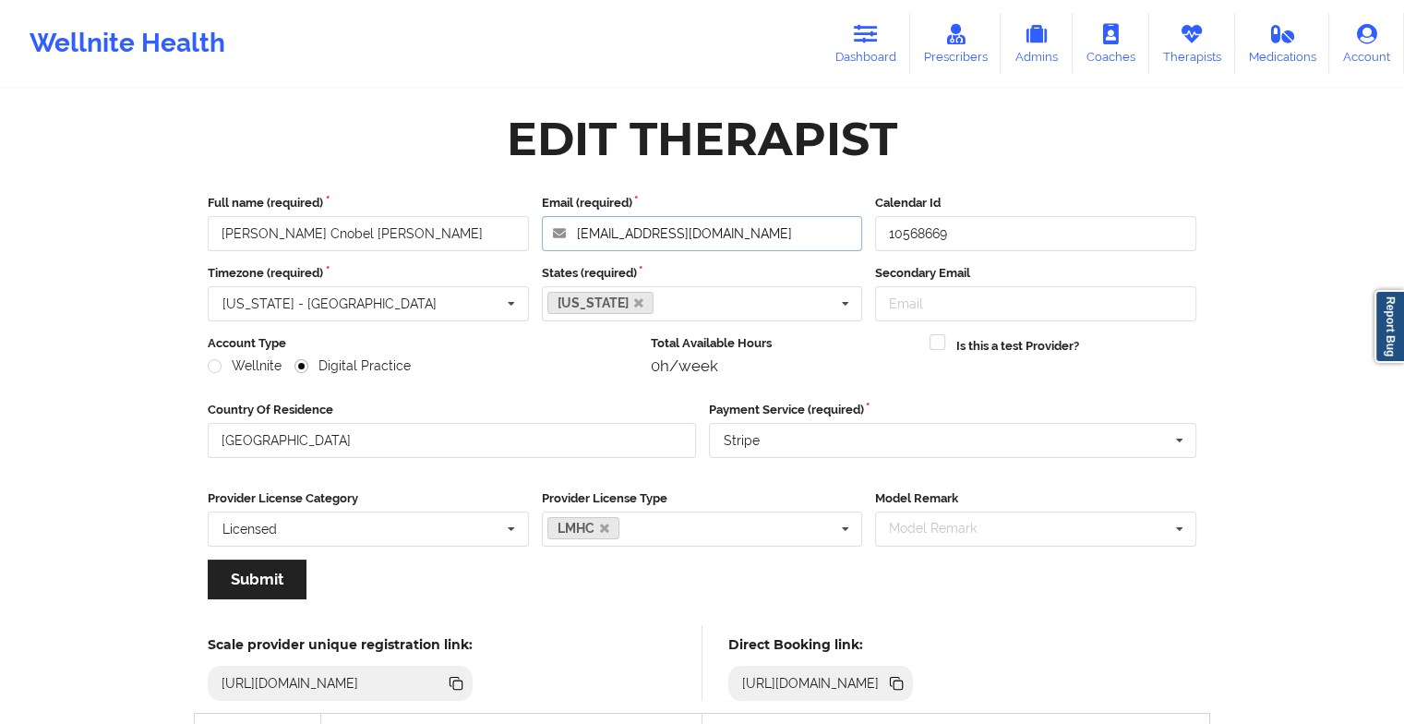
drag, startPoint x: 779, startPoint y: 235, endPoint x: 500, endPoint y: 247, distance: 279.1
click at [500, 247] on div "Full name (required) [PERSON_NAME] Cnobel [PERSON_NAME] Email (required) [EMAIL…" at bounding box center [702, 222] width 1002 height 57
click at [1167, 48] on link "Therapists" at bounding box center [1192, 43] width 86 height 61
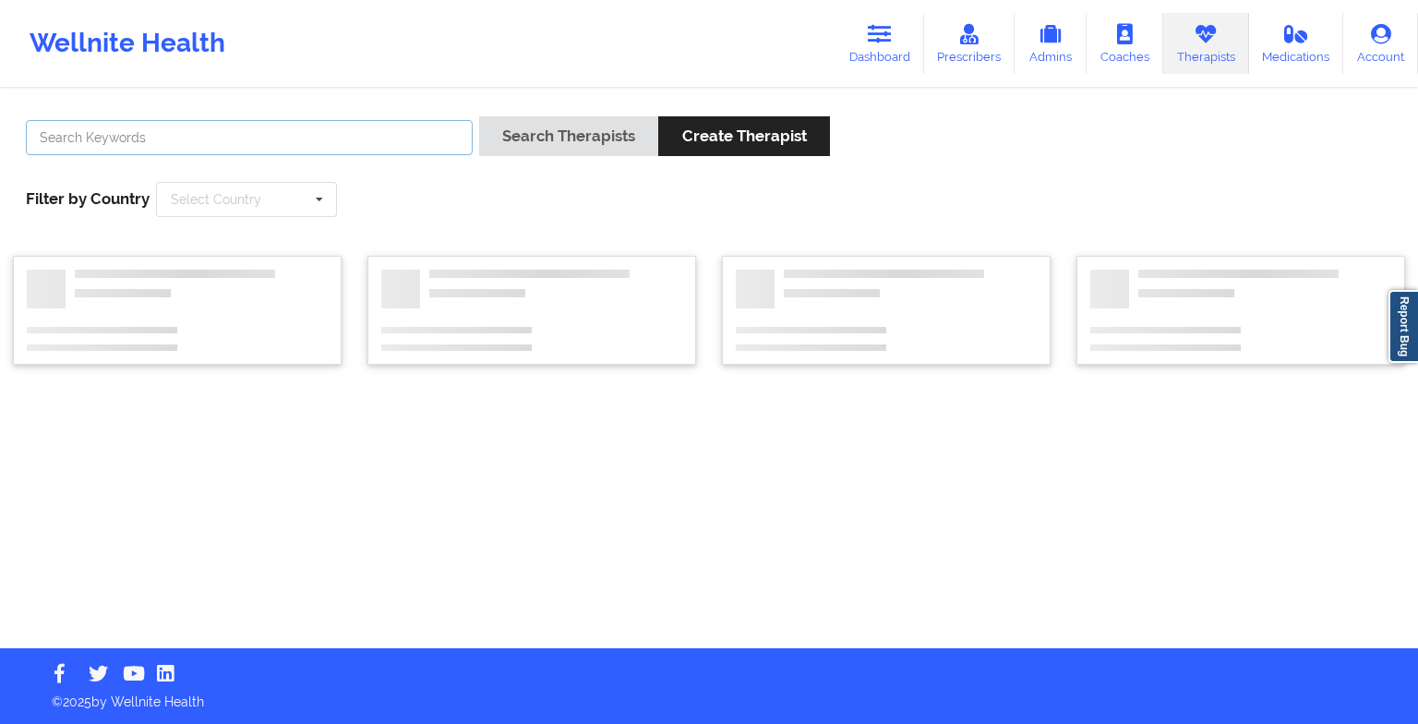
click at [340, 121] on input "text" at bounding box center [249, 137] width 447 height 35
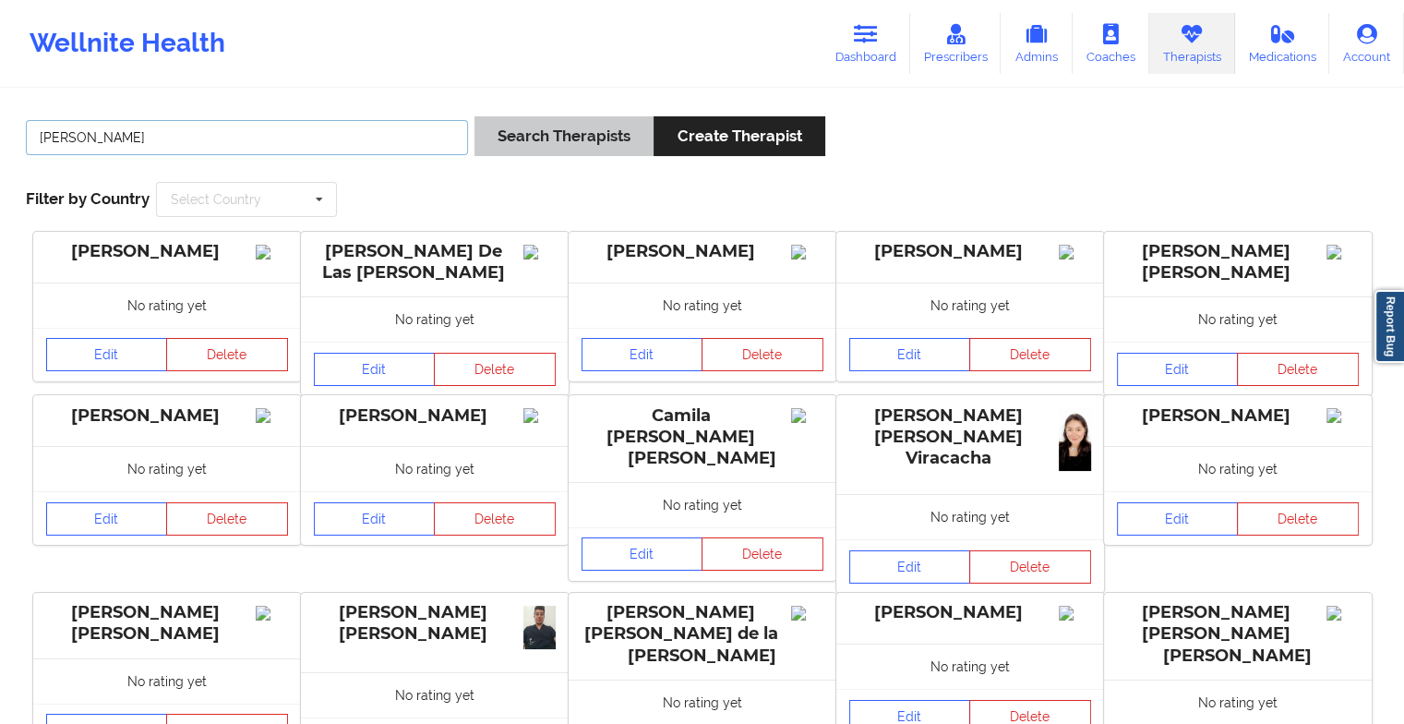
type input "[PERSON_NAME]"
click at [600, 138] on button "Search Therapists" at bounding box center [564, 136] width 179 height 40
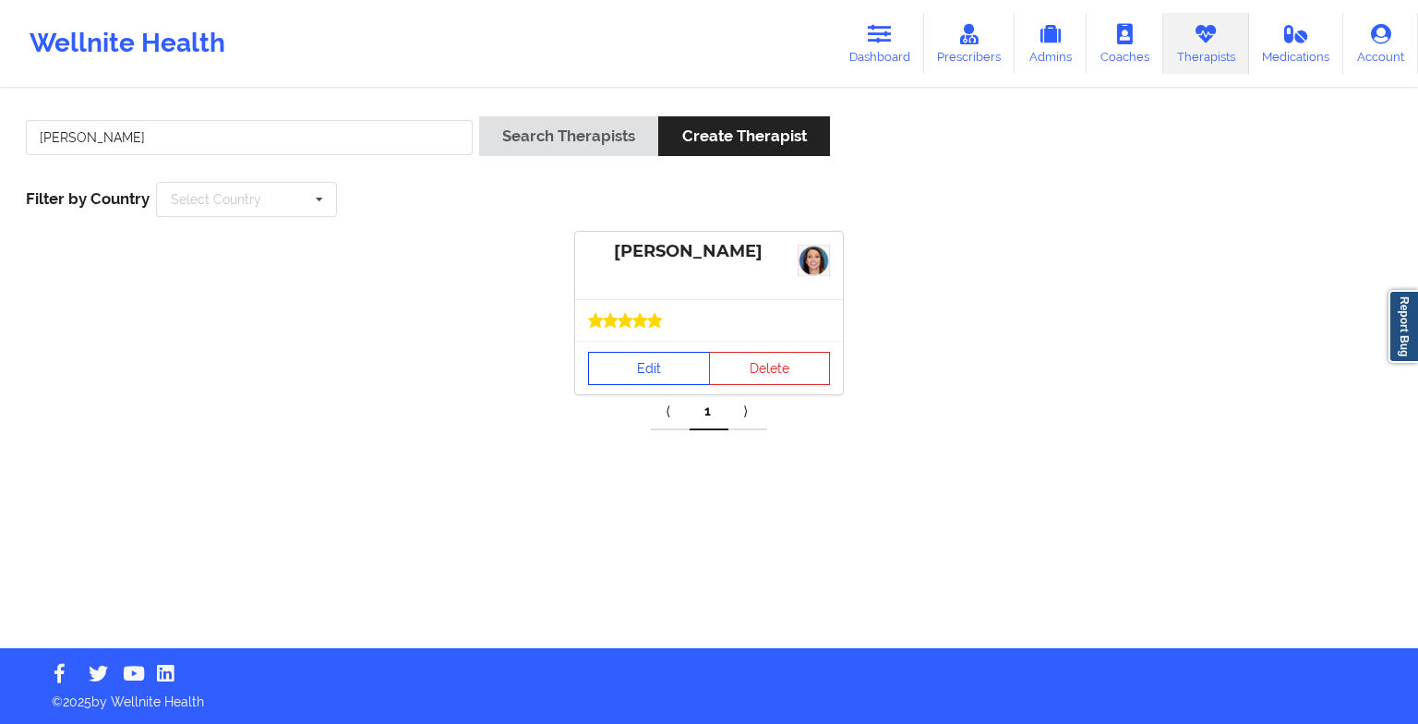
click at [658, 358] on link "Edit" at bounding box center [649, 368] width 122 height 33
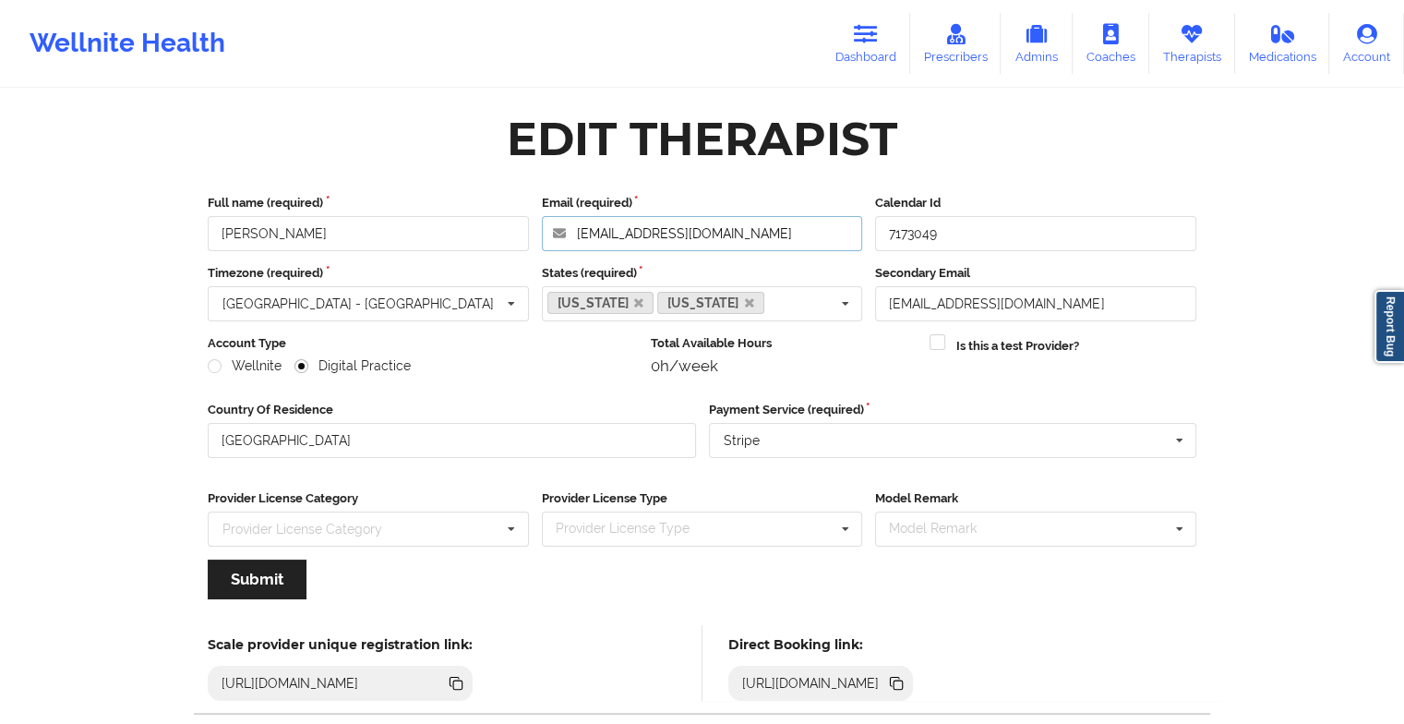
drag, startPoint x: 796, startPoint y: 243, endPoint x: 540, endPoint y: 199, distance: 259.4
click at [540, 199] on div "Email (required) [EMAIL_ADDRESS][DOMAIN_NAME]" at bounding box center [702, 222] width 334 height 57
click at [1189, 44] on icon at bounding box center [1192, 34] width 24 height 20
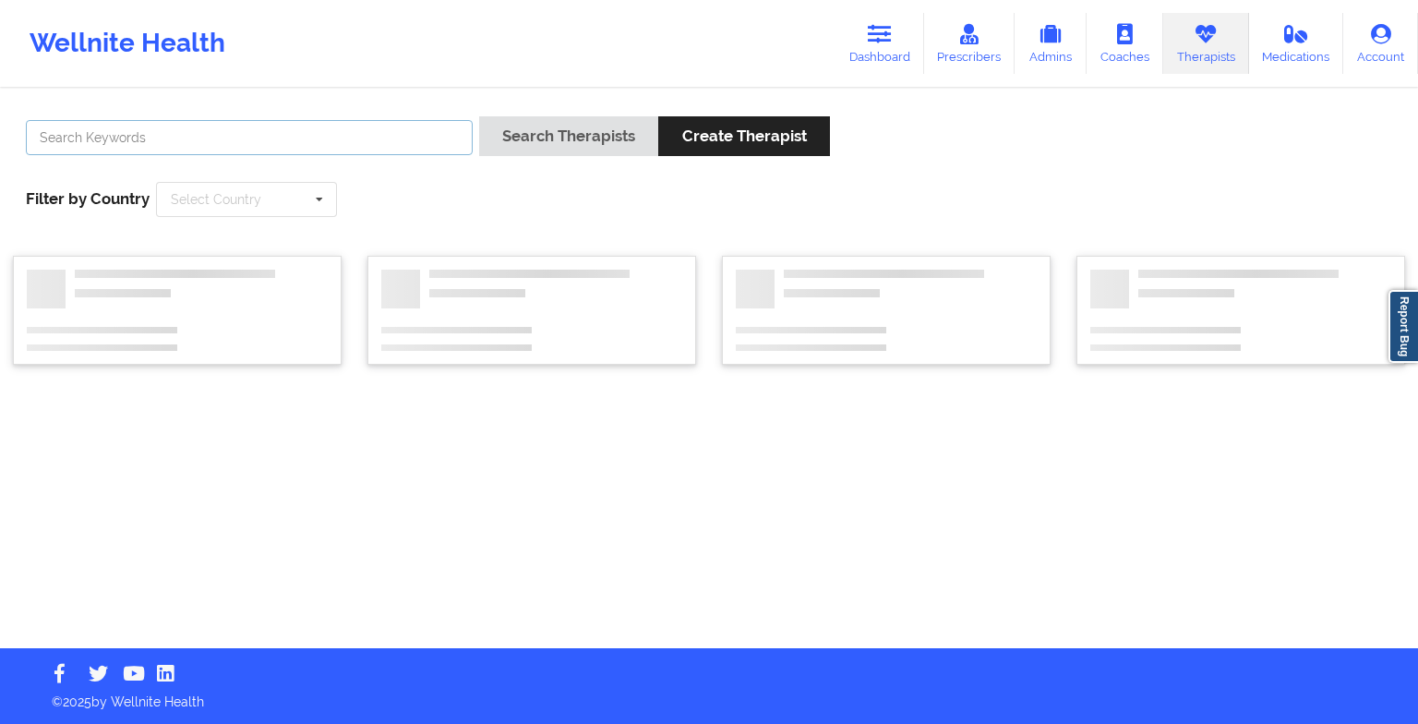
click at [388, 149] on input "text" at bounding box center [249, 137] width 447 height 35
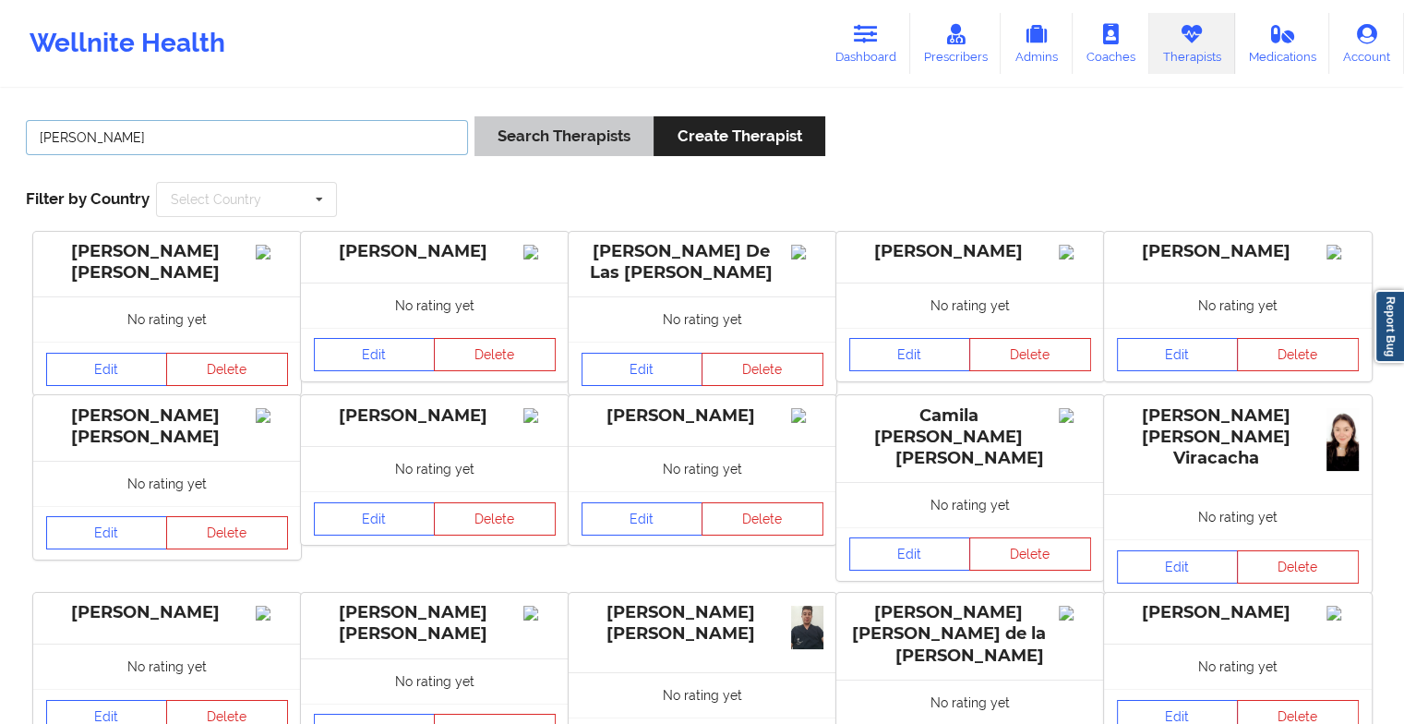
type input "[PERSON_NAME]"
click at [535, 121] on button "Search Therapists" at bounding box center [564, 136] width 179 height 40
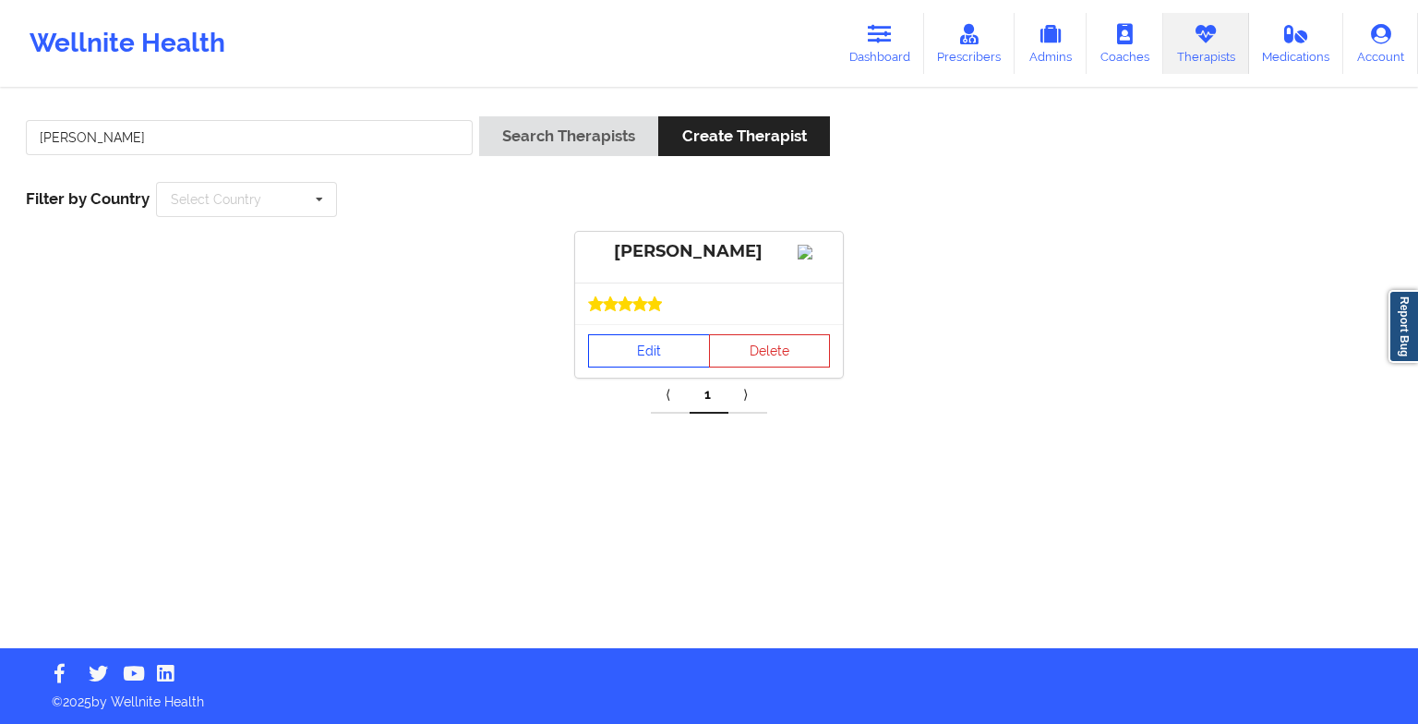
click at [654, 367] on link "Edit" at bounding box center [649, 350] width 122 height 33
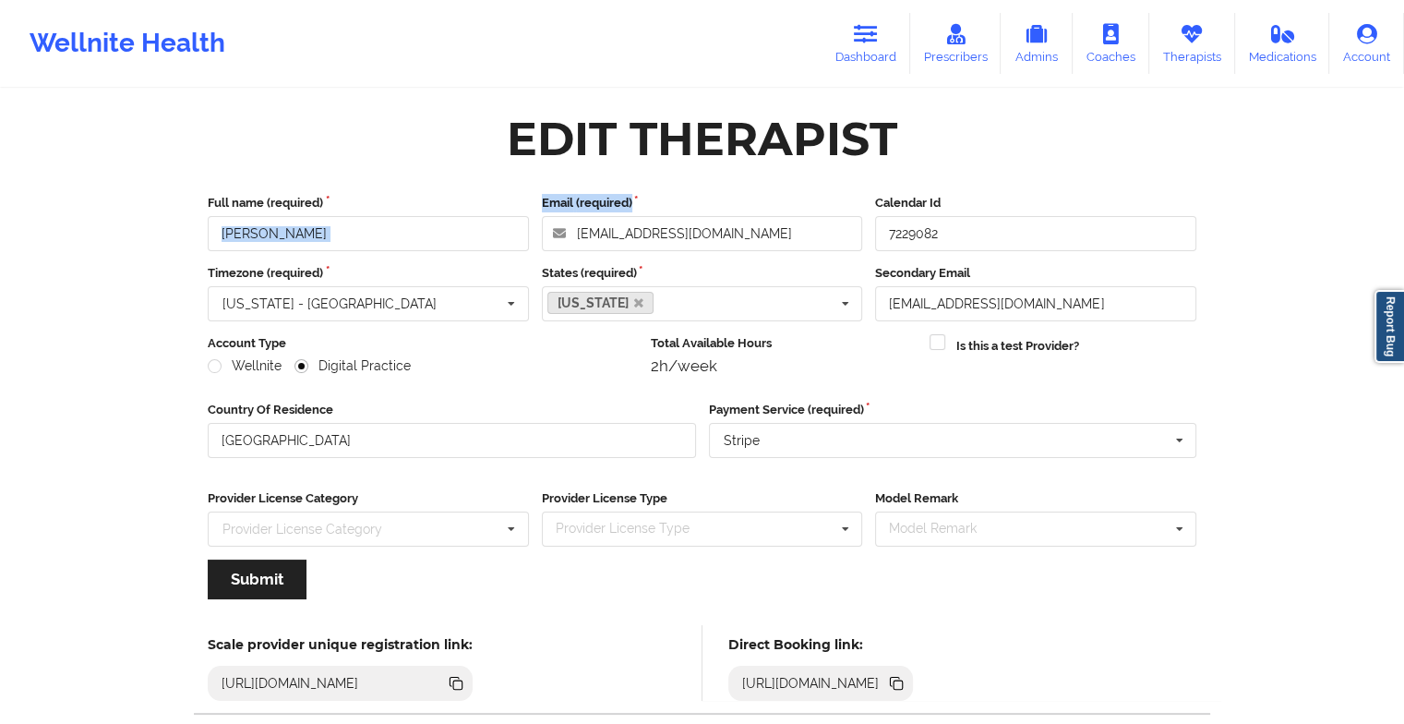
drag, startPoint x: 760, startPoint y: 214, endPoint x: 521, endPoint y: 237, distance: 240.2
click at [521, 237] on div "Full name (required) [PERSON_NAME] (required) [EMAIL_ADDRESS][DOMAIN_NAME] Cale…" at bounding box center [702, 222] width 1002 height 57
click at [674, 246] on input "[EMAIL_ADDRESS][DOMAIN_NAME]" at bounding box center [702, 233] width 321 height 35
drag, startPoint x: 728, startPoint y: 224, endPoint x: 499, endPoint y: 225, distance: 229.9
click at [499, 225] on div "Full name (required) [PERSON_NAME] (required) [EMAIL_ADDRESS][DOMAIN_NAME] Cale…" at bounding box center [702, 222] width 1002 height 57
